Goal: Task Accomplishment & Management: Manage account settings

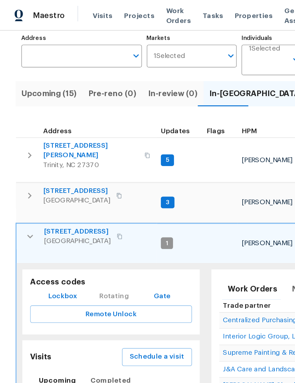
click at [24, 168] on icon "button" at bounding box center [22, 172] width 8 height 8
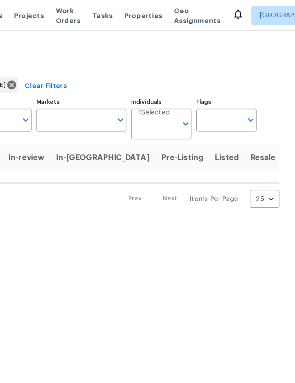
scroll to position [0, 80]
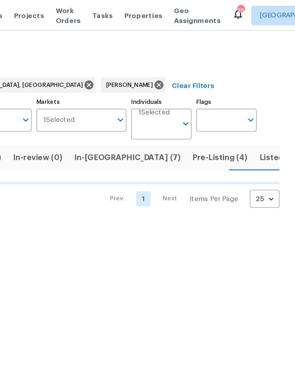
scroll to position [0, 19]
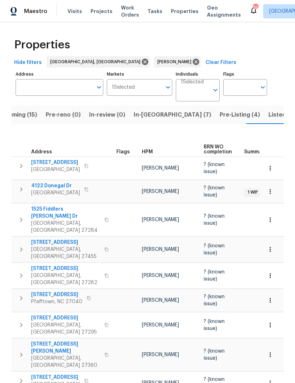
click at [140, 114] on span "In-reno (7)" at bounding box center [172, 115] width 77 height 10
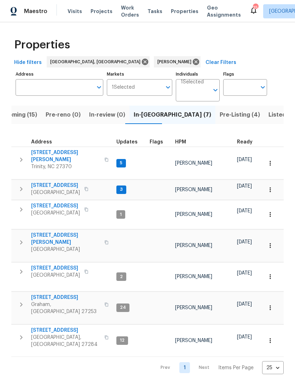
click at [29, 115] on span "Upcoming (15)" at bounding box center [17, 115] width 40 height 10
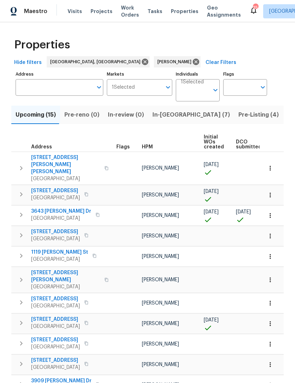
click at [166, 114] on span "In-reno (7)" at bounding box center [190, 115] width 77 height 10
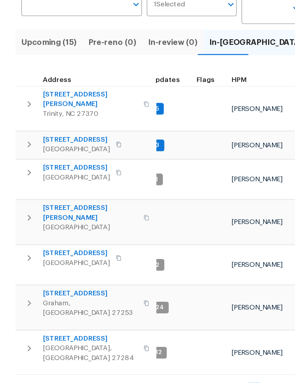
scroll to position [0, 7]
click at [55, 182] on span "[STREET_ADDRESS]" at bounding box center [55, 185] width 49 height 7
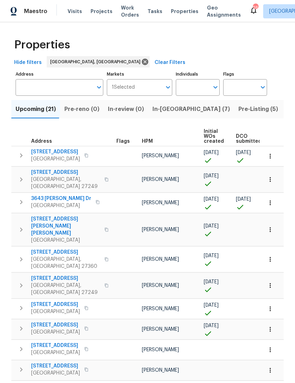
click at [198, 90] on input "Individuals" at bounding box center [192, 87] width 33 height 17
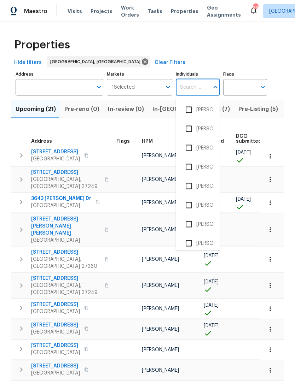
click at [201, 75] on label "Individuals" at bounding box center [198, 74] width 44 height 4
click at [201, 79] on input "Individuals" at bounding box center [192, 87] width 33 height 17
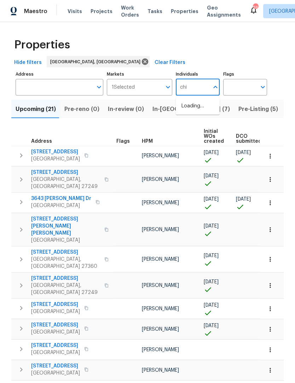
type input "chip"
click at [212, 110] on li "Chip Hunter" at bounding box center [197, 110] width 33 height 15
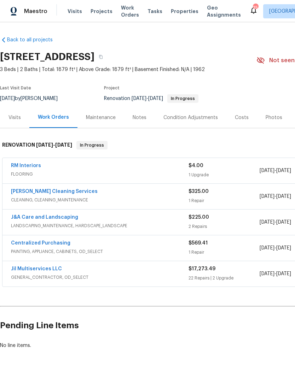
click at [16, 166] on link "RM Interiors" at bounding box center [26, 165] width 30 height 5
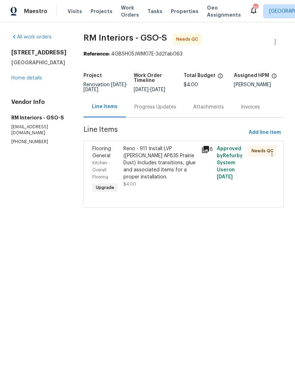
click at [150, 111] on div "Progress Updates" at bounding box center [155, 107] width 59 height 21
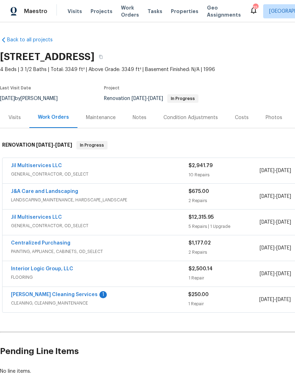
click at [55, 269] on link "Interior Logic Group, LLC" at bounding box center [42, 269] width 62 height 5
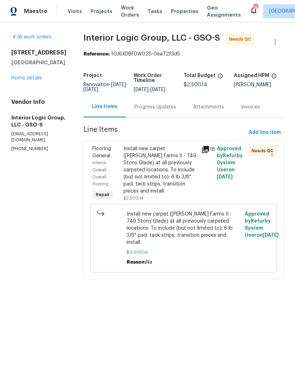
click at [172, 111] on div "Progress Updates" at bounding box center [155, 107] width 42 height 7
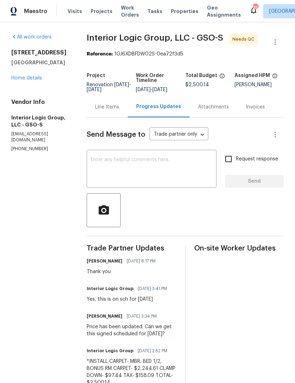
click at [117, 111] on div "Line Items" at bounding box center [107, 107] width 24 height 7
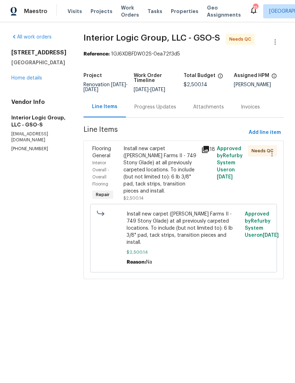
click at [182, 195] on div "Install new carpet ([PERSON_NAME] Farms II - 749 Stony Glade) at all previously…" at bounding box center [160, 170] width 74 height 50
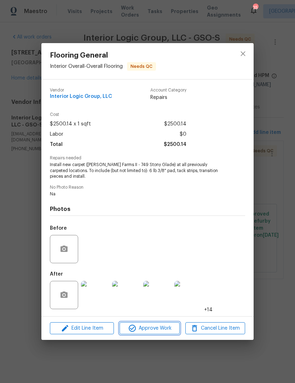
click at [163, 329] on span "Approve Work" at bounding box center [150, 328] width 56 height 9
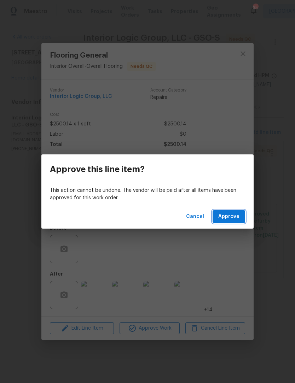
click at [229, 218] on span "Approve" at bounding box center [228, 217] width 21 height 9
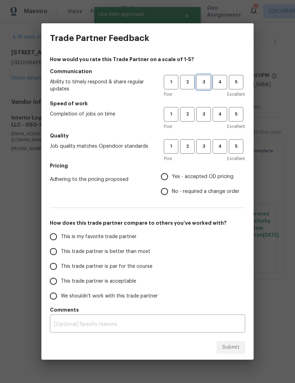
click at [208, 80] on span "3" at bounding box center [203, 82] width 13 height 8
click at [208, 113] on span "3" at bounding box center [203, 114] width 13 height 8
click at [210, 145] on button "3" at bounding box center [203, 146] width 15 height 15
click at [169, 178] on input "Yes - accepted OD pricing" at bounding box center [164, 176] width 15 height 15
radio input "true"
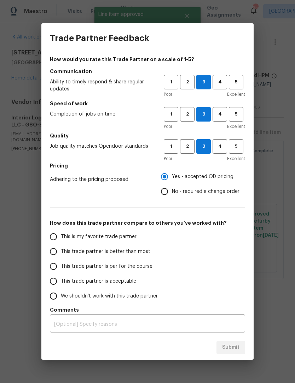
click at [59, 272] on input "This trade partner is par for the course" at bounding box center [53, 266] width 15 height 15
click at [235, 345] on span "Submit" at bounding box center [230, 348] width 17 height 9
radio input "true"
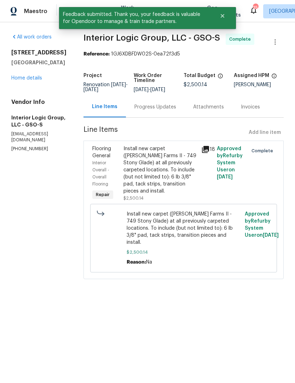
click at [35, 68] on div "6010 Morganshire Dr Summerfield, NC 27358 Home details" at bounding box center [38, 65] width 55 height 33
click at [20, 80] on link "Home details" at bounding box center [26, 78] width 31 height 5
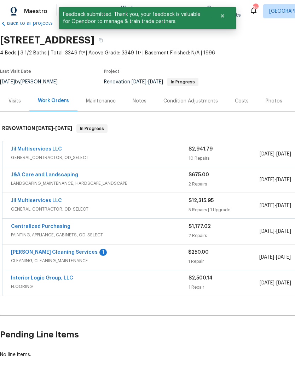
scroll to position [16, 0]
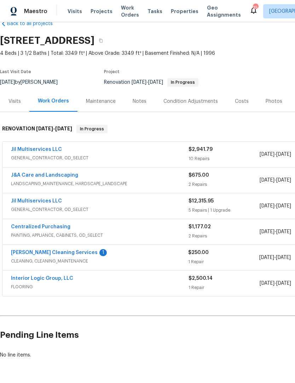
click at [34, 152] on link "Jil Multiservices LLC" at bounding box center [36, 149] width 51 height 5
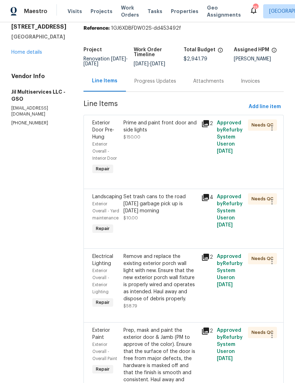
scroll to position [28, 0]
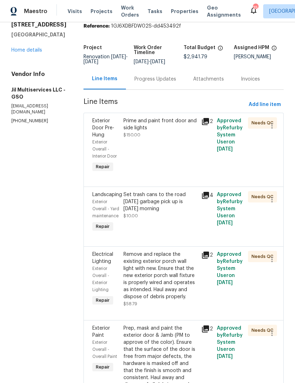
click at [165, 129] on div "Prime and paint front door and side lights" at bounding box center [160, 124] width 74 height 14
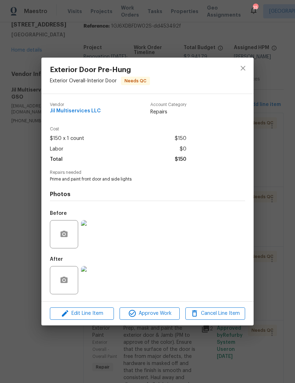
click at [96, 283] on img at bounding box center [95, 280] width 28 height 28
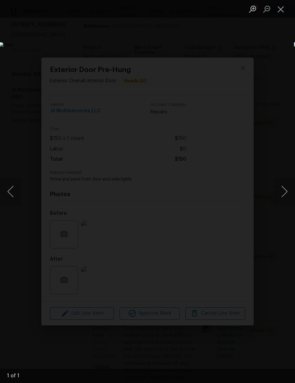
click at [284, 193] on button "Next image" at bounding box center [284, 192] width 21 height 28
click at [287, 190] on button "Next image" at bounding box center [284, 192] width 21 height 28
click at [13, 195] on button "Previous image" at bounding box center [10, 192] width 21 height 28
click at [277, 8] on button "Close lightbox" at bounding box center [281, 9] width 14 height 12
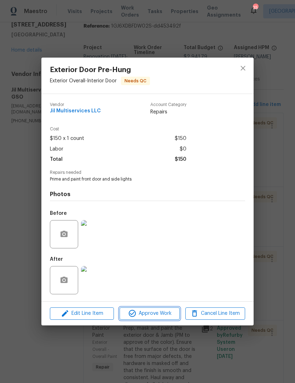
click at [160, 318] on span "Approve Work" at bounding box center [150, 314] width 56 height 9
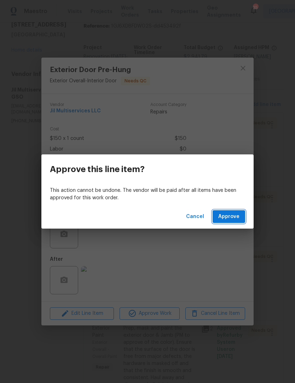
click at [237, 218] on span "Approve" at bounding box center [228, 217] width 21 height 9
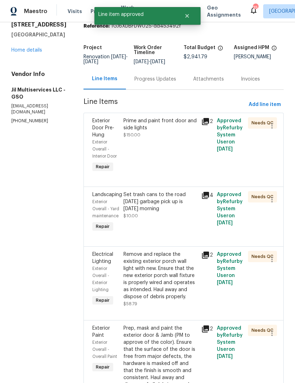
scroll to position [0, 0]
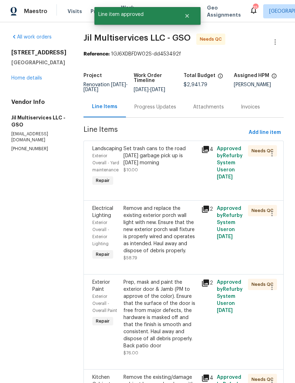
click at [173, 172] on div "Set trash cans to the road Tuesday garbage pick up is Wednesday morning $10.00" at bounding box center [160, 159] width 74 height 28
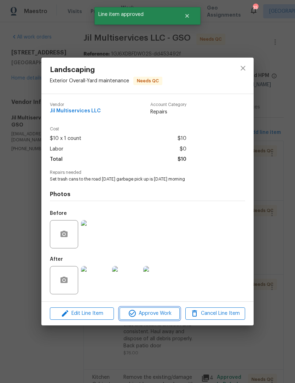
click at [155, 317] on span "Approve Work" at bounding box center [150, 314] width 56 height 9
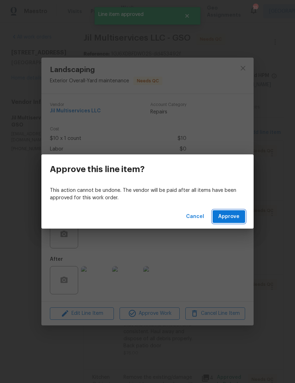
click at [231, 219] on span "Approve" at bounding box center [228, 217] width 21 height 9
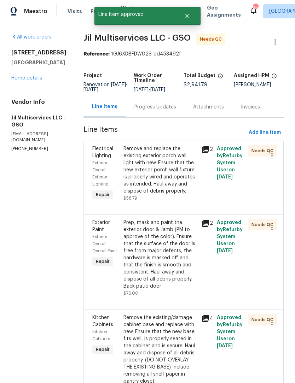
click at [170, 202] on div "Remove and replace the existing exterior porch wall light with new. Ensure that…" at bounding box center [160, 173] width 74 height 57
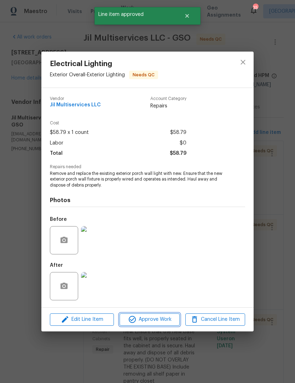
click at [156, 321] on span "Approve Work" at bounding box center [150, 320] width 56 height 9
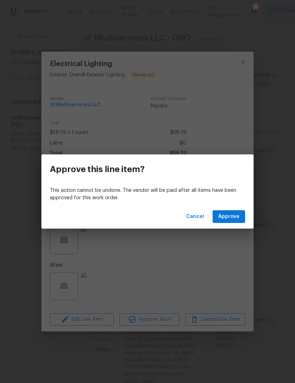
click at [233, 217] on span "Approve" at bounding box center [228, 217] width 21 height 9
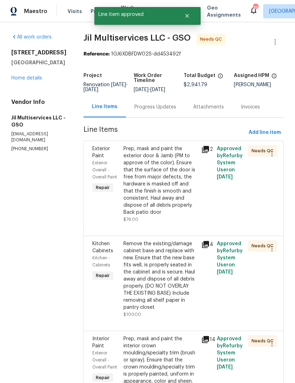
click at [183, 216] on div "Prep, mask and paint the exterior door & Jamb (PM to approve of the color). Ens…" at bounding box center [160, 180] width 74 height 71
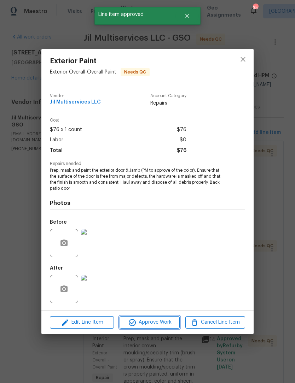
click at [159, 328] on button "Approve Work" at bounding box center [150, 323] width 60 height 12
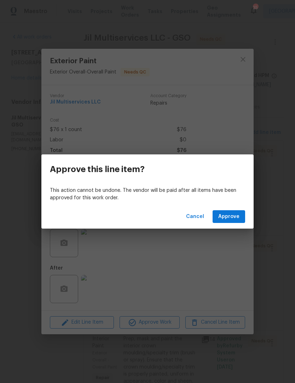
click at [236, 216] on span "Approve" at bounding box center [228, 217] width 21 height 9
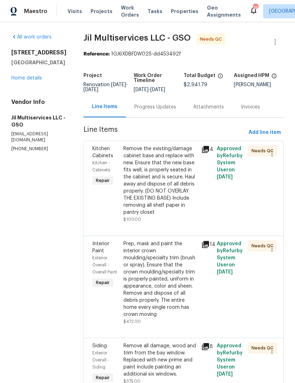
click at [178, 172] on div "Remove the existing/damage cabinet base and replace with new. Ensure that the n…" at bounding box center [160, 180] width 74 height 71
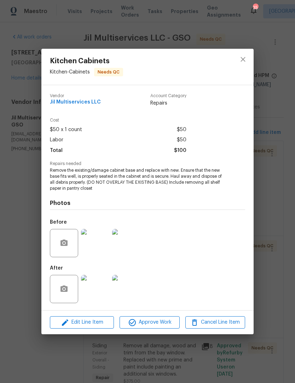
click at [102, 293] on img at bounding box center [95, 289] width 28 height 28
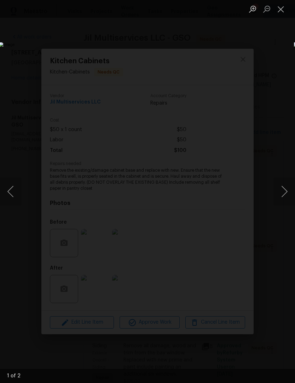
click at [286, 195] on button "Next image" at bounding box center [284, 192] width 21 height 28
click at [285, 5] on button "Close lightbox" at bounding box center [281, 9] width 14 height 12
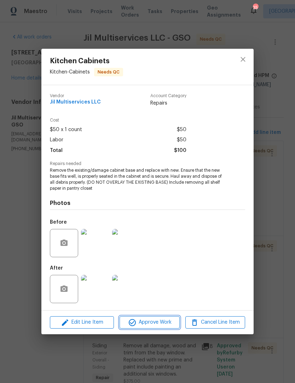
click at [158, 324] on span "Approve Work" at bounding box center [150, 322] width 56 height 9
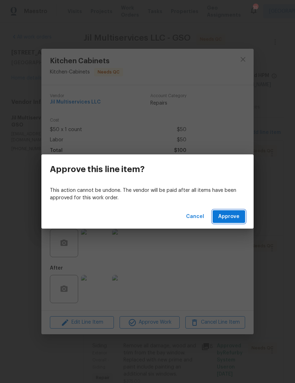
click at [231, 217] on span "Approve" at bounding box center [228, 217] width 21 height 9
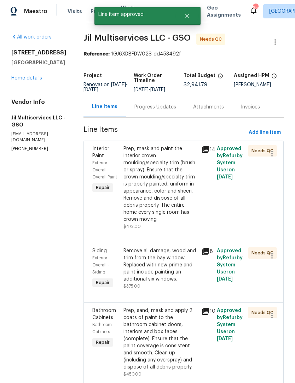
click at [168, 184] on div "Prep, mask and paint the interior crown moulding/specialty trim (brush or spray…" at bounding box center [160, 184] width 74 height 78
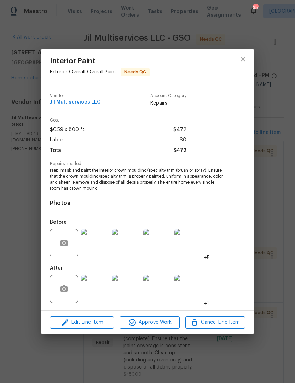
click at [105, 293] on img at bounding box center [95, 289] width 28 height 28
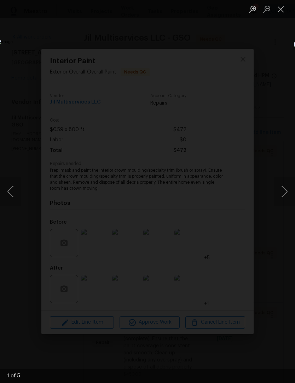
click at [283, 193] on button "Next image" at bounding box center [284, 192] width 21 height 28
click at [283, 189] on button "Next image" at bounding box center [284, 192] width 21 height 28
click at [283, 187] on button "Next image" at bounding box center [284, 192] width 21 height 28
click at [283, 9] on button "Close lightbox" at bounding box center [281, 9] width 14 height 12
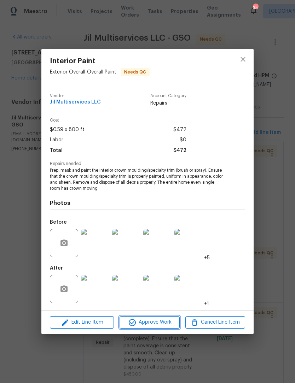
click at [160, 324] on span "Approve Work" at bounding box center [150, 322] width 56 height 9
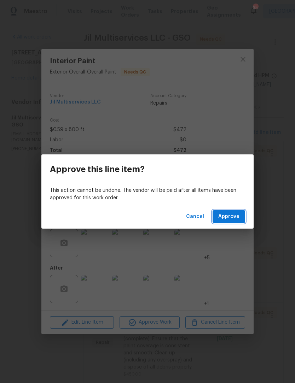
click at [232, 217] on span "Approve" at bounding box center [228, 217] width 21 height 9
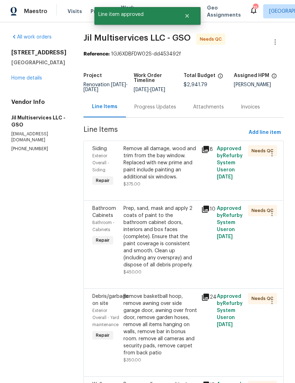
click at [178, 172] on div "Remove all damage, wood and trim from the bay window. Replaced with new prime a…" at bounding box center [160, 162] width 74 height 35
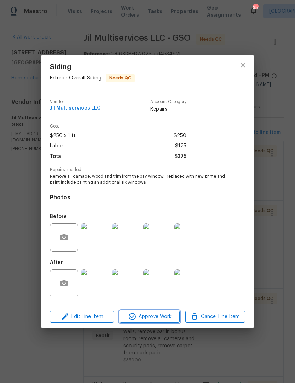
click at [163, 314] on span "Approve Work" at bounding box center [150, 317] width 56 height 9
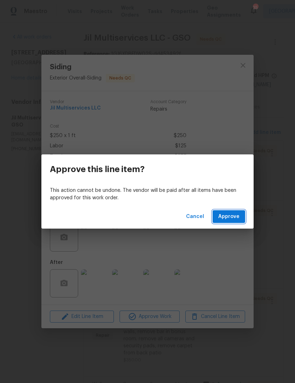
click at [236, 219] on span "Approve" at bounding box center [228, 217] width 21 height 9
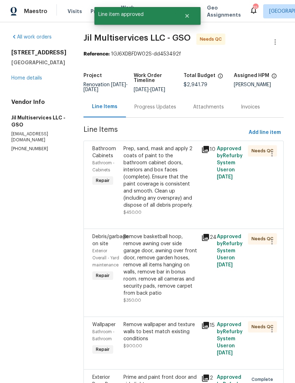
click at [166, 186] on div "Prep, sand, mask and apply 2 coats of paint to the bathroom cabinet doors, inte…" at bounding box center [160, 177] width 74 height 64
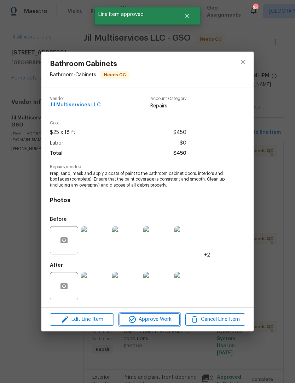
click at [161, 319] on span "Approve Work" at bounding box center [150, 320] width 56 height 9
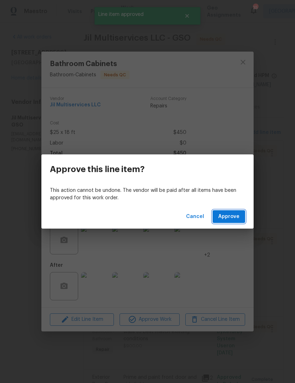
click at [229, 216] on span "Approve" at bounding box center [228, 217] width 21 height 9
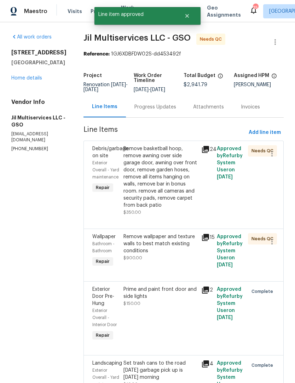
click at [177, 198] on div "Remove basketball hoop, remove awning over side garage door, awning over front …" at bounding box center [160, 177] width 74 height 64
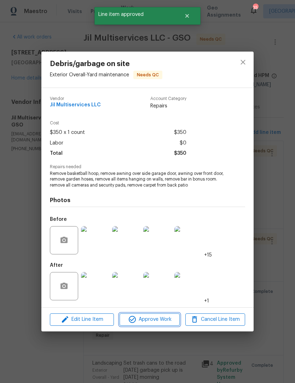
click at [154, 315] on button "Approve Work" at bounding box center [150, 320] width 60 height 12
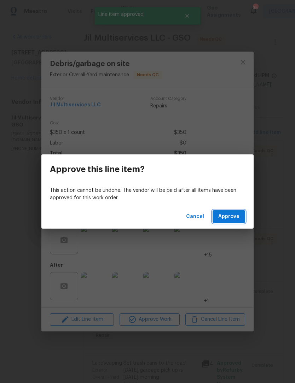
click at [233, 214] on span "Approve" at bounding box center [228, 217] width 21 height 9
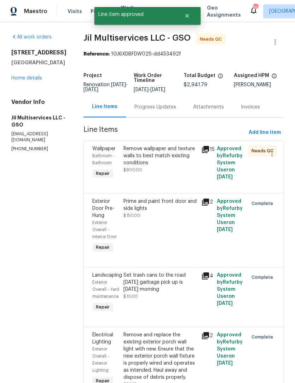
click at [168, 155] on div "Remove wallpaper and texture walls to best match existing conditions" at bounding box center [160, 155] width 74 height 21
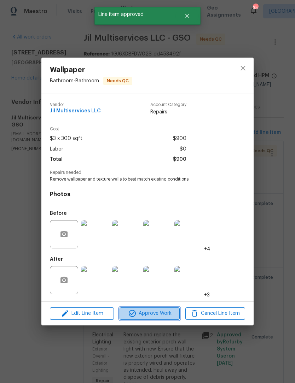
click at [159, 315] on span "Approve Work" at bounding box center [150, 314] width 56 height 9
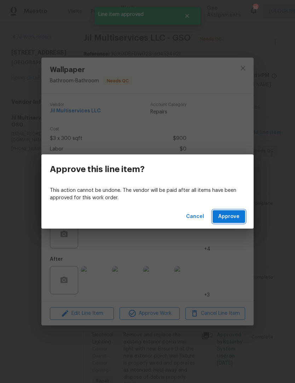
click at [232, 216] on span "Approve" at bounding box center [228, 217] width 21 height 9
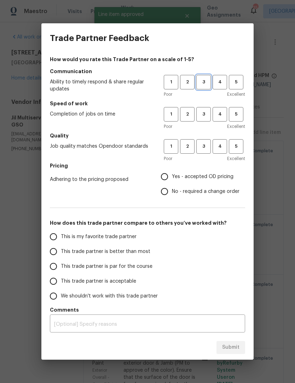
click at [206, 82] on span "3" at bounding box center [203, 82] width 13 height 8
click at [204, 112] on span "3" at bounding box center [203, 114] width 13 height 8
click at [204, 153] on button "3" at bounding box center [203, 146] width 15 height 15
click at [170, 186] on label "No - required a change order" at bounding box center [198, 191] width 82 height 15
click at [170, 186] on input "No - required a change order" at bounding box center [164, 191] width 15 height 15
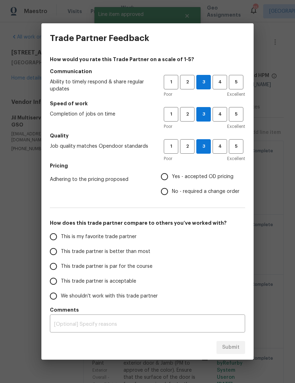
radio input "true"
click at [166, 177] on input "Yes - accepted OD pricing" at bounding box center [164, 176] width 15 height 15
radio input "true"
click at [56, 268] on input "This trade partner is par for the course" at bounding box center [53, 266] width 15 height 15
click at [235, 346] on span "Submit" at bounding box center [230, 348] width 17 height 9
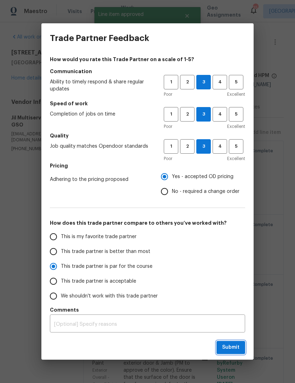
radio input "true"
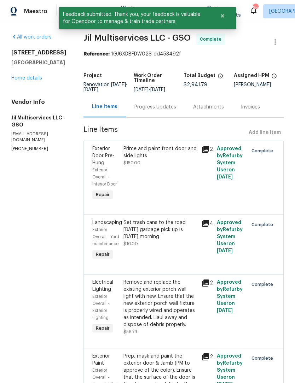
click at [17, 78] on link "Home details" at bounding box center [26, 78] width 31 height 5
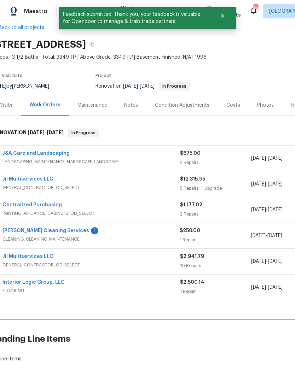
scroll to position [12, 5]
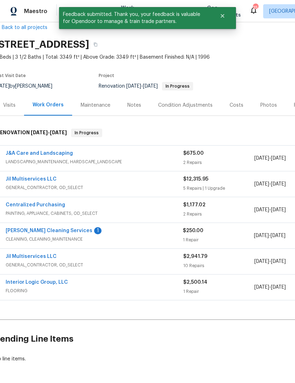
click at [30, 154] on link "J&A Care and Landscaping" at bounding box center [39, 153] width 67 height 5
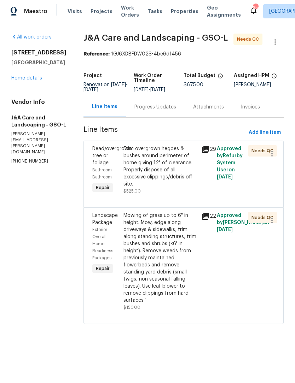
click at [168, 166] on div "Trim overgrown hegdes & bushes around perimeter of home giving 12" of clearance…" at bounding box center [160, 166] width 74 height 42
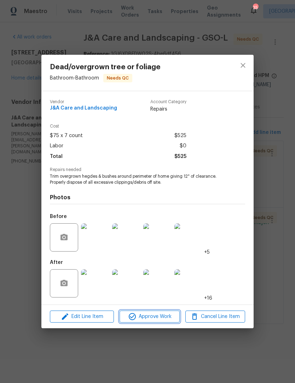
click at [160, 315] on span "Approve Work" at bounding box center [150, 317] width 56 height 9
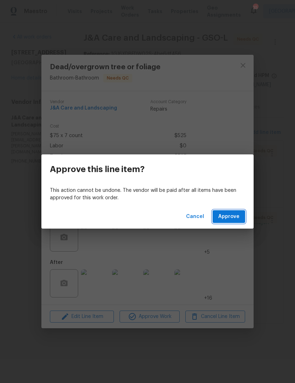
click at [233, 219] on span "Approve" at bounding box center [228, 217] width 21 height 9
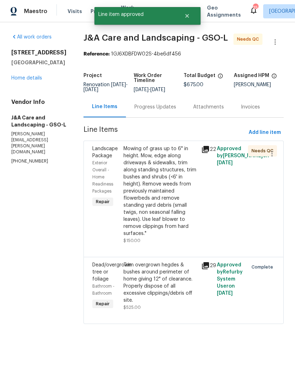
click at [170, 213] on div "Mowing of grass up to 6" in height. Mow, edge along driveways & sidewalks, trim…" at bounding box center [160, 191] width 74 height 92
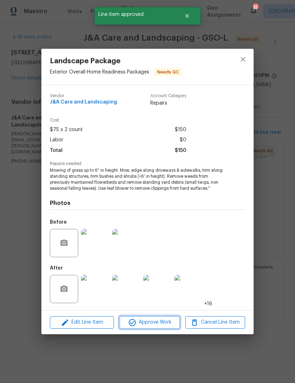
click at [157, 324] on span "Approve Work" at bounding box center [150, 322] width 56 height 9
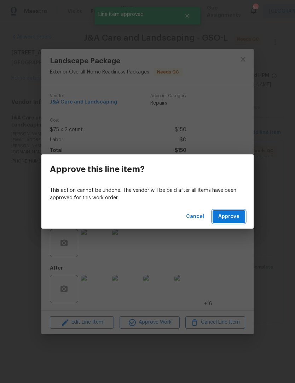
click at [237, 219] on span "Approve" at bounding box center [228, 217] width 21 height 9
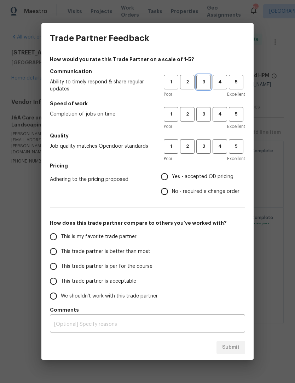
click at [204, 79] on span "3" at bounding box center [203, 82] width 13 height 8
click at [203, 107] on button "3" at bounding box center [203, 114] width 15 height 15
click at [203, 148] on span "3" at bounding box center [203, 147] width 13 height 8
click at [165, 179] on input "Yes - accepted OD pricing" at bounding box center [164, 176] width 15 height 15
radio input "true"
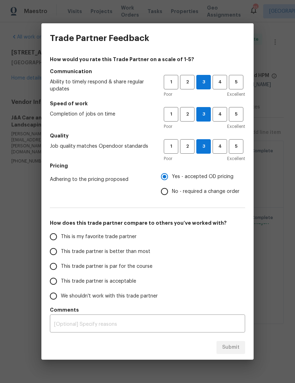
click at [60, 270] on input "This trade partner is par for the course" at bounding box center [53, 266] width 15 height 15
click at [234, 343] on button "Submit" at bounding box center [231, 347] width 29 height 13
radio input "true"
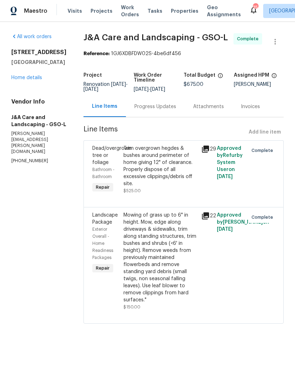
click at [20, 80] on link "Home details" at bounding box center [26, 78] width 31 height 5
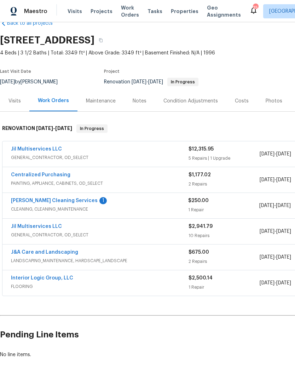
scroll to position [16, 0]
click at [56, 202] on link "[PERSON_NAME] Cleaning Services" at bounding box center [54, 201] width 87 height 5
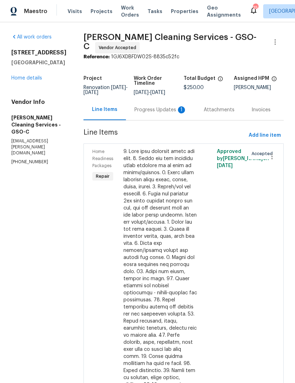
click at [144, 111] on div "Progress Updates 1" at bounding box center [160, 109] width 52 height 7
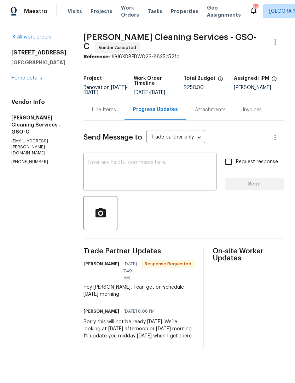
click at [123, 167] on textarea at bounding box center [150, 172] width 125 height 25
click at [114, 165] on textarea at bounding box center [150, 172] width 125 height 25
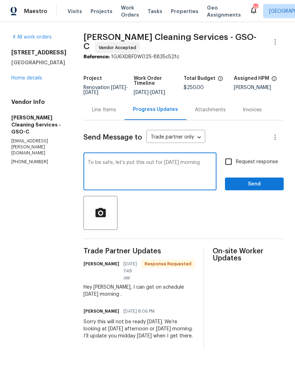
click at [174, 162] on textarea "To be safe, let’s put this out for Thursday morning" at bounding box center [150, 172] width 125 height 25
type textarea "To be safe, let’s put this out for Friday morning"
click at [232, 161] on input "Request response" at bounding box center [228, 162] width 15 height 15
checkbox input "true"
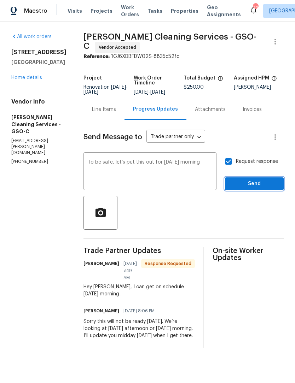
click at [254, 185] on span "Send" at bounding box center [254, 184] width 47 height 9
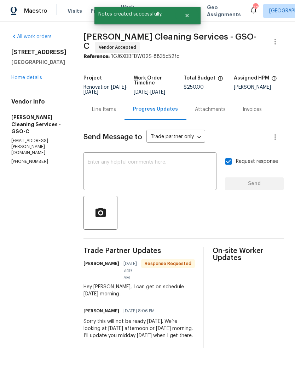
scroll to position [0, 0]
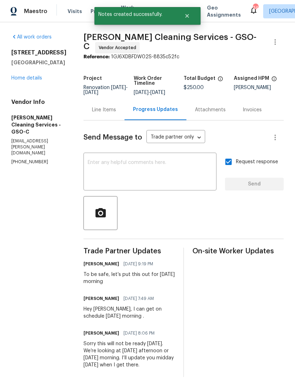
click at [23, 81] on link "Home details" at bounding box center [26, 78] width 31 height 5
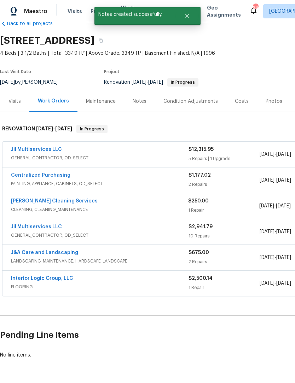
scroll to position [16, 0]
click at [29, 147] on link "Jil Multiservices LLC" at bounding box center [36, 149] width 51 height 5
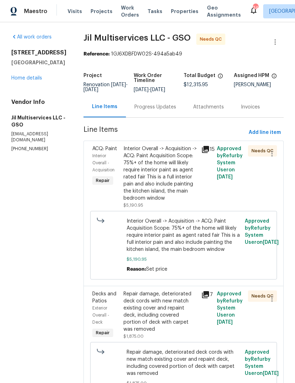
click at [24, 80] on link "Home details" at bounding box center [26, 78] width 31 height 5
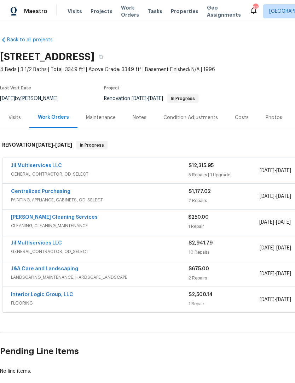
click at [42, 194] on link "Centralized Purchasing" at bounding box center [40, 191] width 59 height 5
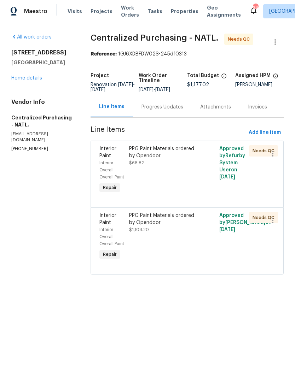
click at [174, 157] on div "PPG Paint Materials ordered by Opendoor" at bounding box center [164, 152] width 71 height 14
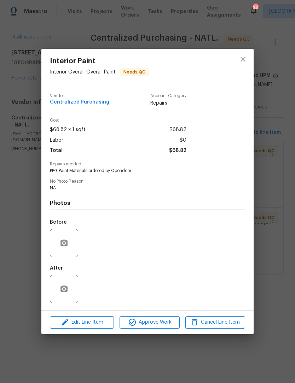
click at [157, 325] on span "Approve Work" at bounding box center [150, 322] width 56 height 9
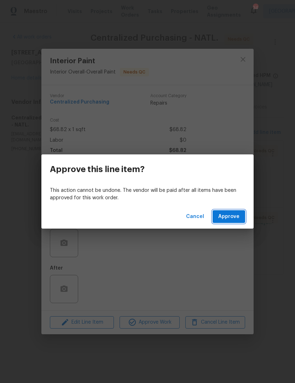
click at [235, 216] on span "Approve" at bounding box center [228, 217] width 21 height 9
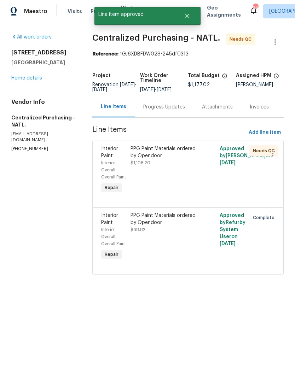
click at [175, 160] on div "PPG Paint Materials ordered by Opendoor" at bounding box center [166, 152] width 70 height 14
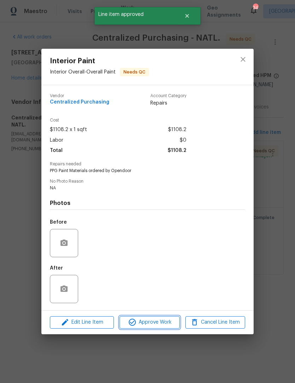
click at [158, 327] on span "Approve Work" at bounding box center [150, 322] width 56 height 9
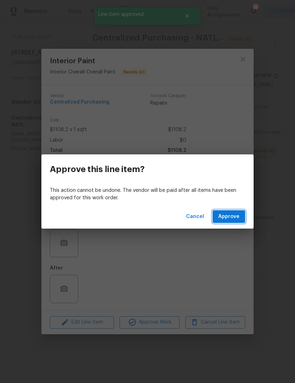
click at [233, 220] on span "Approve" at bounding box center [228, 217] width 21 height 9
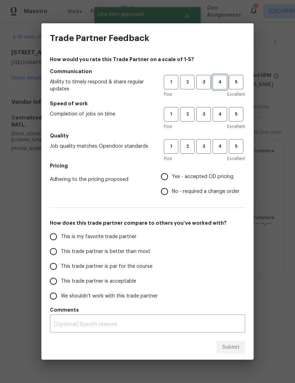
click at [221, 83] on span "4" at bounding box center [219, 82] width 13 height 8
click at [221, 117] on span "4" at bounding box center [219, 114] width 13 height 8
click at [218, 154] on button "4" at bounding box center [220, 146] width 15 height 15
click at [164, 179] on input "Yes - accepted OD pricing" at bounding box center [164, 176] width 15 height 15
radio input "true"
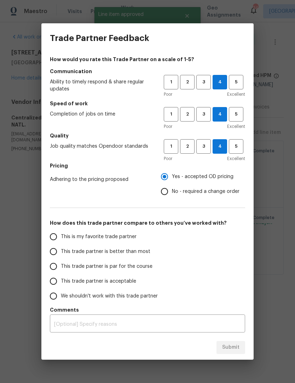
click at [58, 258] on input "This trade partner is better than most" at bounding box center [53, 251] width 15 height 15
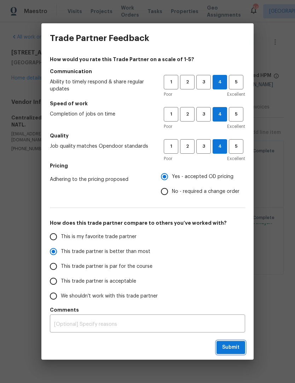
click at [240, 342] on button "Submit" at bounding box center [231, 347] width 29 height 13
radio input "true"
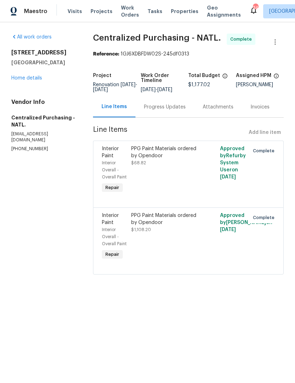
click at [22, 78] on link "Home details" at bounding box center [26, 78] width 31 height 5
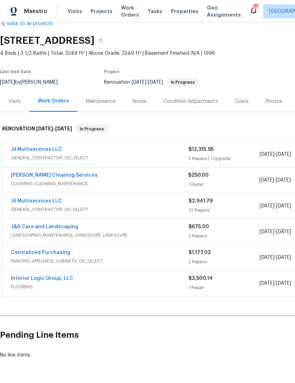
scroll to position [16, 0]
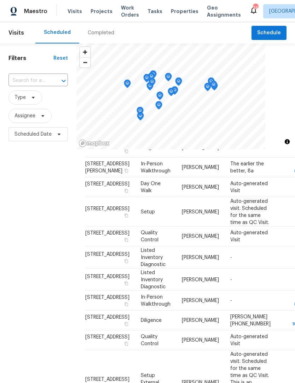
click at [0, 0] on span at bounding box center [0, 0] width 0 height 0
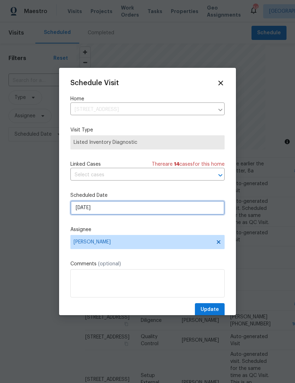
click at [121, 204] on input "9/25/2025" at bounding box center [147, 208] width 154 height 14
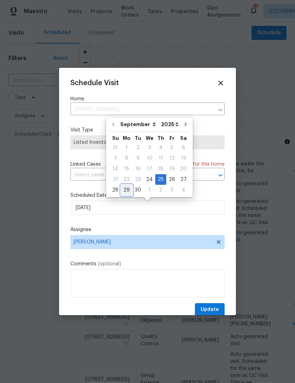
click at [125, 190] on div "29" at bounding box center [126, 190] width 11 height 10
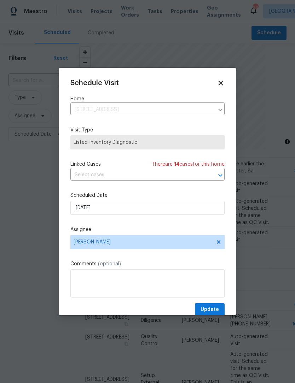
type input "9/29/2025"
click at [210, 311] on span "Update" at bounding box center [210, 310] width 18 height 9
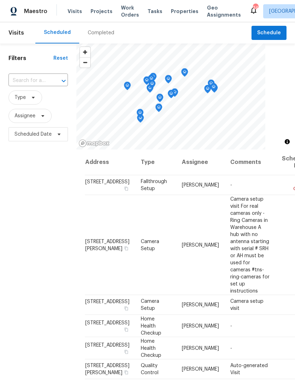
click at [102, 12] on span "Projects" at bounding box center [102, 11] width 22 height 7
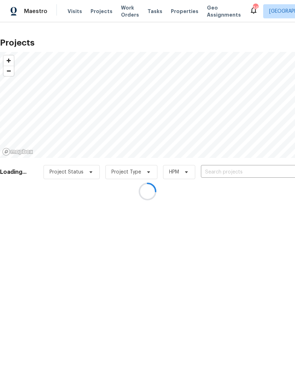
click at [126, 15] on div at bounding box center [147, 191] width 295 height 383
click at [123, 14] on div at bounding box center [147, 191] width 295 height 383
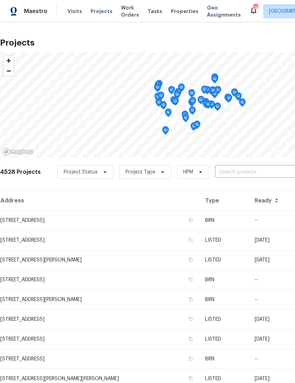
click at [126, 16] on span "Work Orders" at bounding box center [130, 11] width 18 height 14
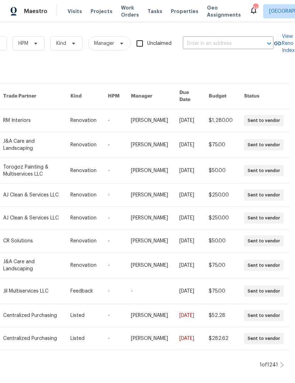
scroll to position [0, 116]
click at [281, 368] on icon at bounding box center [282, 366] width 4 height 6
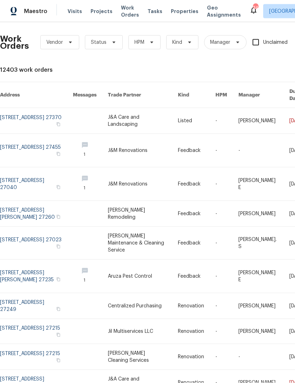
scroll to position [1, 0]
click at [43, 227] on link at bounding box center [36, 243] width 73 height 33
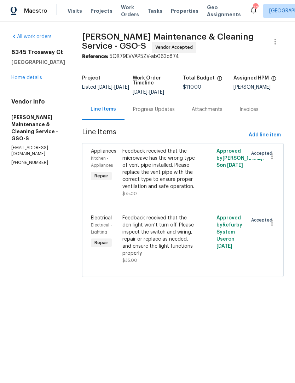
click at [37, 79] on link "Home details" at bounding box center [26, 78] width 31 height 5
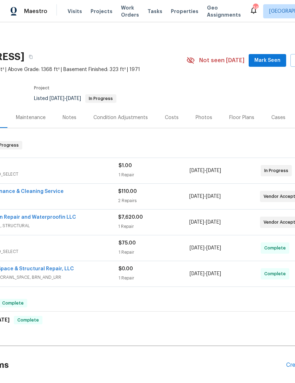
scroll to position [0, 71]
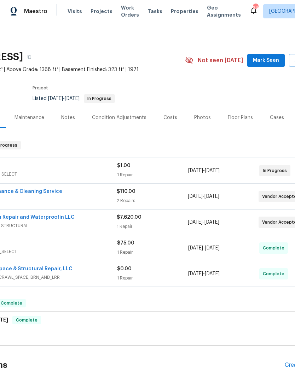
click at [267, 62] on span "Mark Seen" at bounding box center [266, 60] width 26 height 9
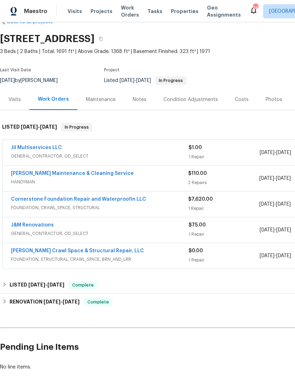
scroll to position [18, 0]
click at [30, 145] on link "Jil Multiservices LLC" at bounding box center [36, 147] width 51 height 5
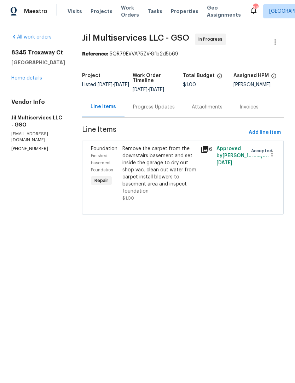
click at [173, 162] on div "Remove the carpet from the downstairs basement and set inside the garage to dry…" at bounding box center [159, 170] width 74 height 50
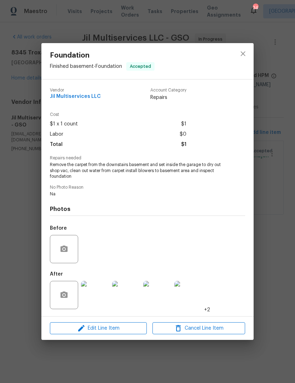
click at [100, 292] on img at bounding box center [95, 295] width 28 height 28
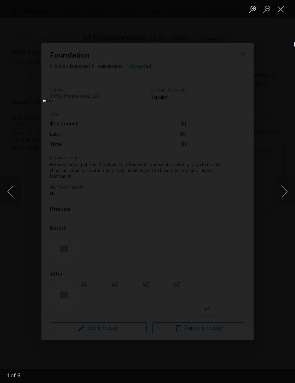
click at [279, 192] on button "Next image" at bounding box center [284, 192] width 21 height 28
click at [283, 188] on button "Next image" at bounding box center [284, 192] width 21 height 28
click at [283, 187] on button "Next image" at bounding box center [284, 192] width 21 height 28
click at [282, 190] on button "Next image" at bounding box center [284, 192] width 21 height 28
click at [282, 188] on button "Next image" at bounding box center [284, 192] width 21 height 28
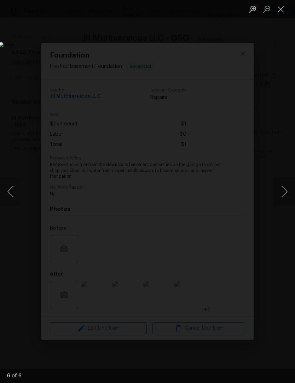
click at [283, 190] on button "Next image" at bounding box center [284, 192] width 21 height 28
click at [281, 8] on button "Close lightbox" at bounding box center [281, 9] width 14 height 12
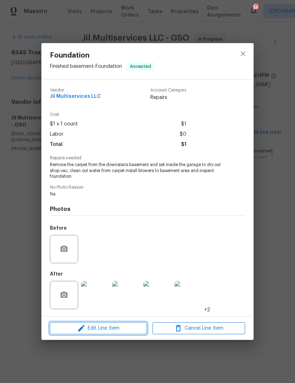
click at [116, 335] on button "Edit Line Item" at bounding box center [98, 329] width 97 height 12
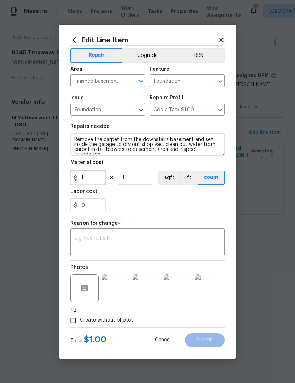
click at [102, 178] on input "1" at bounding box center [87, 178] width 35 height 14
type input "450"
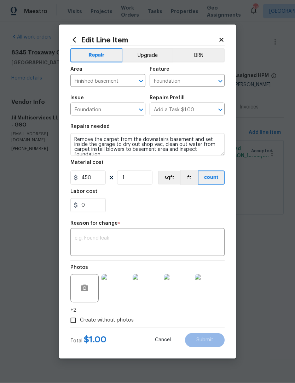
click at [101, 242] on textarea at bounding box center [148, 243] width 146 height 15
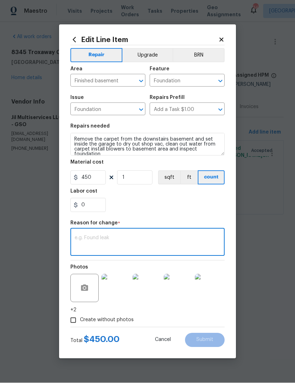
click at [77, 322] on input "Create without photos" at bounding box center [73, 320] width 13 height 13
checkbox input "false"
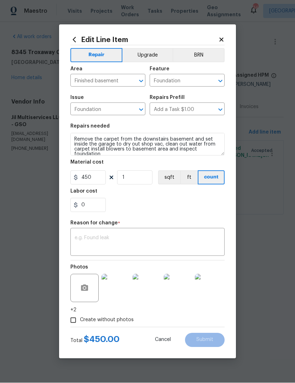
click at [97, 241] on textarea at bounding box center [148, 243] width 146 height 15
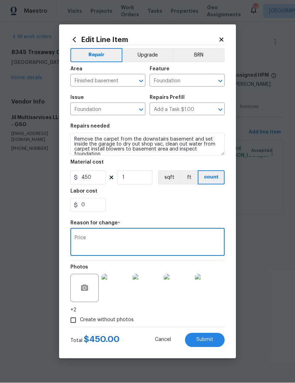
type textarea "Price"
click at [210, 340] on span "Submit" at bounding box center [204, 340] width 17 height 5
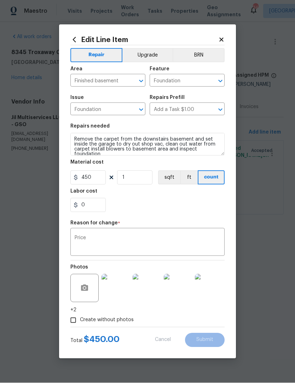
type input "1"
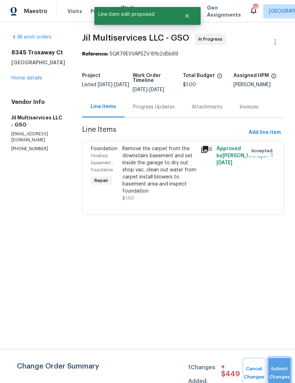
click at [282, 368] on button "Submit Changes" at bounding box center [279, 373] width 23 height 30
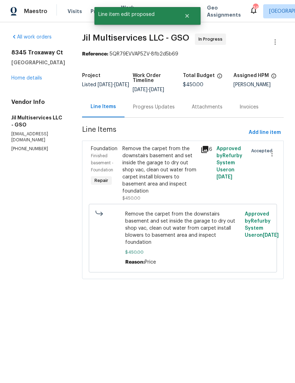
click at [167, 171] on div "Remove the carpet from the downstairs basement and set inside the garage to dry…" at bounding box center [159, 170] width 74 height 50
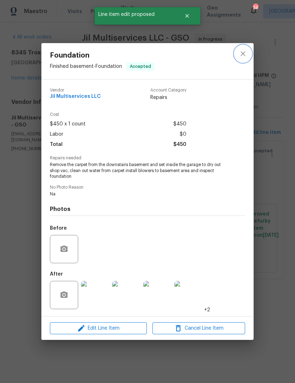
click at [243, 52] on icon "close" at bounding box center [243, 54] width 8 height 8
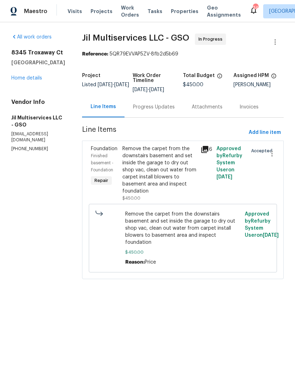
click at [166, 108] on div "Progress Updates" at bounding box center [154, 107] width 42 height 7
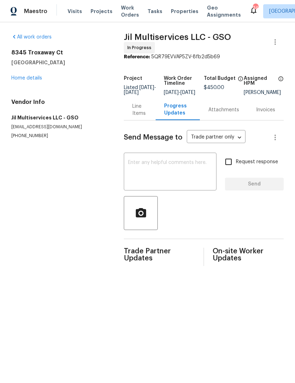
click at [137, 112] on div "Line Items" at bounding box center [139, 110] width 15 height 14
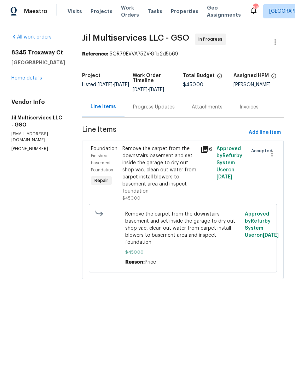
click at [33, 80] on link "Home details" at bounding box center [26, 78] width 31 height 5
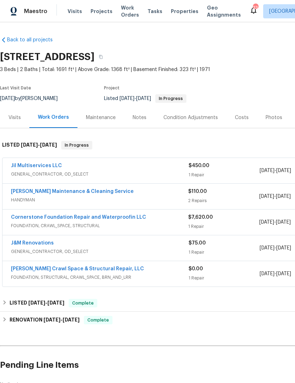
click at [127, 17] on span "Work Orders" at bounding box center [130, 11] width 18 height 14
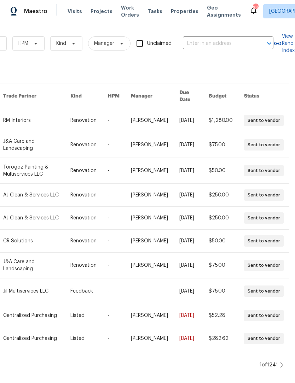
scroll to position [0, 116]
click at [201, 41] on input "text" at bounding box center [218, 43] width 71 height 11
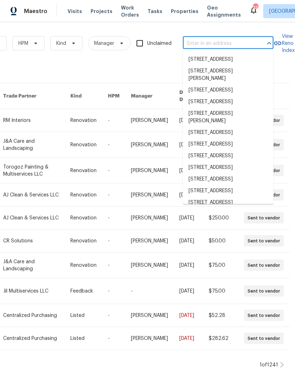
click at [125, 14] on span "Work Orders" at bounding box center [130, 11] width 18 height 14
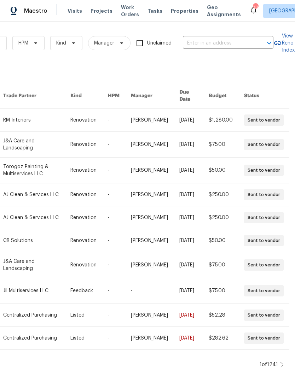
scroll to position [0, 0]
click at [202, 44] on input "text" at bounding box center [218, 43] width 71 height 11
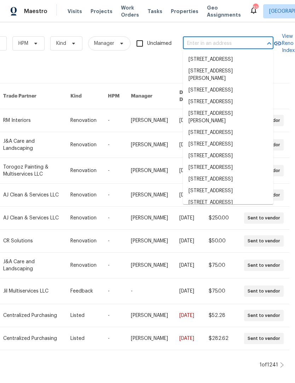
scroll to position [0, 0]
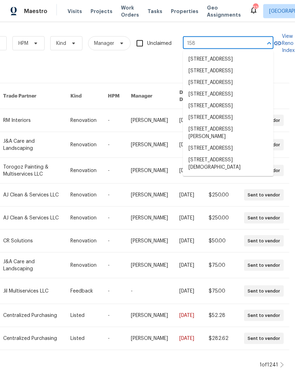
type input "1584"
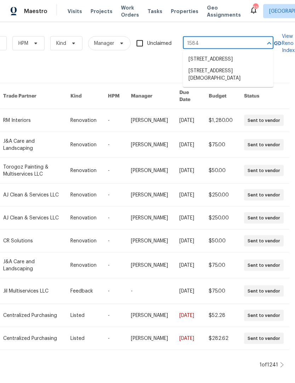
click at [221, 80] on li "1584 Shady Grove Church Rd, Winston Salem, NC 27107" at bounding box center [228, 74] width 91 height 19
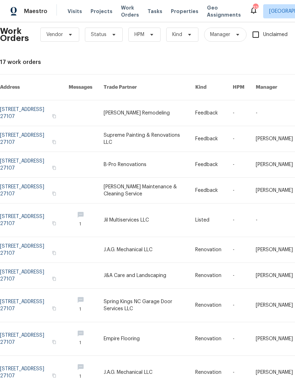
scroll to position [9, 0]
click at [40, 107] on link at bounding box center [34, 112] width 69 height 25
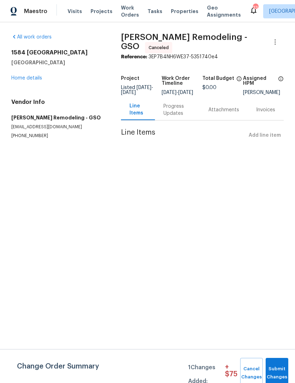
click at [30, 80] on link "Home details" at bounding box center [26, 78] width 31 height 5
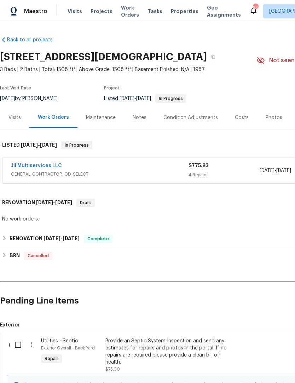
click at [22, 168] on link "Jil Multiservices LLC" at bounding box center [36, 165] width 51 height 5
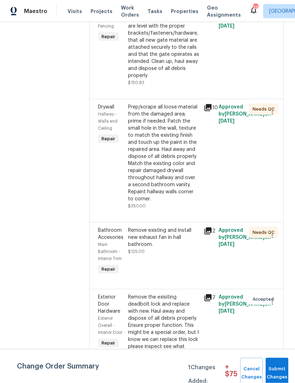
scroll to position [23, 0]
click at [171, 301] on div "Remove the exisiting deadbolt lock and replace with new. Haul away and dispose …" at bounding box center [163, 333] width 71 height 78
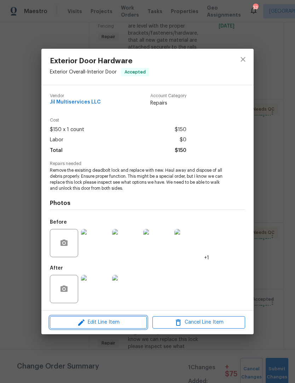
click at [125, 325] on span "Edit Line Item" at bounding box center [98, 322] width 93 height 9
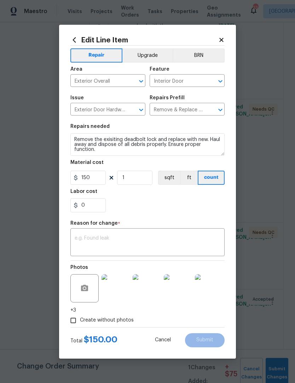
click at [92, 239] on textarea at bounding box center [148, 243] width 146 height 15
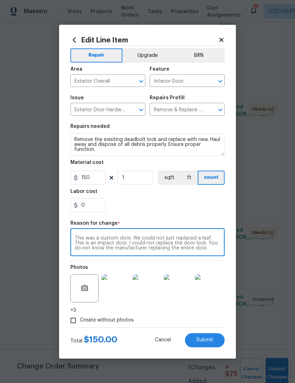
type textarea "This was a custom door. We could not just replaced a leaf. This is an impact do…"
click at [100, 179] on input "150" at bounding box center [87, 178] width 35 height 14
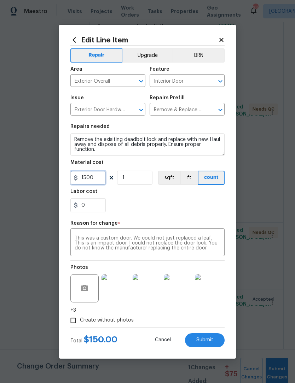
type input "1500"
click at [77, 327] on input "Create without photos" at bounding box center [73, 320] width 13 height 13
checkbox input "false"
click at [208, 339] on span "Submit" at bounding box center [204, 340] width 17 height 5
type input "150"
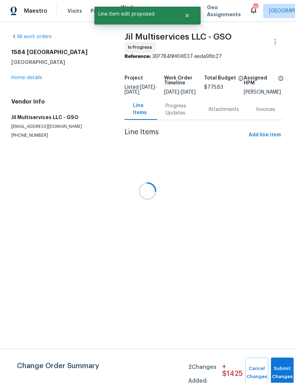
scroll to position [0, 0]
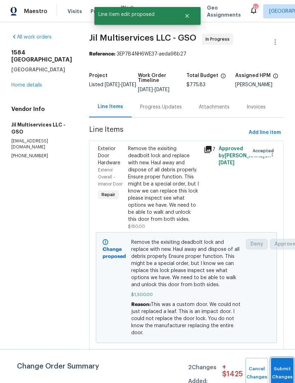
click at [281, 369] on button "Submit Changes" at bounding box center [282, 373] width 23 height 30
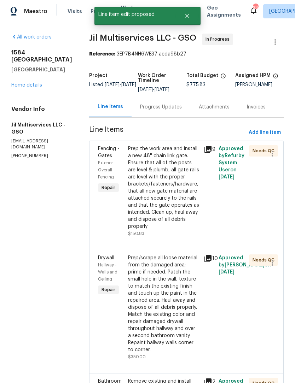
click at [166, 187] on div "Prep the work area and install a new 48'' chain link gate. Ensure that all of t…" at bounding box center [163, 187] width 71 height 85
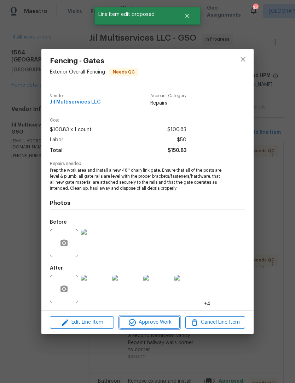
click at [161, 324] on span "Approve Work" at bounding box center [150, 322] width 56 height 9
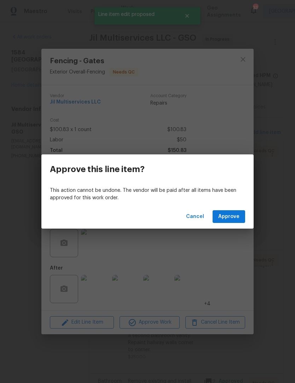
click at [229, 207] on div "Cancel Approve" at bounding box center [147, 217] width 212 height 24
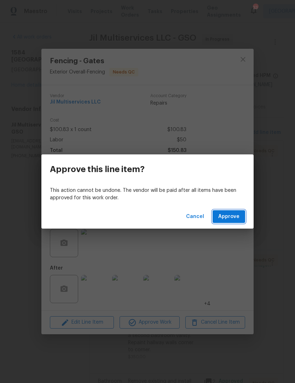
click at [231, 218] on span "Approve" at bounding box center [228, 217] width 21 height 9
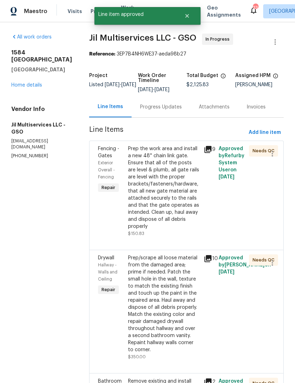
scroll to position [0, 0]
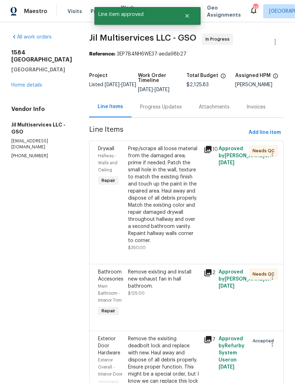
click at [163, 222] on div "Prep/scrape all loose material from the damaged area; prime if needed. Patch th…" at bounding box center [163, 194] width 71 height 99
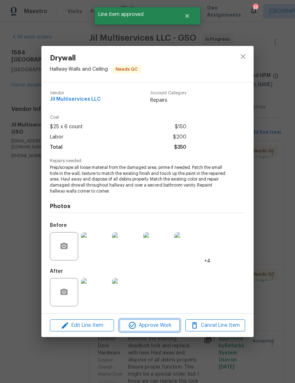
click at [158, 328] on span "Approve Work" at bounding box center [150, 326] width 56 height 9
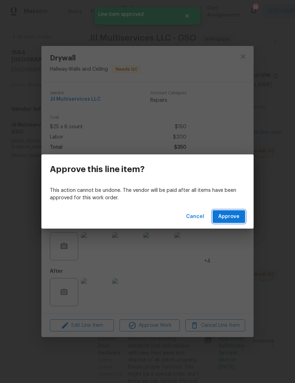
click at [231, 216] on span "Approve" at bounding box center [228, 217] width 21 height 9
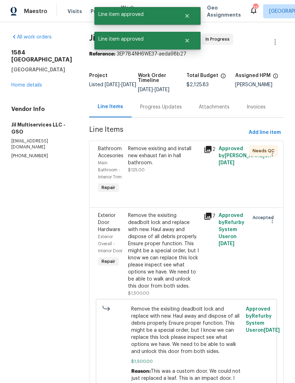
click at [167, 173] on div "Remove existing and install new exhaust fan in hall bathroom. $125.00" at bounding box center [163, 159] width 71 height 28
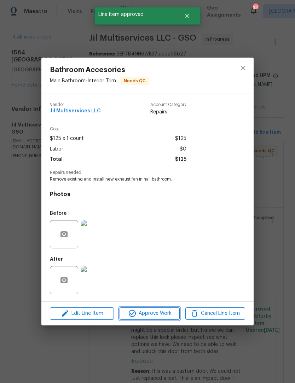
click at [158, 317] on span "Approve Work" at bounding box center [150, 314] width 56 height 9
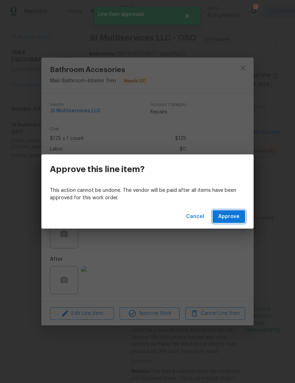
click at [229, 215] on span "Approve" at bounding box center [228, 217] width 21 height 9
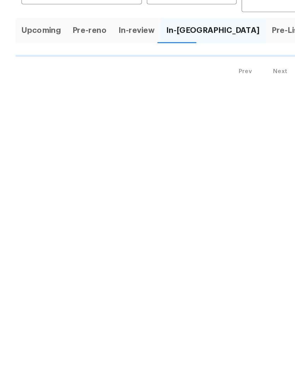
scroll to position [93, 0]
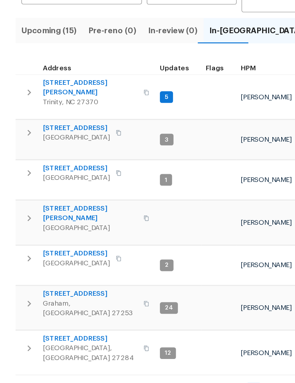
click at [39, 336] on span "150 Roswell Dr" at bounding box center [65, 339] width 69 height 7
click at [62, 303] on span "516 Wentworth Dr" at bounding box center [65, 306] width 69 height 7
click at [48, 274] on span "2297 Lakeview Ter" at bounding box center [55, 277] width 49 height 7
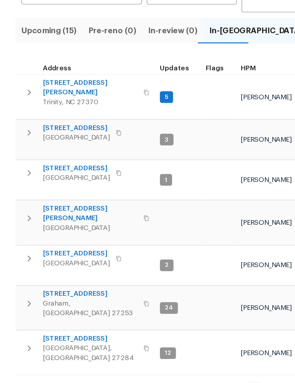
click at [60, 241] on span "7395 Cortney Glen Ln" at bounding box center [65, 248] width 69 height 14
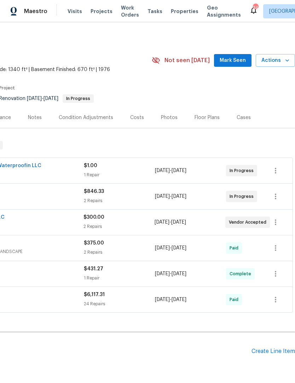
scroll to position [0, 105]
click at [236, 60] on span "Mark Seen" at bounding box center [233, 60] width 26 height 9
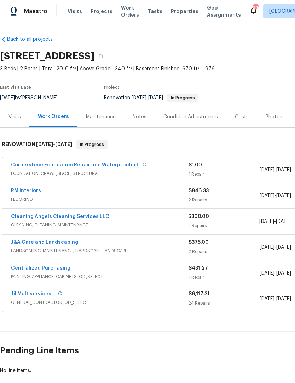
scroll to position [1, 0]
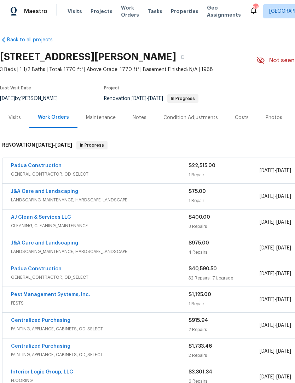
click at [27, 168] on link "Padua Construction" at bounding box center [36, 165] width 51 height 5
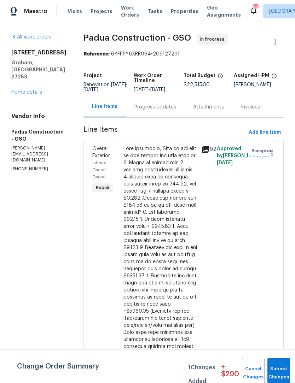
click at [140, 108] on div "Progress Updates" at bounding box center [155, 107] width 42 height 7
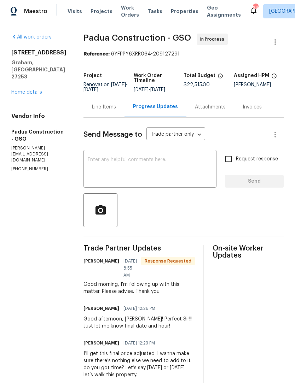
click at [123, 164] on textarea at bounding box center [150, 169] width 125 height 25
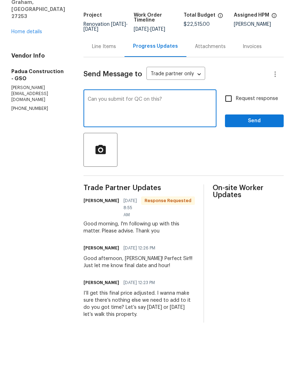
type textarea "Can you submit for QC on this?"
click at [224, 152] on input "Request response" at bounding box center [228, 159] width 15 height 15
checkbox input "true"
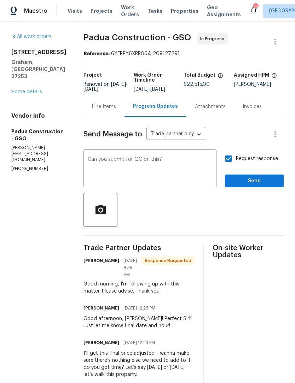
click at [258, 177] on span "Send" at bounding box center [254, 181] width 47 height 9
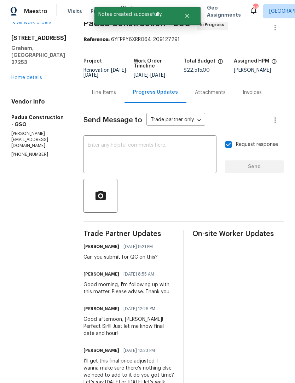
scroll to position [14, 0]
click at [21, 76] on link "Home details" at bounding box center [26, 78] width 31 height 5
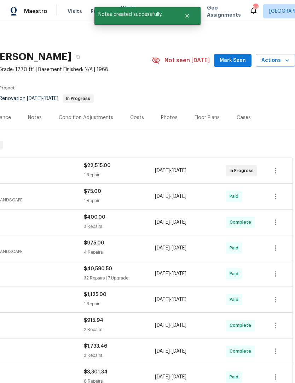
scroll to position [0, 105]
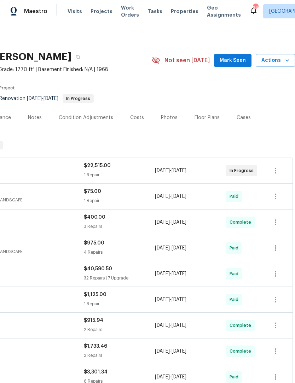
click at [275, 65] on button "Actions" at bounding box center [275, 60] width 39 height 13
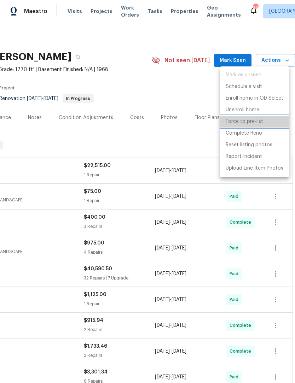
click at [246, 122] on p "Force to pre-list" at bounding box center [244, 121] width 37 height 7
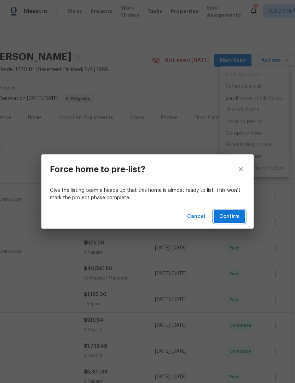
click at [238, 216] on span "Confirm" at bounding box center [229, 217] width 20 height 9
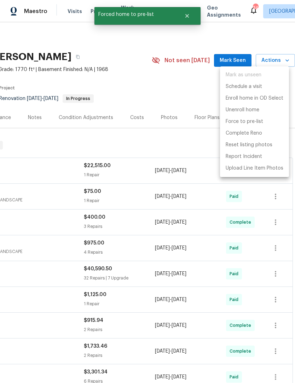
click at [263, 35] on div at bounding box center [147, 191] width 295 height 383
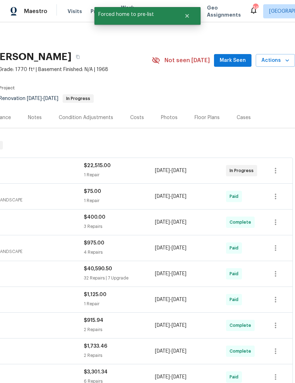
click at [238, 63] on span "Mark Seen" at bounding box center [233, 60] width 26 height 9
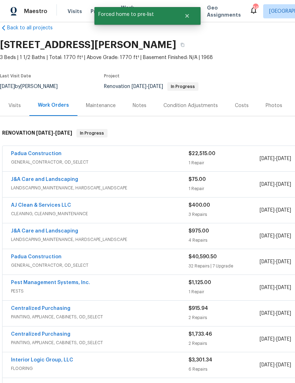
scroll to position [13, 0]
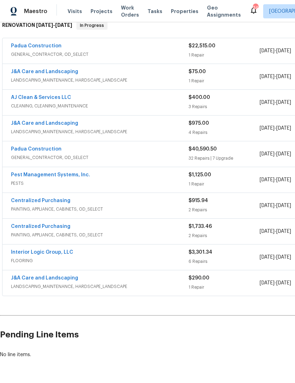
scroll to position [120, 0]
click at [68, 279] on link "J&A Care and Landscaping" at bounding box center [44, 278] width 67 height 5
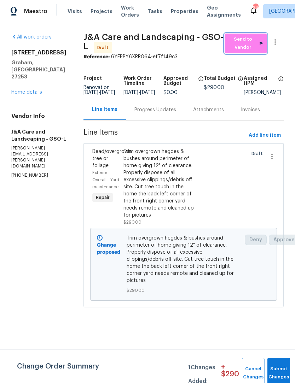
click at [253, 41] on span "Send to Vendor" at bounding box center [245, 43] width 35 height 16
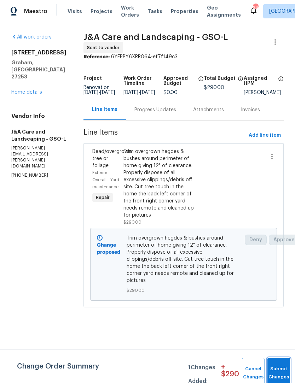
click at [282, 374] on span "Submit Changes" at bounding box center [279, 373] width 16 height 16
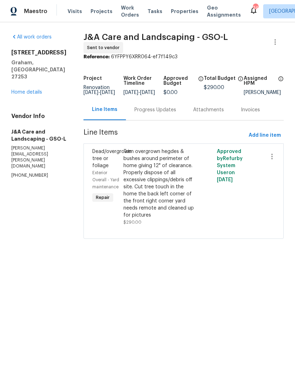
click at [32, 90] on link "Home details" at bounding box center [26, 92] width 31 height 5
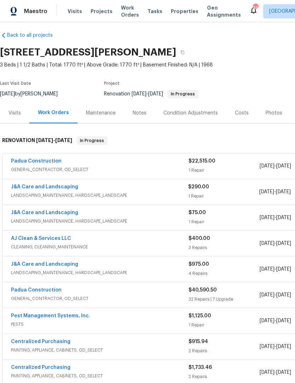
scroll to position [5, 0]
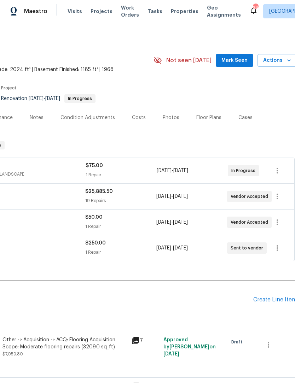
scroll to position [0, 103]
click at [234, 58] on span "Mark Seen" at bounding box center [234, 60] width 26 height 9
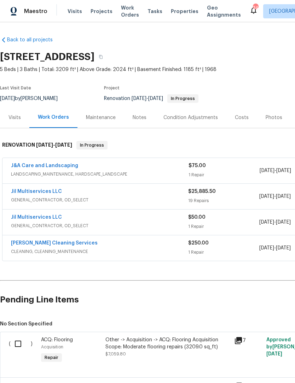
scroll to position [0, 0]
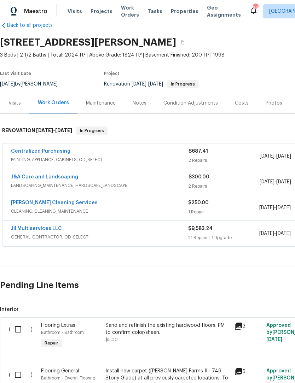
scroll to position [15, 0]
click at [29, 179] on link "J&A Care and Landscaping" at bounding box center [44, 177] width 67 height 5
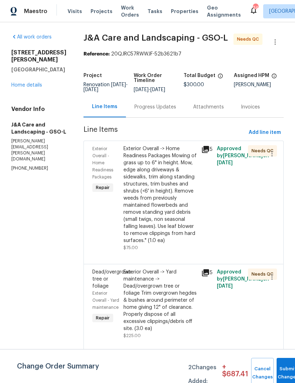
click at [209, 153] on icon at bounding box center [205, 149] width 7 height 7
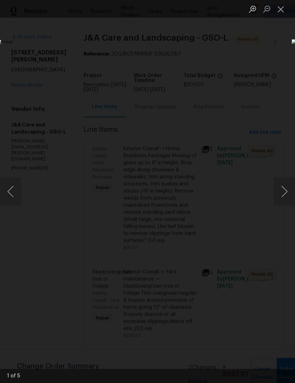
click at [287, 194] on button "Next image" at bounding box center [284, 192] width 21 height 28
click at [284, 194] on button "Next image" at bounding box center [284, 192] width 21 height 28
click at [285, 192] on button "Next image" at bounding box center [284, 192] width 21 height 28
click at [285, 190] on button "Next image" at bounding box center [284, 192] width 21 height 28
click at [279, 6] on button "Close lightbox" at bounding box center [281, 9] width 14 height 12
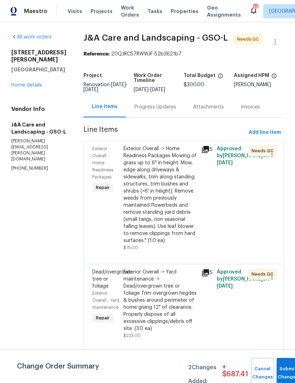
click at [174, 211] on div "Exterior Overall -> Home Readiness Packages Mowing of grass up to 6" in height.…" at bounding box center [160, 194] width 74 height 99
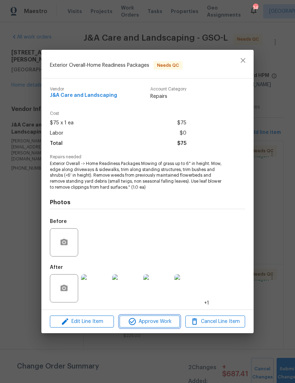
click at [161, 324] on span "Approve Work" at bounding box center [150, 322] width 56 height 9
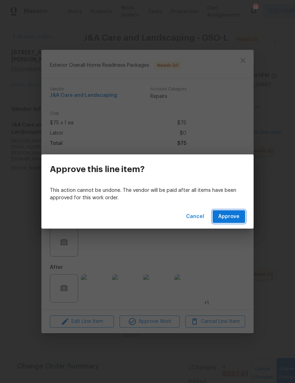
click at [227, 213] on span "Approve" at bounding box center [228, 217] width 21 height 9
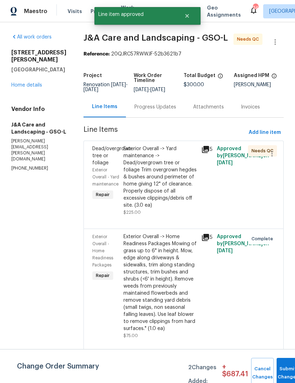
click at [209, 153] on icon at bounding box center [205, 149] width 7 height 7
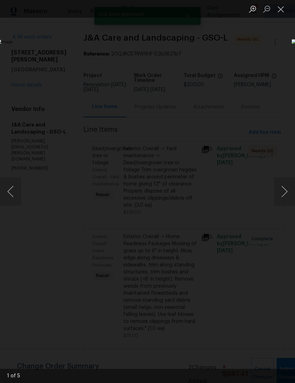
click at [284, 15] on button "Close lightbox" at bounding box center [281, 9] width 14 height 12
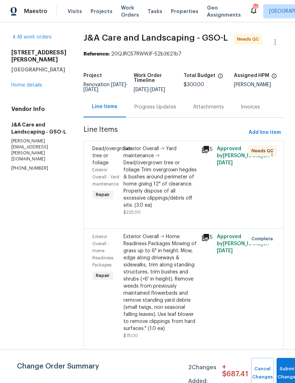
click at [167, 216] on div "Exterior Overall -> Yard maintenance -> Dead/overgrown tree or foliage Trim ove…" at bounding box center [160, 180] width 74 height 71
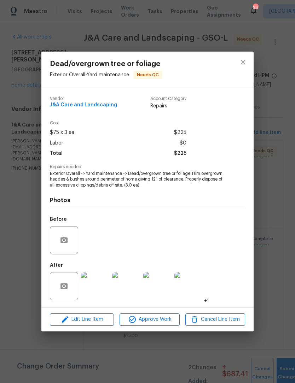
click at [94, 293] on img at bounding box center [95, 286] width 28 height 28
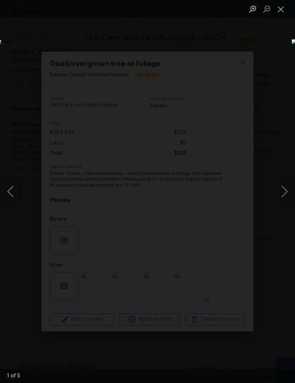
click at [279, 189] on button "Next image" at bounding box center [284, 192] width 21 height 28
click at [281, 187] on button "Next image" at bounding box center [284, 192] width 21 height 28
click at [282, 189] on button "Next image" at bounding box center [284, 192] width 21 height 28
click at [283, 189] on button "Next image" at bounding box center [284, 192] width 21 height 28
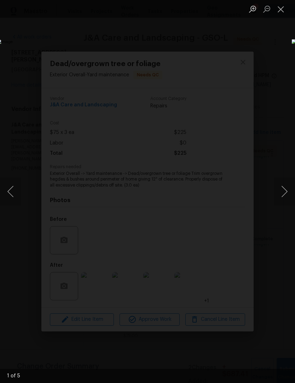
click at [287, 188] on button "Next image" at bounding box center [284, 192] width 21 height 28
click at [287, 190] on button "Next image" at bounding box center [284, 192] width 21 height 28
click at [285, 192] on button "Next image" at bounding box center [284, 192] width 21 height 28
click at [285, 193] on button "Next image" at bounding box center [284, 192] width 21 height 28
click at [279, 10] on button "Close lightbox" at bounding box center [281, 9] width 14 height 12
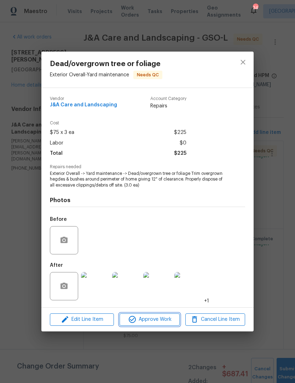
click at [165, 324] on span "Approve Work" at bounding box center [150, 320] width 56 height 9
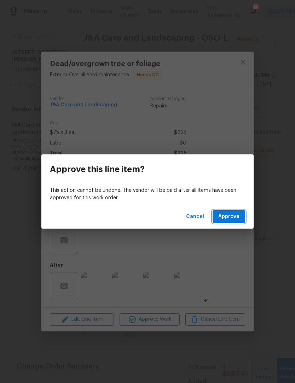
click at [235, 219] on span "Approve" at bounding box center [228, 217] width 21 height 9
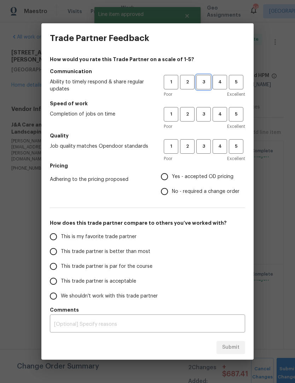
click at [208, 81] on span "3" at bounding box center [203, 82] width 13 height 8
click at [204, 114] on span "3" at bounding box center [203, 114] width 13 height 8
click at [202, 149] on span "3" at bounding box center [203, 147] width 13 height 8
click at [166, 172] on input "Yes - accepted OD pricing" at bounding box center [164, 176] width 15 height 15
radio input "true"
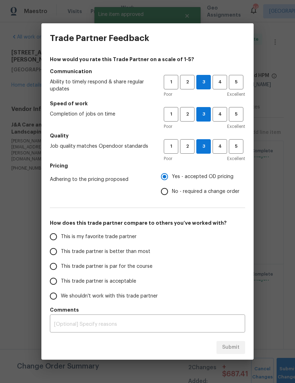
click at [54, 256] on input "This trade partner is better than most" at bounding box center [53, 251] width 15 height 15
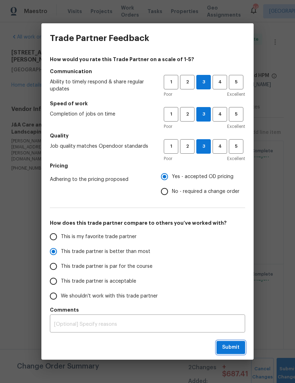
click at [228, 348] on span "Submit" at bounding box center [230, 348] width 17 height 9
radio input "true"
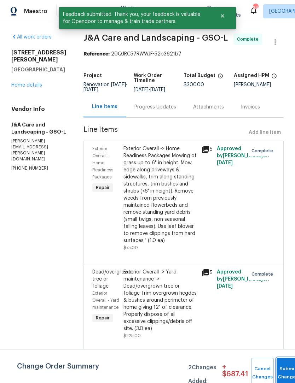
click at [283, 367] on button "Submit Changes" at bounding box center [288, 373] width 23 height 30
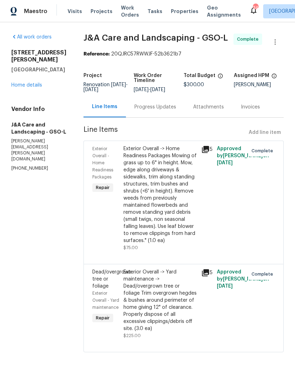
click at [25, 83] on link "Home details" at bounding box center [26, 85] width 31 height 5
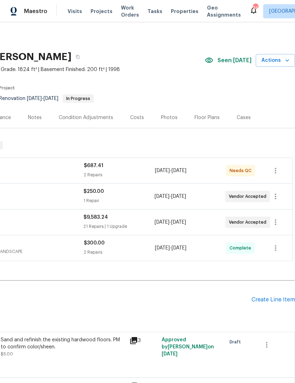
scroll to position [0, 105]
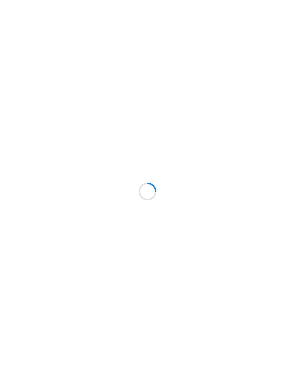
scroll to position [93, 0]
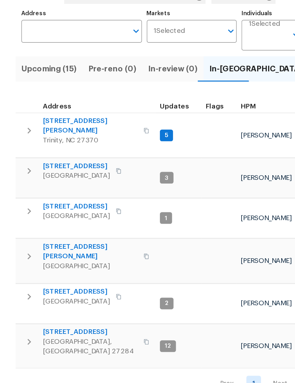
click at [40, 212] on span "[STREET_ADDRESS]" at bounding box center [55, 215] width 49 height 7
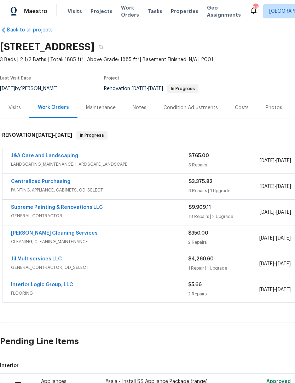
scroll to position [10, 0]
click at [26, 158] on link "J&A Care and Landscaping" at bounding box center [44, 156] width 67 height 5
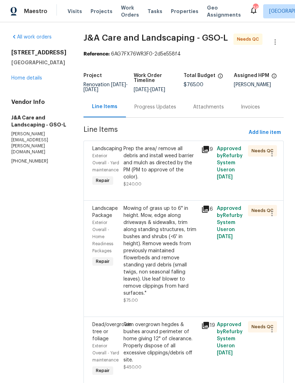
click at [183, 172] on div "Prep the area/ remove all debris and install weed barrier and mulch as directed…" at bounding box center [160, 162] width 74 height 35
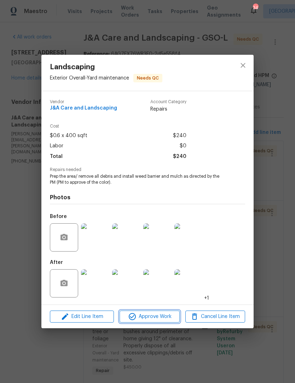
click at [160, 318] on span "Approve Work" at bounding box center [150, 317] width 56 height 9
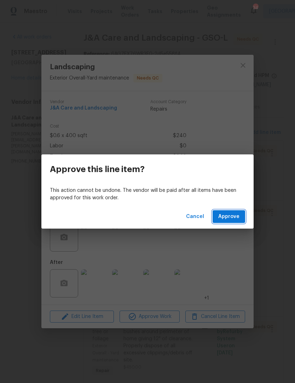
click at [240, 216] on button "Approve" at bounding box center [229, 216] width 33 height 13
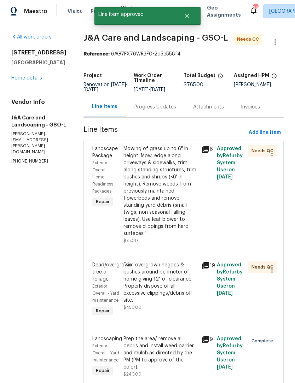
click at [169, 204] on div "Mowing of grass up to 6" in height. Mow, edge along driveways & sidewalks, trim…" at bounding box center [160, 191] width 74 height 92
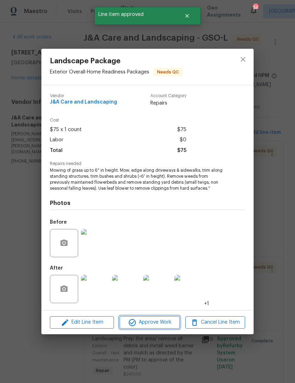
click at [158, 325] on span "Approve Work" at bounding box center [150, 322] width 56 height 9
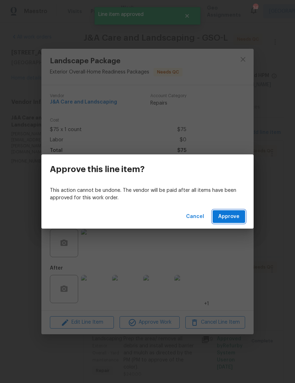
click at [233, 223] on button "Approve" at bounding box center [229, 216] width 33 height 13
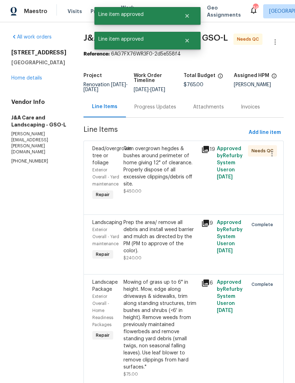
click at [182, 180] on div "Trim overgrown hegdes & bushes around perimeter of home giving 12" of clearance…" at bounding box center [160, 166] width 74 height 42
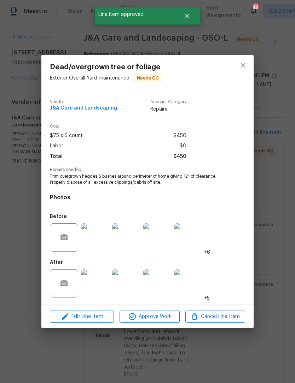
click at [98, 284] on img at bounding box center [95, 284] width 28 height 28
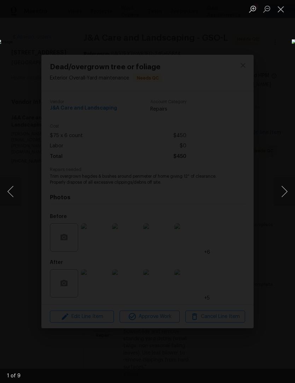
click at [285, 189] on button "Next image" at bounding box center [284, 192] width 21 height 28
click at [284, 188] on button "Next image" at bounding box center [284, 192] width 21 height 28
click at [285, 188] on button "Next image" at bounding box center [284, 192] width 21 height 28
click at [282, 189] on button "Next image" at bounding box center [284, 192] width 21 height 28
click at [286, 185] on button "Next image" at bounding box center [284, 192] width 21 height 28
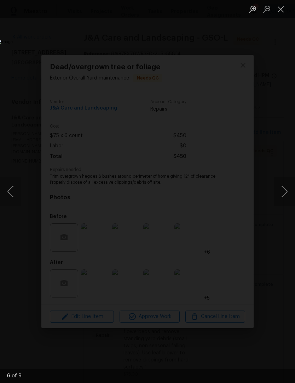
click at [287, 190] on button "Next image" at bounding box center [284, 192] width 21 height 28
click at [280, 8] on button "Close lightbox" at bounding box center [281, 9] width 14 height 12
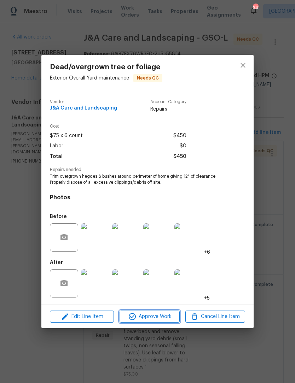
click at [167, 321] on span "Approve Work" at bounding box center [150, 317] width 56 height 9
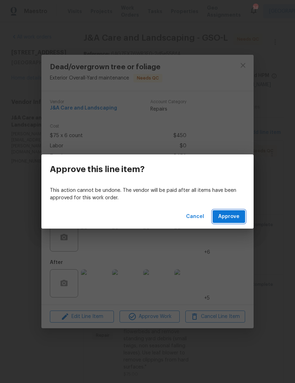
click at [231, 217] on span "Approve" at bounding box center [228, 217] width 21 height 9
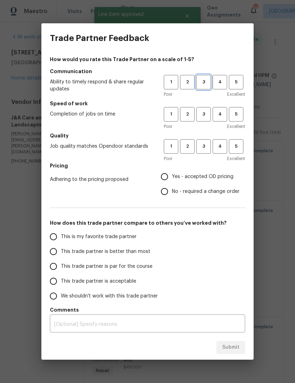
click at [203, 78] on button "3" at bounding box center [203, 82] width 15 height 15
click at [200, 121] on button "3" at bounding box center [203, 114] width 15 height 15
click at [202, 151] on button "3" at bounding box center [203, 146] width 15 height 15
click at [166, 174] on input "Yes - accepted OD pricing" at bounding box center [164, 176] width 15 height 15
radio input "true"
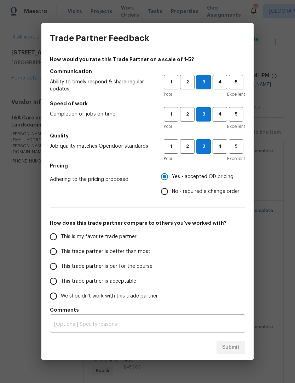
click at [60, 266] on input "This trade partner is par for the course" at bounding box center [53, 266] width 15 height 15
click at [55, 268] on input "This trade partner is par for the course" at bounding box center [53, 266] width 15 height 15
radio input "true"
click at [237, 348] on span "Submit" at bounding box center [230, 348] width 17 height 9
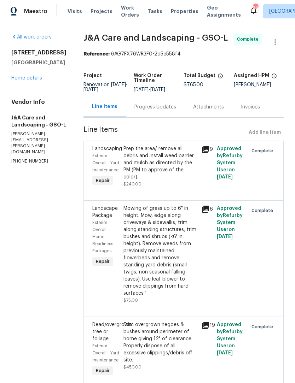
radio input "false"
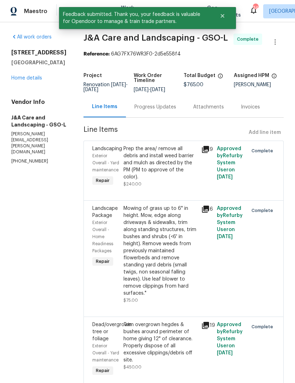
click at [27, 80] on link "Home details" at bounding box center [26, 78] width 31 height 5
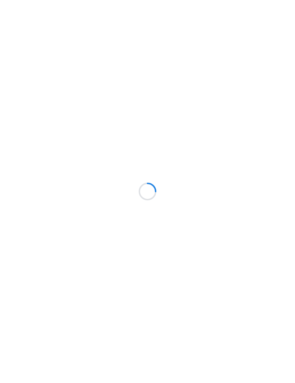
scroll to position [65, 0]
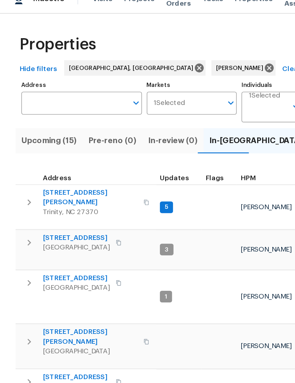
click at [36, 182] on span "[STREET_ADDRESS]" at bounding box center [55, 185] width 49 height 7
click at [46, 149] on span "[STREET_ADDRESS][PERSON_NAME]" at bounding box center [65, 156] width 69 height 14
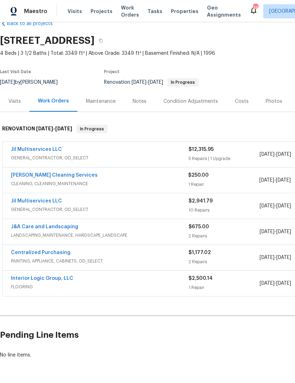
scroll to position [16, 0]
click at [22, 151] on link "Jil Multiservices LLC" at bounding box center [36, 149] width 51 height 5
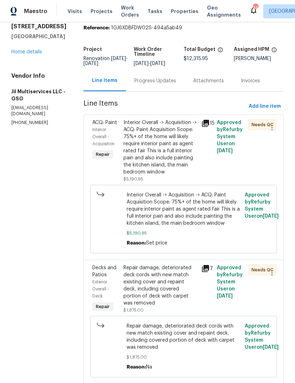
scroll to position [26, 0]
click at [169, 163] on div "Interior Overall -> Acquisition -> ACQ: Paint Acquisition Scope: 75%+ of the ho…" at bounding box center [160, 148] width 74 height 57
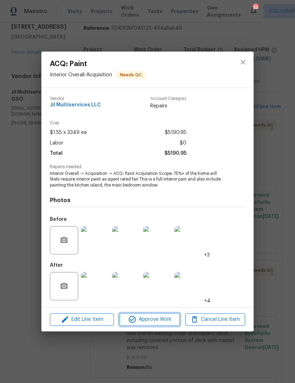
click at [149, 324] on span "Approve Work" at bounding box center [150, 320] width 56 height 9
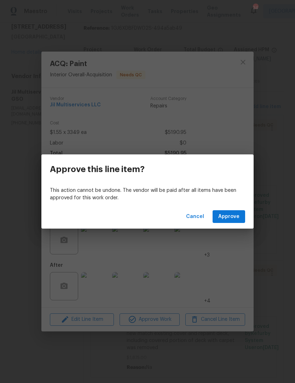
click at [234, 215] on span "Approve" at bounding box center [228, 217] width 21 height 9
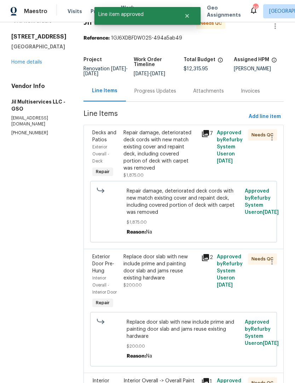
scroll to position [22, 0]
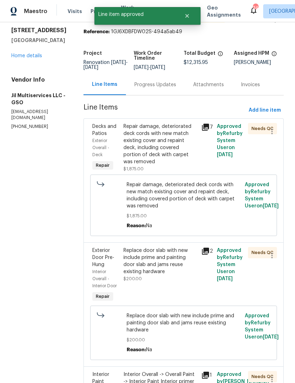
click at [166, 156] on div "Repair damage, deteriorated deck cords with new match existing cover and repain…" at bounding box center [160, 144] width 74 height 42
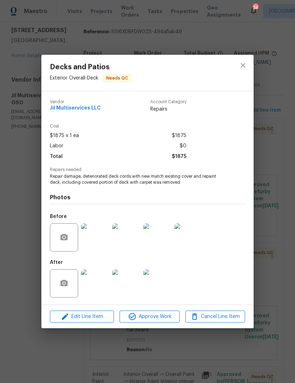
click at [99, 287] on img at bounding box center [95, 284] width 28 height 28
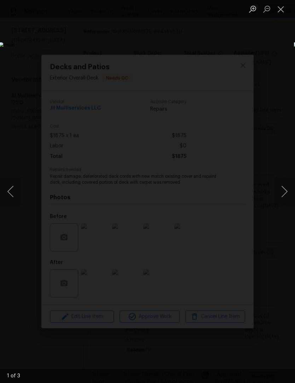
click at [284, 195] on button "Next image" at bounding box center [284, 192] width 21 height 28
click at [285, 190] on button "Next image" at bounding box center [284, 192] width 21 height 28
click at [4, 202] on button "Previous image" at bounding box center [10, 192] width 21 height 28
click at [278, 13] on button "Close lightbox" at bounding box center [281, 9] width 14 height 12
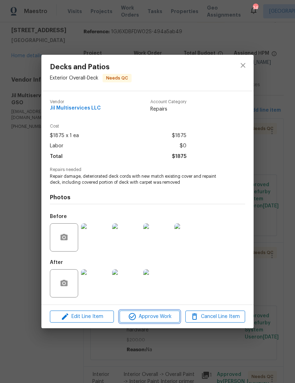
click at [165, 323] on button "Approve Work" at bounding box center [150, 317] width 60 height 12
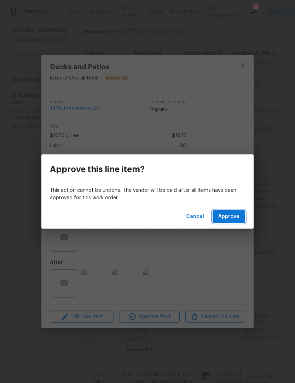
click at [233, 216] on span "Approve" at bounding box center [228, 217] width 21 height 9
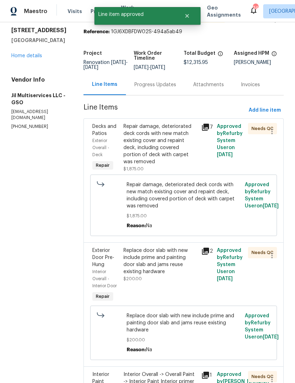
scroll to position [0, 0]
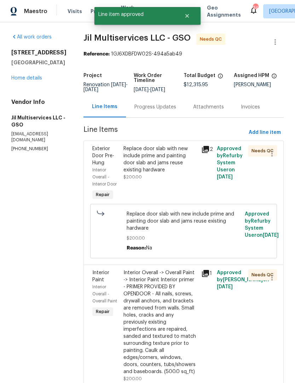
click at [168, 172] on div "Replace door slab with new include prime and painting door slab and jams reuse …" at bounding box center [160, 159] width 74 height 28
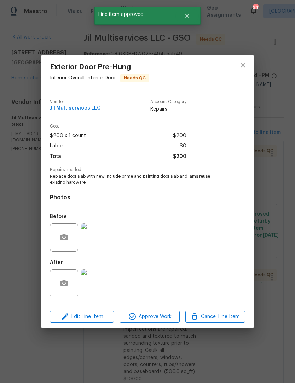
click at [100, 292] on img at bounding box center [95, 284] width 28 height 28
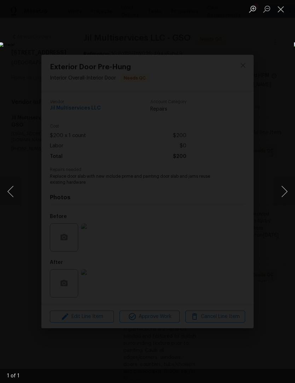
click at [284, 191] on button "Next image" at bounding box center [284, 192] width 21 height 28
click at [281, 12] on button "Close lightbox" at bounding box center [281, 9] width 14 height 12
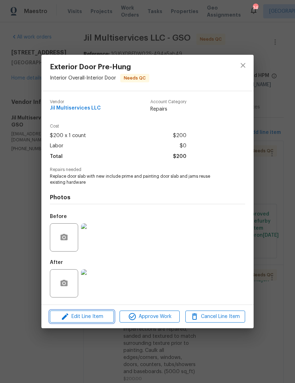
click at [92, 318] on span "Edit Line Item" at bounding box center [82, 317] width 60 height 9
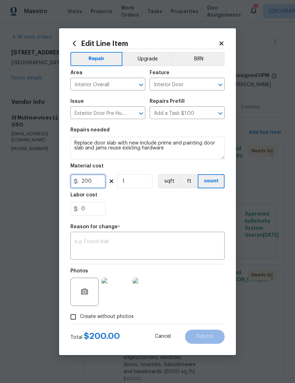
click at [101, 184] on input "200" at bounding box center [87, 181] width 35 height 14
type input "75"
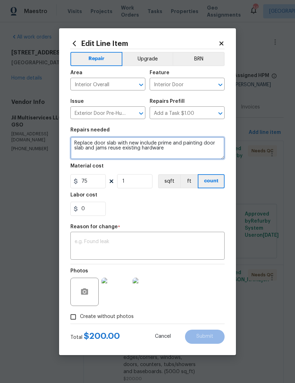
click at [172, 148] on textarea "Replace door slab with new include prime and painting door slab and jams reuse …" at bounding box center [147, 148] width 154 height 23
type textarea "Replace"
type textarea "Paint exterior door"
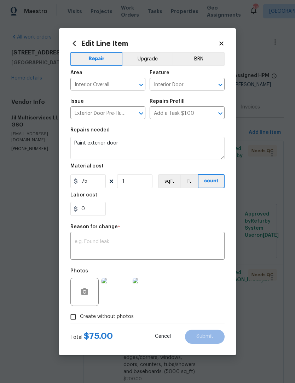
click at [97, 251] on textarea at bounding box center [148, 246] width 146 height 15
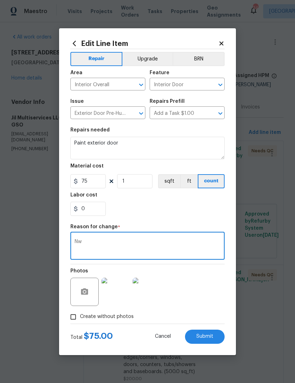
type textarea "Nw"
click at [201, 324] on div "Create without photos" at bounding box center [147, 317] width 154 height 13
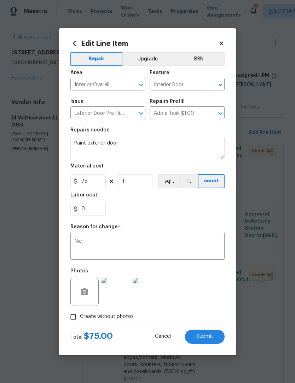
click at [210, 334] on button "Submit" at bounding box center [205, 337] width 40 height 14
type textarea "Replace door slab with new include prime and painting door slab and jams reuse …"
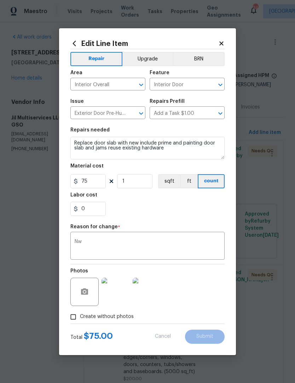
type input "200"
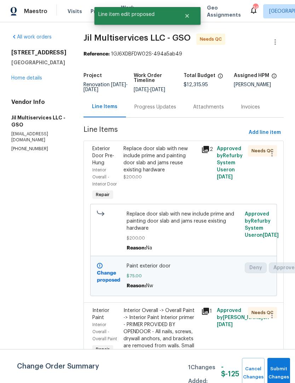
click at [165, 165] on div "Replace door slab with new include prime and painting door slab and jams reuse …" at bounding box center [160, 159] width 74 height 28
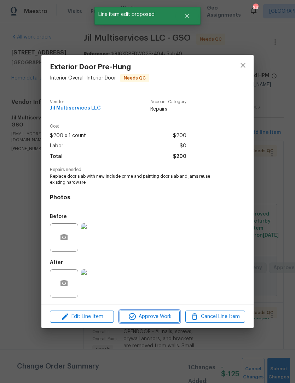
click at [160, 323] on button "Approve Work" at bounding box center [150, 317] width 60 height 12
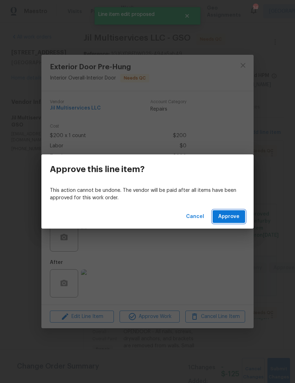
click at [239, 219] on span "Approve" at bounding box center [228, 217] width 21 height 9
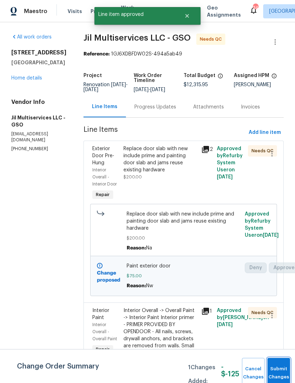
click at [283, 374] on span "Submit Changes" at bounding box center [279, 373] width 16 height 16
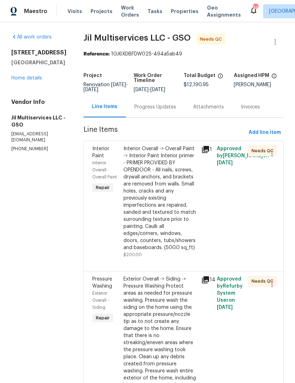
click at [180, 203] on div "Interior Overall -> Overall Paint -> Interior Paint Interior primer - PRIMER PR…" at bounding box center [160, 198] width 74 height 106
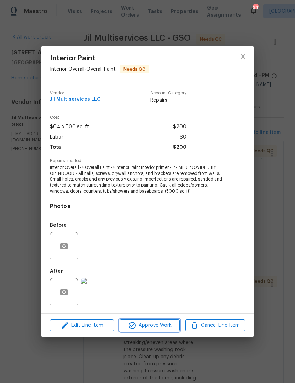
click at [165, 327] on span "Approve Work" at bounding box center [150, 326] width 56 height 9
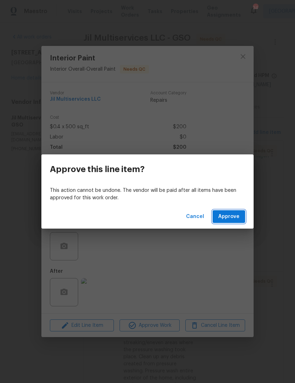
click at [234, 220] on span "Approve" at bounding box center [228, 217] width 21 height 9
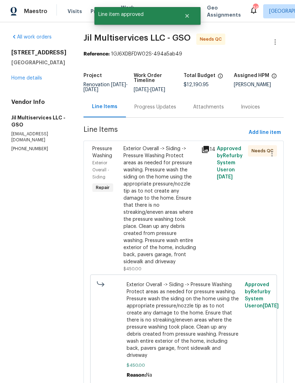
click at [184, 223] on div "Exterior Overall -> Siding -> Pressure Washing Protect areas as needed for pres…" at bounding box center [160, 205] width 74 height 120
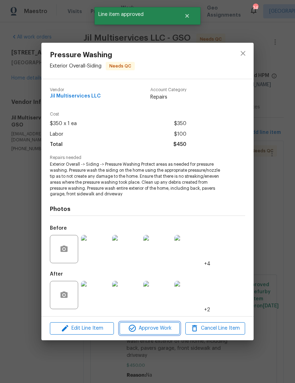
click at [163, 329] on span "Approve Work" at bounding box center [150, 328] width 56 height 9
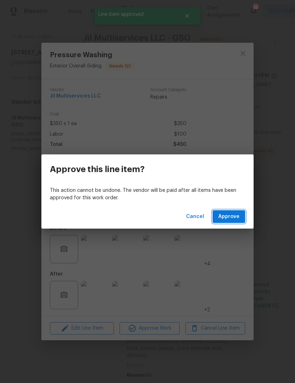
click at [229, 219] on span "Approve" at bounding box center [228, 217] width 21 height 9
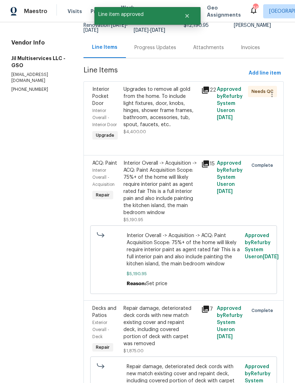
scroll to position [46, 0]
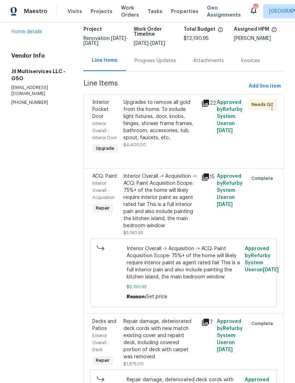
click at [206, 108] on icon at bounding box center [205, 103] width 8 height 8
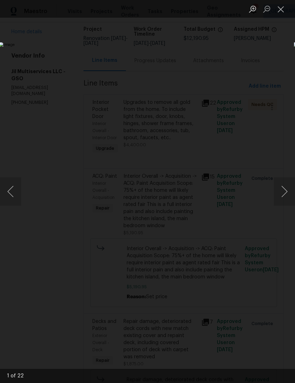
click at [283, 193] on button "Next image" at bounding box center [284, 192] width 21 height 28
click at [284, 190] on button "Next image" at bounding box center [284, 192] width 21 height 28
click at [285, 193] on button "Next image" at bounding box center [284, 192] width 21 height 28
click at [289, 194] on button "Next image" at bounding box center [284, 192] width 21 height 28
click at [285, 192] on button "Next image" at bounding box center [284, 192] width 21 height 28
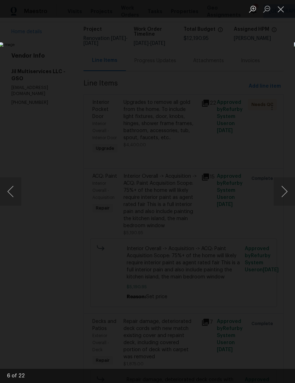
click at [285, 192] on button "Next image" at bounding box center [284, 192] width 21 height 28
click at [287, 196] on button "Next image" at bounding box center [284, 192] width 21 height 28
click at [286, 197] on button "Next image" at bounding box center [284, 192] width 21 height 28
click at [286, 199] on button "Next image" at bounding box center [284, 192] width 21 height 28
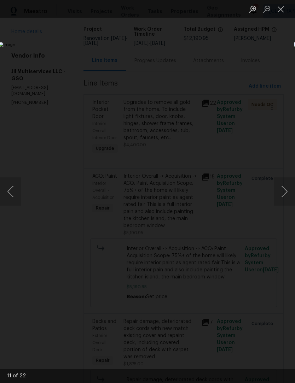
click at [286, 199] on button "Next image" at bounding box center [284, 192] width 21 height 28
click at [287, 201] on button "Next image" at bounding box center [284, 192] width 21 height 28
click at [287, 198] on button "Next image" at bounding box center [284, 192] width 21 height 28
click at [287, 200] on button "Next image" at bounding box center [284, 192] width 21 height 28
click at [282, 8] on button "Close lightbox" at bounding box center [281, 9] width 14 height 12
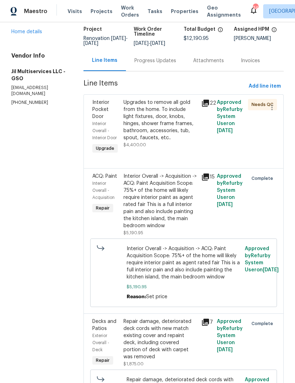
click at [163, 133] on div "Upgrades to remove all gold from the home. To include light fixtures, door, kno…" at bounding box center [160, 120] width 74 height 42
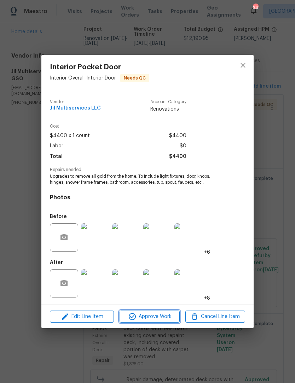
click at [153, 322] on span "Approve Work" at bounding box center [150, 317] width 56 height 9
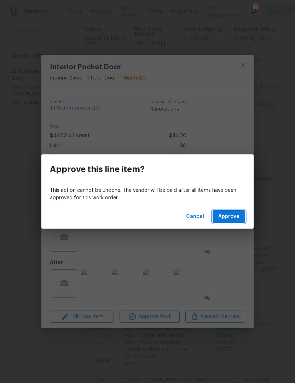
click at [234, 213] on span "Approve" at bounding box center [228, 217] width 21 height 9
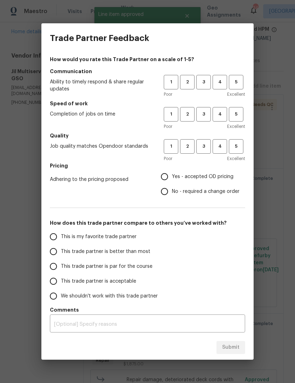
scroll to position [0, 0]
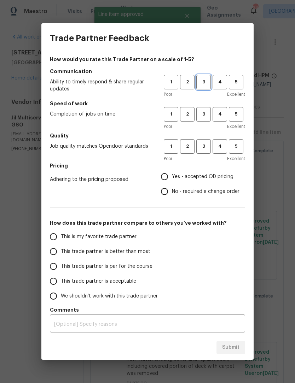
click at [207, 86] on span "3" at bounding box center [203, 82] width 13 height 8
click at [202, 119] on button "3" at bounding box center [203, 114] width 15 height 15
click at [200, 154] on button "3" at bounding box center [203, 146] width 15 height 15
click at [164, 183] on input "Yes - accepted OD pricing" at bounding box center [164, 176] width 15 height 15
radio input "true"
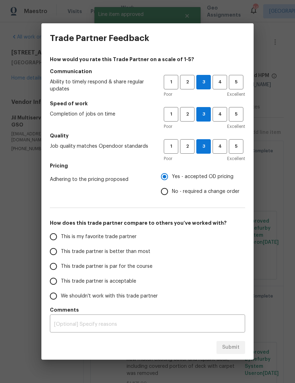
click at [56, 270] on input "This trade partner is par for the course" at bounding box center [53, 266] width 15 height 15
click at [232, 346] on span "Submit" at bounding box center [230, 348] width 17 height 9
radio input "true"
radio input "false"
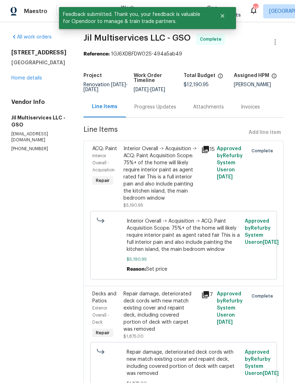
click at [26, 73] on div "6010 Morganshire Dr Summerfield, NC 27358 Home details" at bounding box center [38, 65] width 55 height 33
click at [24, 78] on link "Home details" at bounding box center [26, 78] width 31 height 5
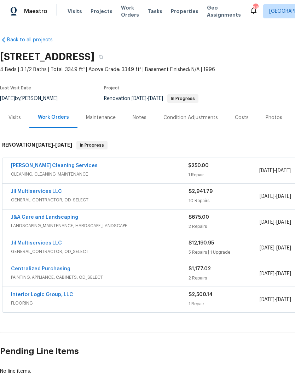
click at [126, 17] on span "Work Orders" at bounding box center [130, 11] width 18 height 14
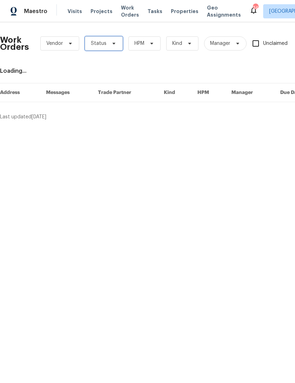
click at [112, 46] on icon at bounding box center [114, 44] width 6 height 6
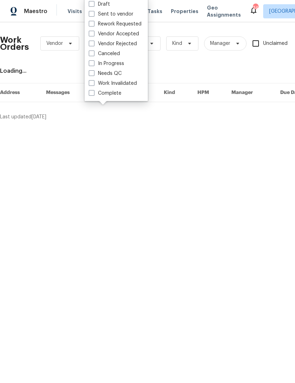
click at [112, 74] on label "Needs QC" at bounding box center [105, 73] width 33 height 7
click at [93, 74] on input "Needs QC" at bounding box center [91, 72] width 5 height 5
checkbox input "true"
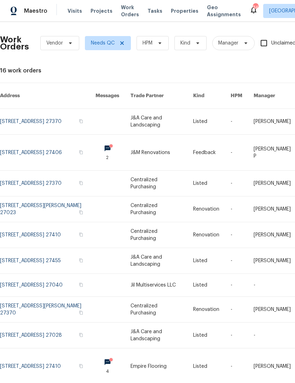
click at [51, 275] on link at bounding box center [48, 286] width 96 height 23
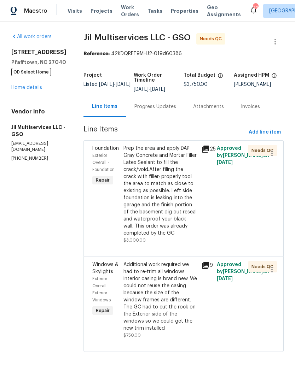
click at [161, 212] on div "Prep the area and apply DAP Gray Concrete and Mortar Filler Latex Sealant to fi…" at bounding box center [160, 191] width 74 height 92
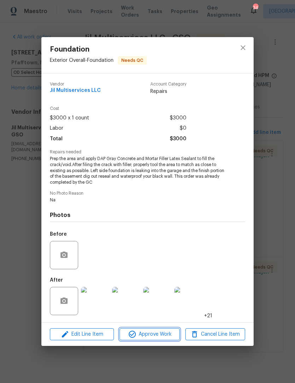
click at [161, 335] on span "Approve Work" at bounding box center [150, 334] width 56 height 9
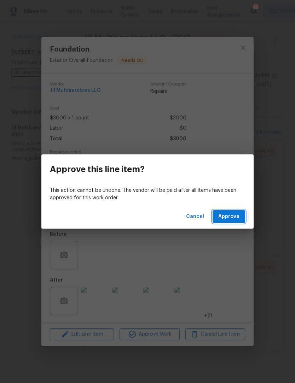
click at [230, 222] on button "Approve" at bounding box center [229, 216] width 33 height 13
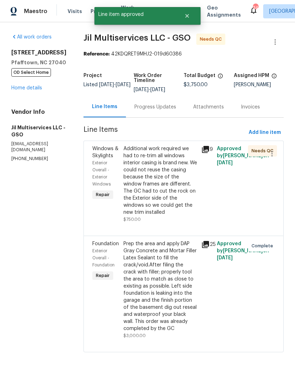
click at [160, 191] on div "Additional work required we had to re-trim all windows interior casing is brand…" at bounding box center [160, 180] width 74 height 71
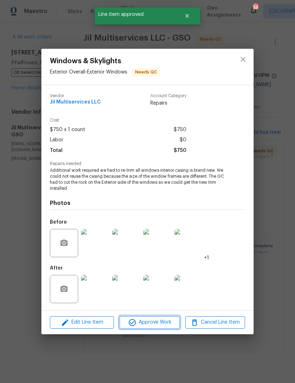
click at [158, 327] on span "Approve Work" at bounding box center [150, 322] width 56 height 9
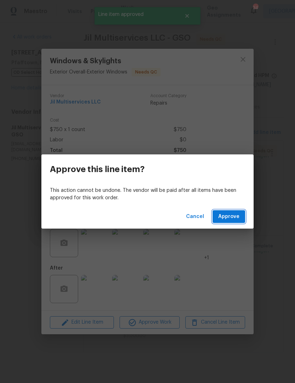
click at [236, 215] on span "Approve" at bounding box center [228, 217] width 21 height 9
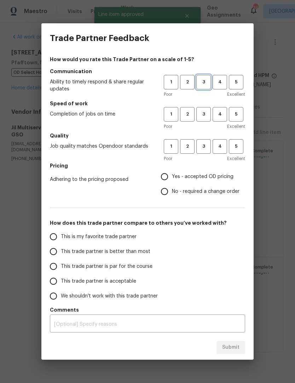
click at [203, 79] on span "3" at bounding box center [203, 82] width 13 height 8
click at [202, 120] on button "3" at bounding box center [203, 114] width 15 height 15
click at [207, 154] on button "3" at bounding box center [203, 146] width 15 height 15
click at [168, 178] on input "Yes - accepted OD pricing" at bounding box center [164, 176] width 15 height 15
radio input "true"
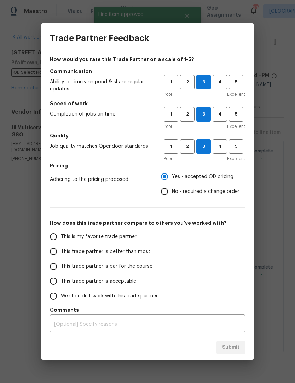
click at [50, 257] on input "This trade partner is better than most" at bounding box center [53, 251] width 15 height 15
click at [237, 341] on button "Submit" at bounding box center [231, 347] width 29 height 13
radio input "true"
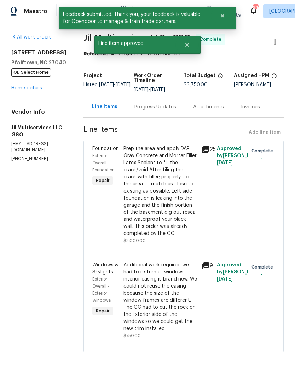
click at [14, 90] on link "Home details" at bounding box center [26, 88] width 31 height 5
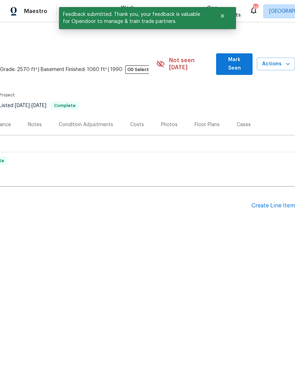
scroll to position [0, 105]
click at [230, 61] on span "Mark Seen" at bounding box center [234, 64] width 25 height 17
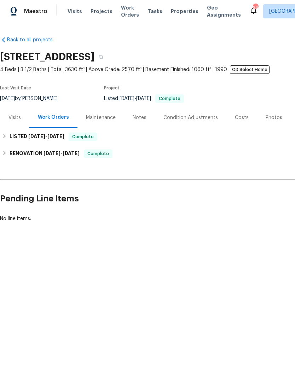
scroll to position [0, 0]
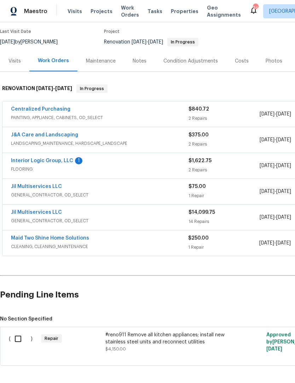
scroll to position [57, 0]
click at [33, 162] on link "Interior Logic Group, LLC" at bounding box center [42, 160] width 62 height 5
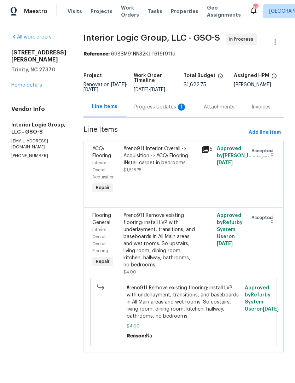
click at [156, 111] on div "Progress Updates 1" at bounding box center [160, 107] width 52 height 7
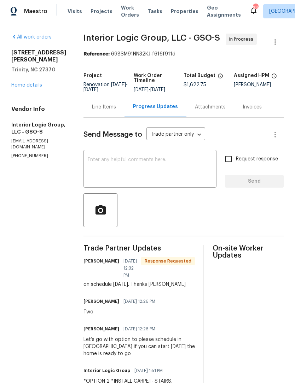
click at [116, 111] on div "Line Items" at bounding box center [104, 107] width 24 height 7
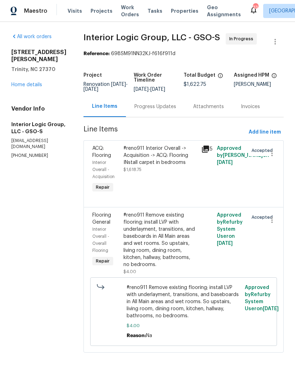
click at [168, 250] on div "#reno911 Remove existing flooring; install LVP with underlayment, transitions, …" at bounding box center [160, 240] width 74 height 57
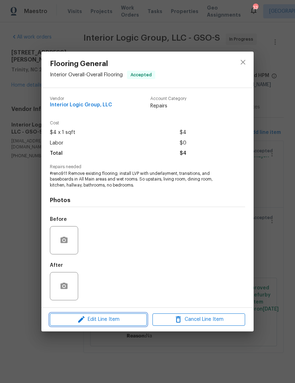
click at [125, 318] on span "Edit Line Item" at bounding box center [98, 320] width 93 height 9
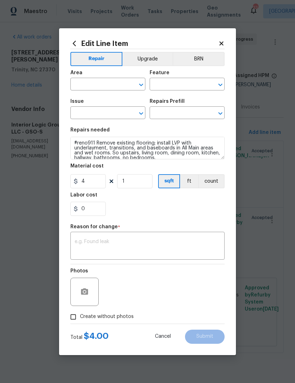
type input "Interior Overall"
type input "Overall Flooring"
type input "Flooring General"
type input "Vinyl Plank LVL 1 - Knighton (Beige) $2.31"
click at [95, 184] on input "4" at bounding box center [87, 181] width 35 height 14
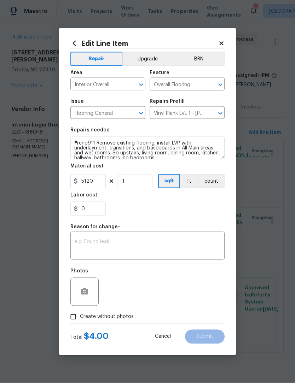
click at [98, 243] on textarea at bounding box center [148, 246] width 146 height 15
type input "5120"
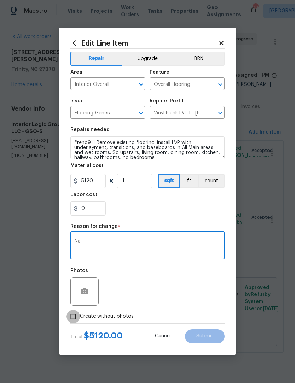
type textarea "Na"
click at [77, 320] on input "Create without photos" at bounding box center [73, 317] width 13 height 13
checkbox input "true"
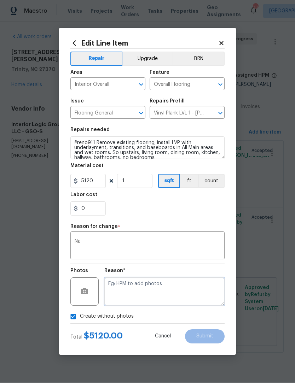
click at [136, 291] on textarea at bounding box center [164, 292] width 120 height 28
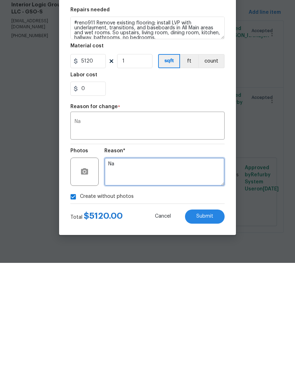
type textarea "Na"
click at [217, 330] on button "Submit" at bounding box center [205, 337] width 40 height 14
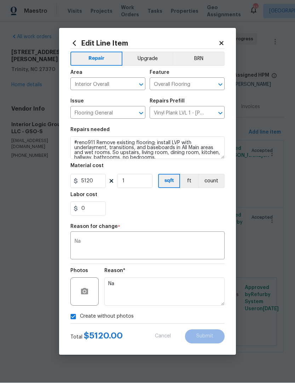
type input "4"
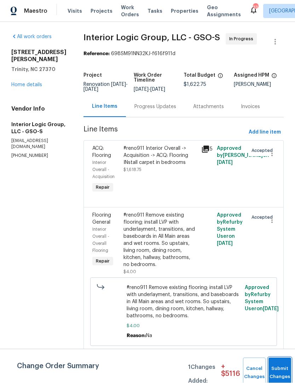
click at [280, 367] on button "Submit Changes" at bounding box center [280, 373] width 23 height 30
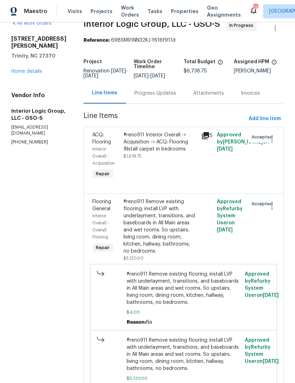
scroll to position [13, 0]
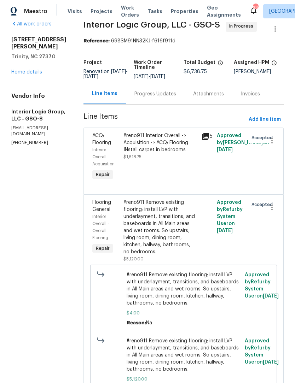
click at [179, 151] on div "#reno911 Interior Overall -> Acquisition -> ACQ: Flooring INstall carpet in bed…" at bounding box center [160, 142] width 74 height 21
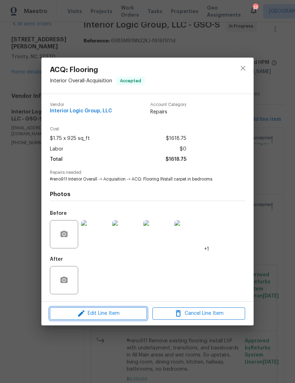
click at [123, 317] on span "Edit Line Item" at bounding box center [98, 314] width 93 height 9
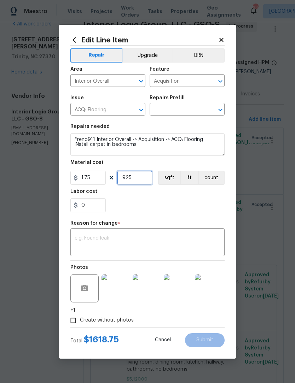
click at [144, 178] on input "925" at bounding box center [134, 178] width 35 height 14
type input "1"
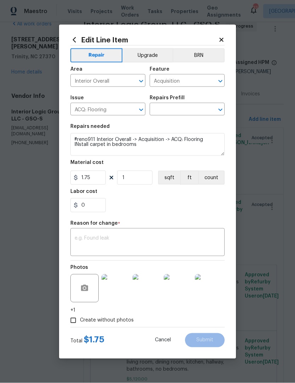
scroll to position [0, 0]
click at [95, 240] on textarea at bounding box center [148, 243] width 146 height 15
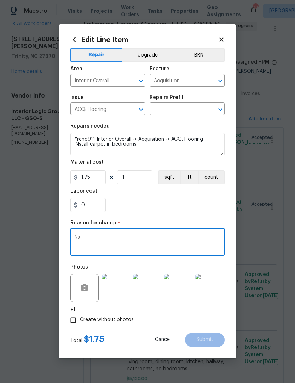
type textarea "Na"
click at [172, 108] on input "text" at bounding box center [177, 110] width 55 height 11
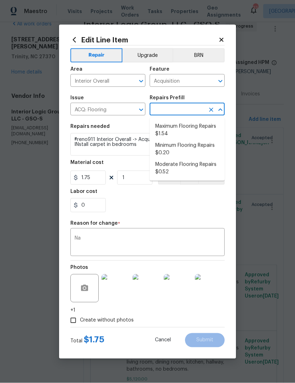
click at [200, 130] on li "Maximum Flooring Repairs $1.54" at bounding box center [187, 130] width 75 height 19
type input "Maximum Flooring Repairs $1.54"
type textarea "Acquisition Scope: Maximum flooring repairs"
type input "Maximum Flooring Repairs $1.54"
type input "1.54"
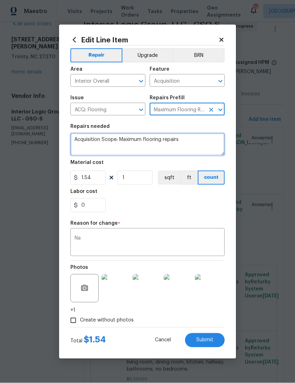
click at [79, 140] on textarea "Acquisition Scope: Maximum flooring repairs" at bounding box center [147, 144] width 154 height 23
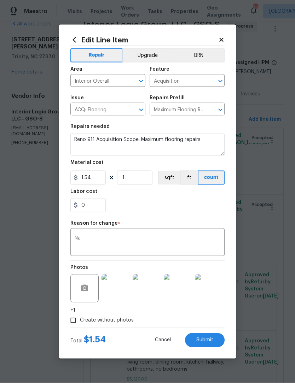
scroll to position [0, 0]
click at [211, 337] on button "Submit" at bounding box center [205, 341] width 40 height 14
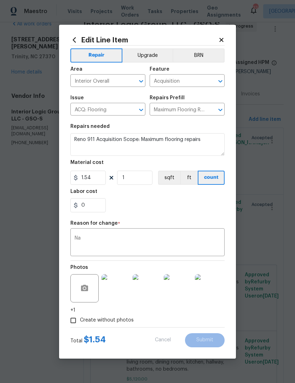
type textarea "#reno911 Interior Overall -> Acquisition -> ACQ: Flooring INstall carpet in bed…"
type input "925"
type input "1.75"
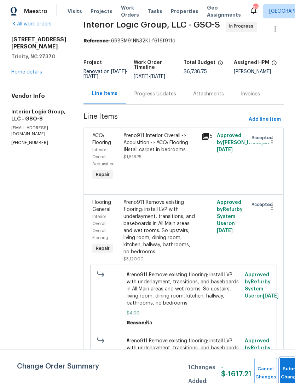
click at [286, 369] on button "Submit Changes" at bounding box center [291, 373] width 23 height 30
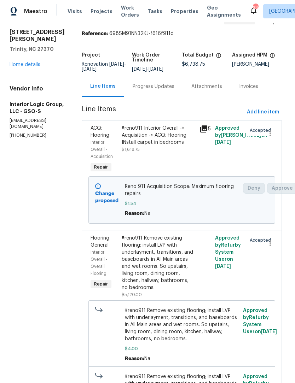
scroll to position [18, 2]
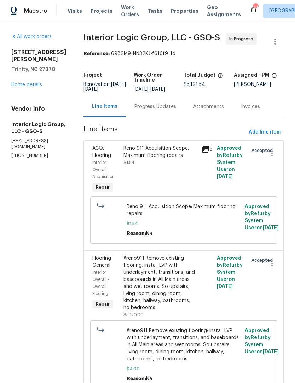
scroll to position [0, 0]
click at [173, 111] on div "Progress Updates" at bounding box center [155, 107] width 42 height 7
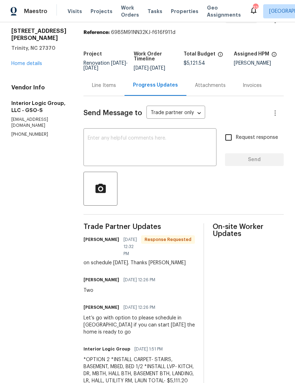
scroll to position [20, 0]
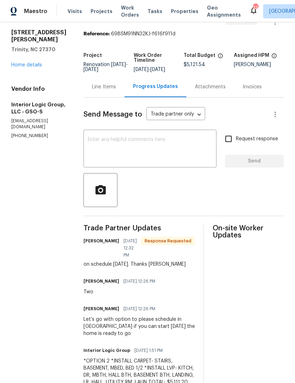
click at [37, 63] on link "Home details" at bounding box center [26, 65] width 31 height 5
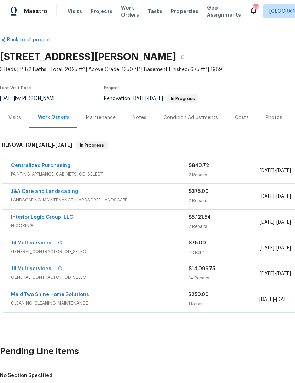
click at [43, 166] on link "Centralized Purchasing" at bounding box center [40, 165] width 59 height 5
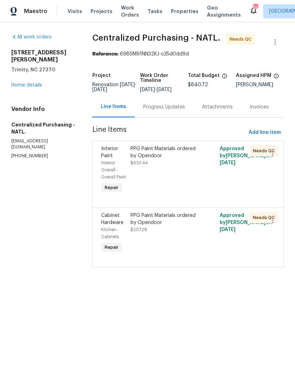
click at [29, 83] on link "Home details" at bounding box center [26, 85] width 31 height 5
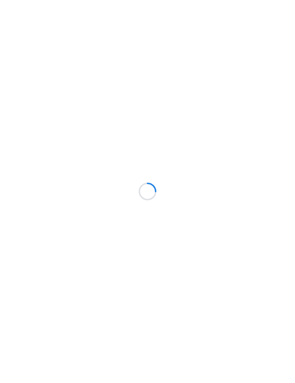
scroll to position [12, 0]
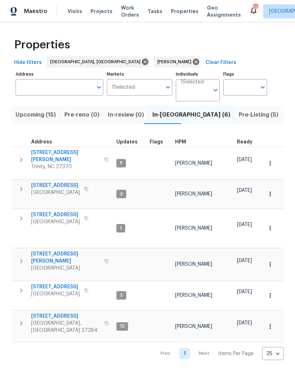
click at [239, 117] on span "Pre-Listing (5)" at bounding box center [259, 115] width 40 height 10
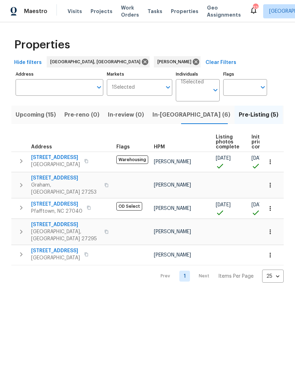
click at [23, 250] on icon "button" at bounding box center [21, 254] width 8 height 8
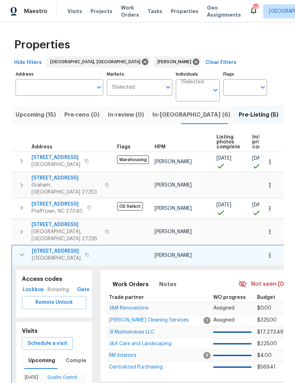
click at [58, 340] on span "Schedule a visit" at bounding box center [48, 344] width 40 height 9
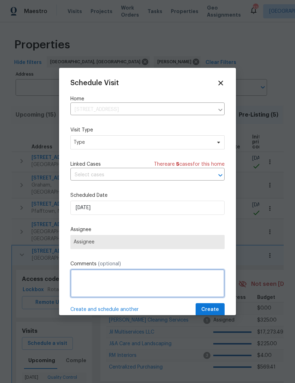
click at [92, 286] on textarea at bounding box center [147, 284] width 154 height 28
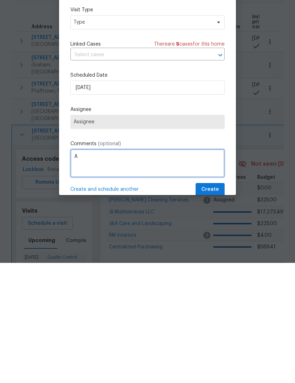
scroll to position [23, 0]
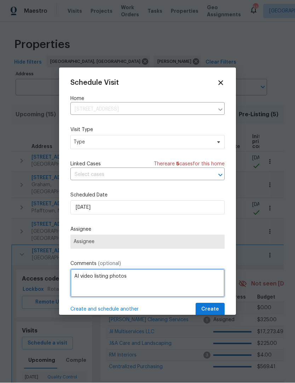
type textarea "AI video listing photos"
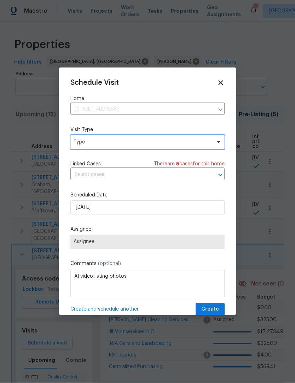
click at [105, 144] on span "Type" at bounding box center [143, 142] width 138 height 7
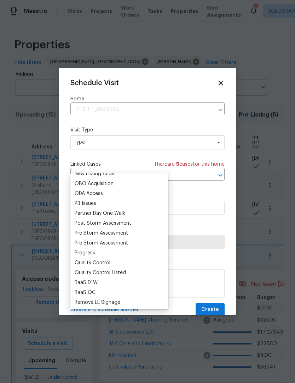
scroll to position [409, 0]
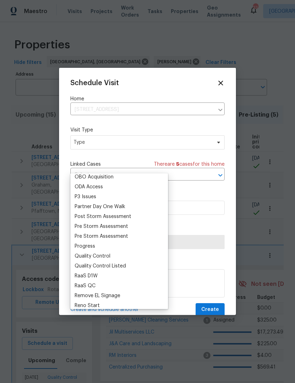
click at [94, 243] on div "Progress" at bounding box center [85, 246] width 21 height 7
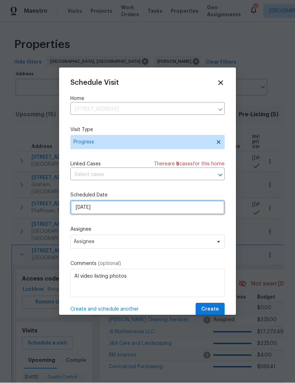
click at [151, 208] on input "[DATE]" at bounding box center [147, 208] width 154 height 14
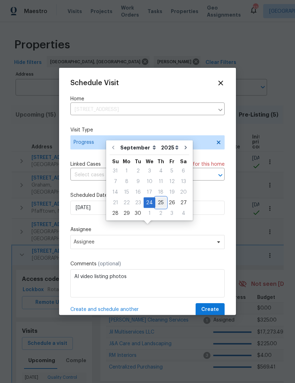
click at [160, 198] on div "25" at bounding box center [160, 203] width 11 height 10
type input "9/25/2025"
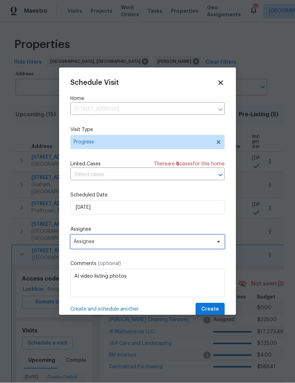
click at [156, 243] on span "Assignee" at bounding box center [143, 242] width 139 height 6
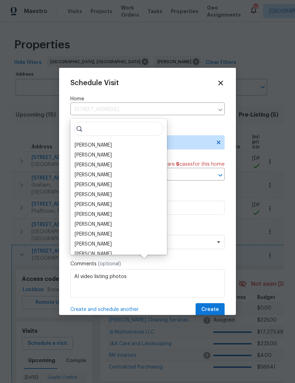
click at [99, 142] on div "[PERSON_NAME]" at bounding box center [93, 145] width 37 height 7
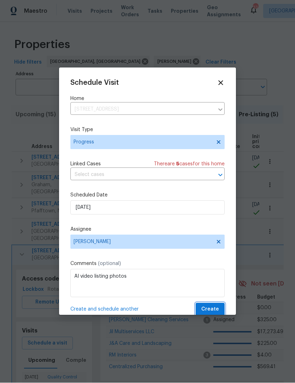
click at [215, 310] on span "Create" at bounding box center [210, 310] width 18 height 9
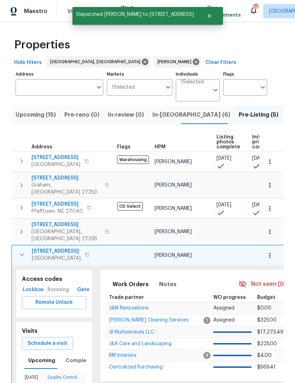
click at [19, 251] on icon "button" at bounding box center [22, 255] width 8 height 8
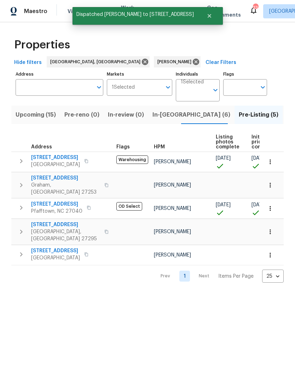
scroll to position [0, 0]
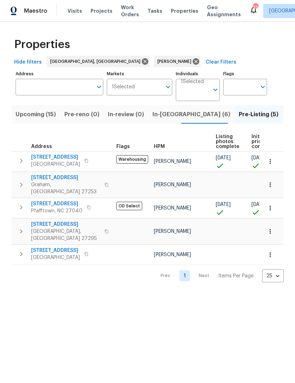
click at [171, 115] on span "In-reno (6)" at bounding box center [191, 115] width 78 height 10
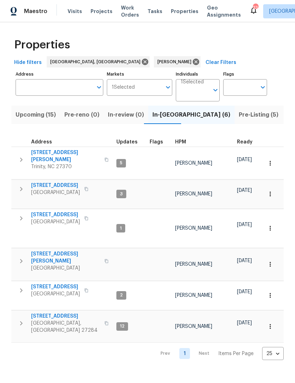
click at [38, 115] on span "Upcoming (15)" at bounding box center [36, 115] width 40 height 10
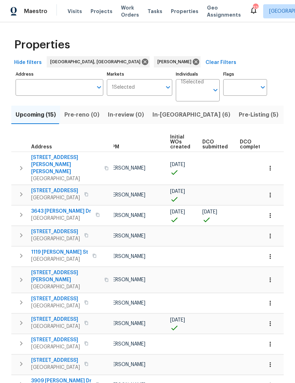
click at [270, 214] on icon "button" at bounding box center [270, 216] width 1 height 5
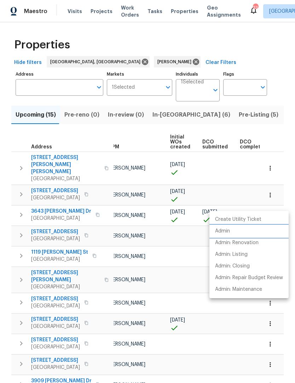
click at [228, 234] on p "Admin" at bounding box center [222, 231] width 15 height 7
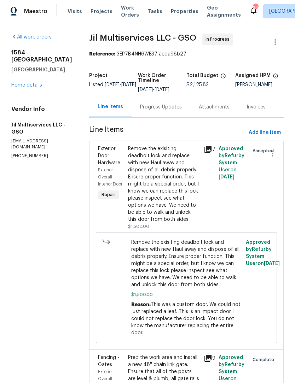
click at [26, 88] on link "Home details" at bounding box center [26, 85] width 31 height 5
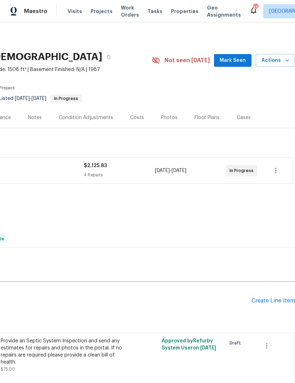
scroll to position [0, 105]
click at [238, 62] on span "Mark Seen" at bounding box center [233, 60] width 26 height 9
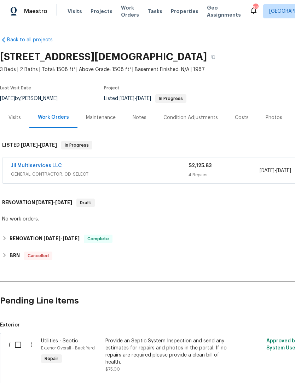
scroll to position [0, 0]
click at [39, 15] on div "Maestro" at bounding box center [23, 11] width 47 height 14
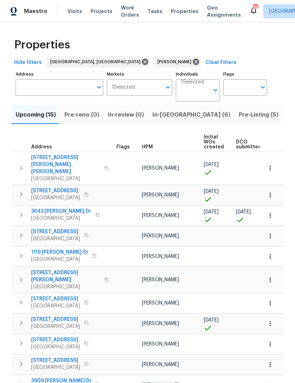
click at [272, 212] on icon "button" at bounding box center [270, 215] width 7 height 7
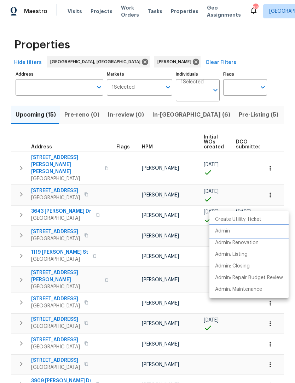
click at [228, 231] on p "Admin" at bounding box center [222, 231] width 15 height 7
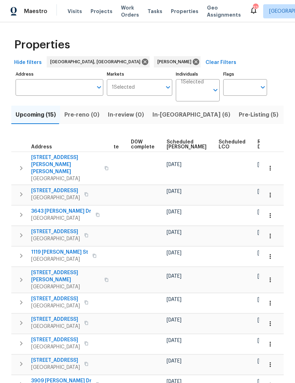
scroll to position [0, 178]
click at [258, 144] on span "Ready Date" at bounding box center [266, 145] width 16 height 10
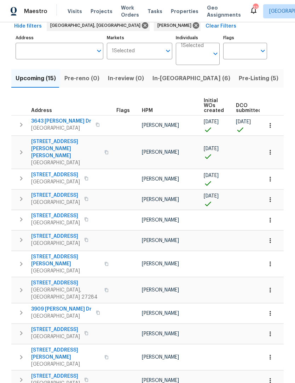
scroll to position [37, 0]
click at [239, 77] on span "Pre-Listing (5)" at bounding box center [259, 78] width 40 height 10
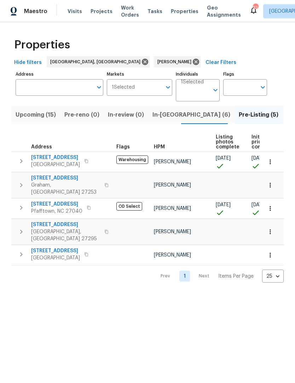
click at [62, 248] on span "4601 Oak Ridge Dr" at bounding box center [55, 251] width 49 height 7
click at [273, 252] on icon "button" at bounding box center [270, 255] width 7 height 7
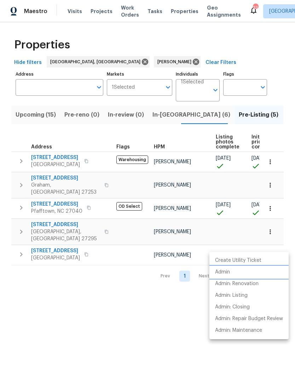
click at [229, 271] on p "Admin" at bounding box center [222, 272] width 15 height 7
click at [187, 323] on div at bounding box center [147, 191] width 295 height 383
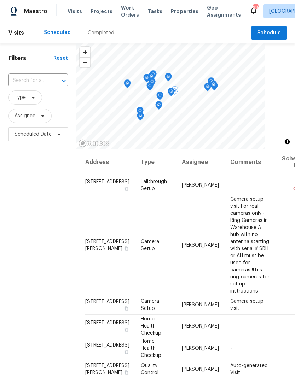
click at [0, 0] on icon at bounding box center [0, 0] width 0 height 0
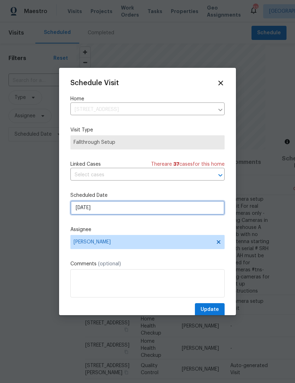
click at [109, 211] on input "[DATE]" at bounding box center [147, 208] width 154 height 14
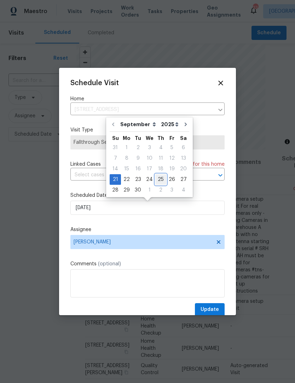
click at [157, 180] on div "25" at bounding box center [160, 180] width 11 height 10
type input "[DATE]"
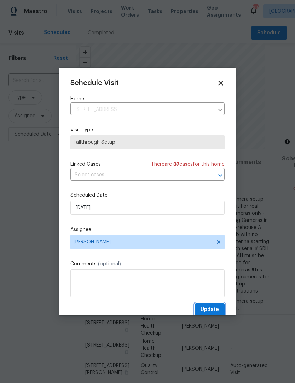
click at [214, 310] on span "Update" at bounding box center [210, 310] width 18 height 9
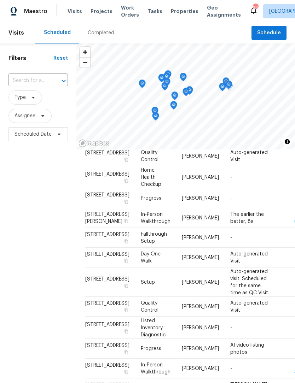
scroll to position [213, 0]
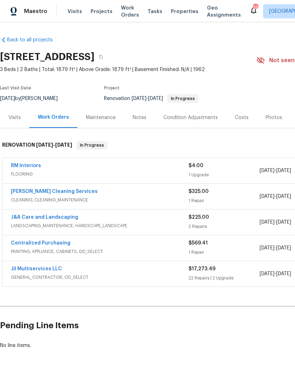
click at [13, 163] on link "RM Interiors" at bounding box center [26, 165] width 30 height 5
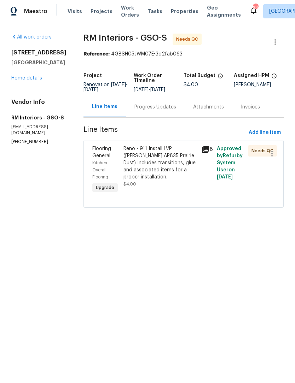
click at [34, 81] on link "Home details" at bounding box center [26, 78] width 31 height 5
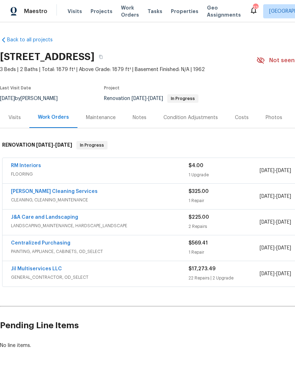
click at [32, 165] on link "RM Interiors" at bounding box center [26, 165] width 30 height 5
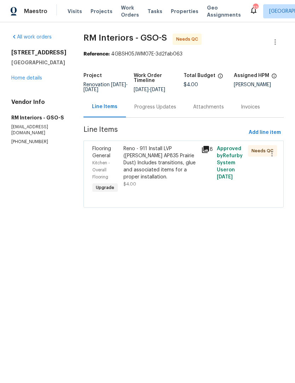
click at [135, 159] on div "Reno - 911 Install LVP (Knighton AP835 Prairie Dust) Includes transitions, glue…" at bounding box center [160, 162] width 74 height 35
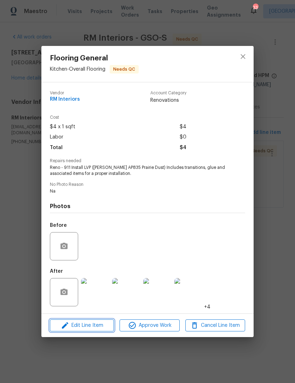
click at [99, 328] on span "Edit Line Item" at bounding box center [82, 326] width 60 height 9
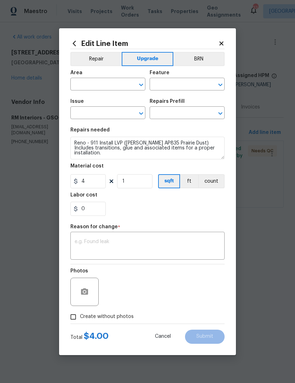
type input "Kitchen"
type input "Overall Flooring"
type input "Flooring General"
type input "Vinyl Plank LVL 1 - Knighton (Beige) $2.31"
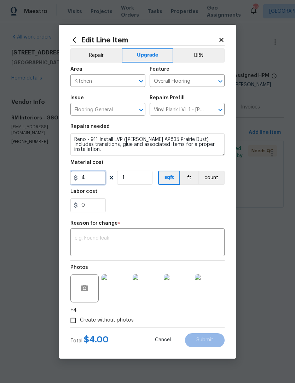
click at [94, 178] on input "4" at bounding box center [87, 178] width 35 height 14
type input "1224"
click at [94, 241] on textarea at bounding box center [148, 243] width 146 height 15
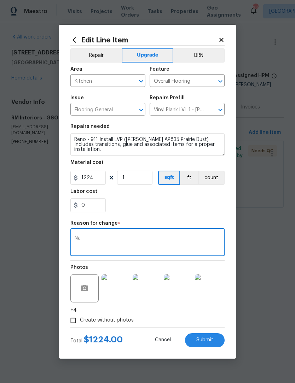
type textarea "Na"
click at [207, 343] on span "Submit" at bounding box center [204, 340] width 17 height 5
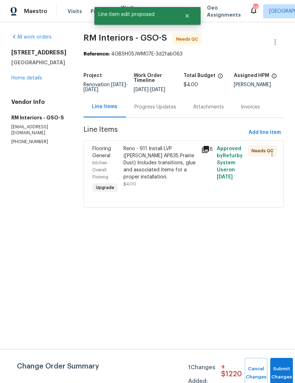
click at [150, 160] on div "Reno - 911 Install LVP (Knighton AP835 Prairie Dust) Includes transitions, glue…" at bounding box center [160, 162] width 74 height 35
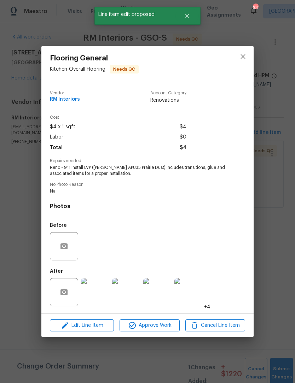
click at [281, 373] on div "Flooring General Kitchen - Overall Flooring Needs QC Vendor RM Interiors Accoun…" at bounding box center [147, 191] width 295 height 383
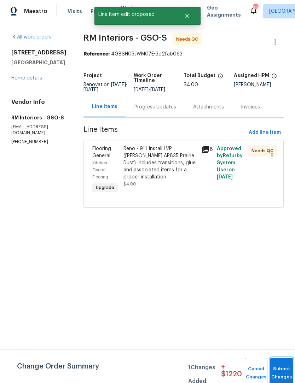
click at [285, 374] on span "Submit Changes" at bounding box center [282, 373] width 16 height 16
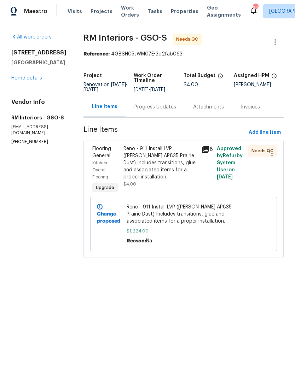
click at [168, 157] on div "Reno - 911 Install LVP (Knighton AP835 Prairie Dust) Includes transitions, glue…" at bounding box center [160, 162] width 74 height 35
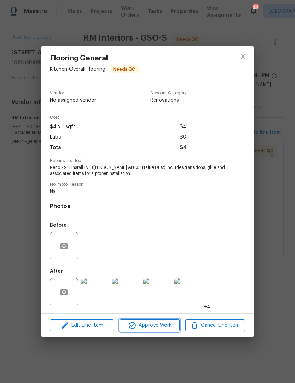
click at [162, 328] on span "Approve Work" at bounding box center [150, 326] width 56 height 9
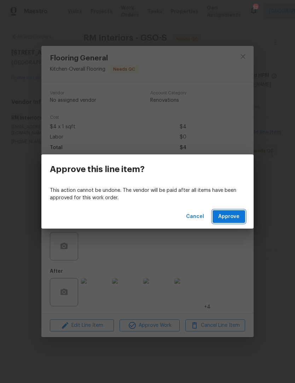
click at [232, 218] on span "Approve" at bounding box center [228, 217] width 21 height 9
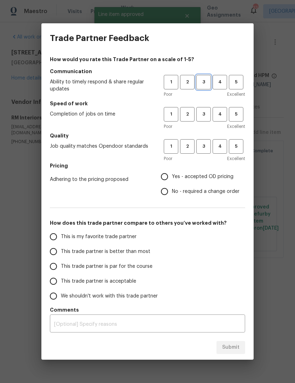
click at [210, 82] on button "3" at bounding box center [203, 82] width 15 height 15
click at [201, 121] on button "3" at bounding box center [203, 114] width 15 height 15
click at [203, 146] on span "3" at bounding box center [203, 147] width 13 height 8
click at [168, 181] on input "Yes - accepted OD pricing" at bounding box center [164, 176] width 15 height 15
radio input "true"
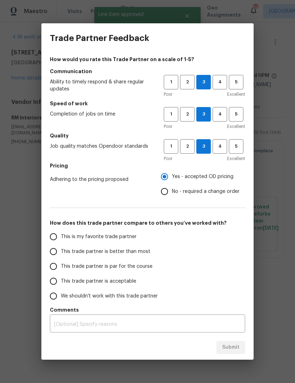
click at [58, 239] on input "This is my favorite trade partner" at bounding box center [53, 237] width 15 height 15
radio input "false"
click at [58, 267] on input "This trade partner is par for the course" at bounding box center [53, 266] width 15 height 15
click at [230, 345] on span "Submit" at bounding box center [230, 348] width 17 height 9
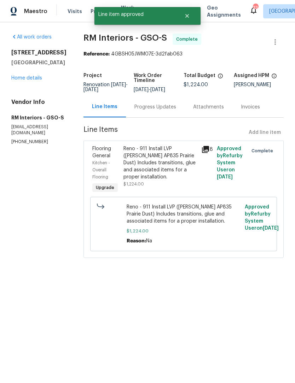
radio input "true"
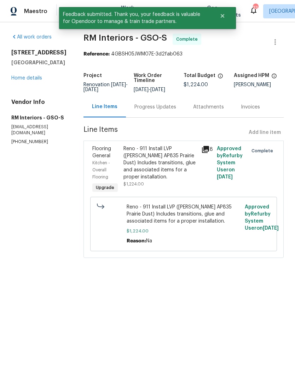
click at [30, 81] on link "Home details" at bounding box center [26, 78] width 31 height 5
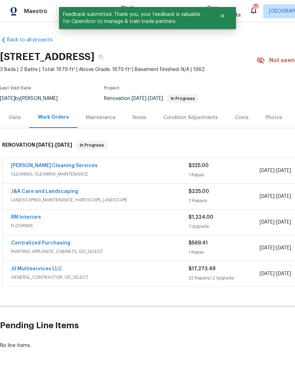
click at [22, 164] on link "DePascale Cleaning Services" at bounding box center [54, 165] width 87 height 5
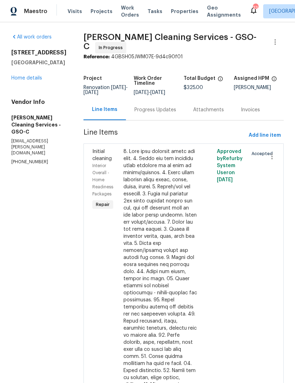
click at [144, 186] on div at bounding box center [160, 318] width 74 height 340
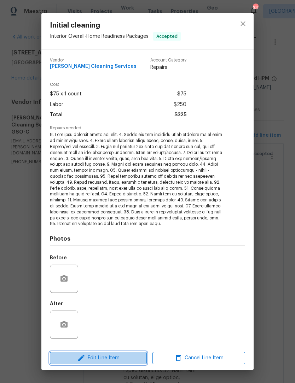
click at [130, 360] on span "Edit Line Item" at bounding box center [98, 358] width 93 height 9
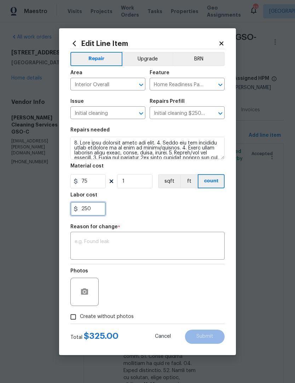
click at [100, 206] on input "250" at bounding box center [87, 209] width 35 height 14
click at [100, 210] on input "250" at bounding box center [87, 209] width 35 height 14
type input "2"
type input "325"
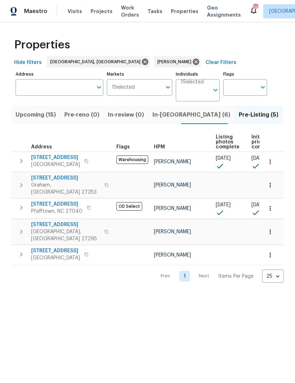
click at [163, 117] on span "In-[GEOGRAPHIC_DATA] (6)" at bounding box center [191, 115] width 78 height 10
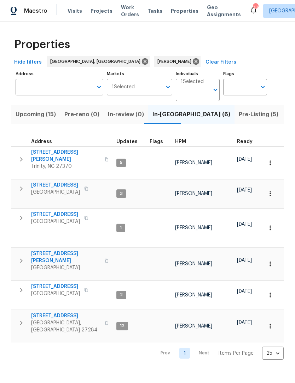
scroll to position [6, 0]
click at [68, 182] on span "[STREET_ADDRESS]" at bounding box center [55, 185] width 49 height 7
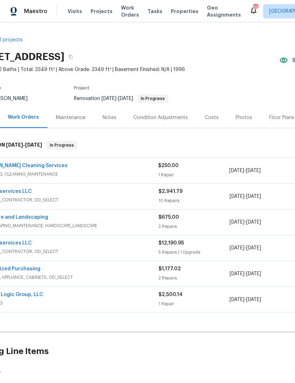
scroll to position [0, 30]
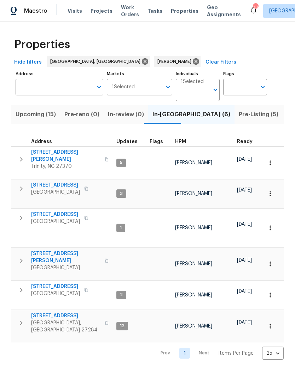
scroll to position [6, 0]
click at [44, 212] on span "[STREET_ADDRESS]" at bounding box center [55, 215] width 49 height 7
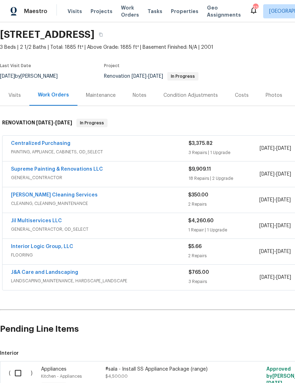
scroll to position [23, 0]
click at [46, 218] on link "Jil Multiservices LLC" at bounding box center [36, 220] width 51 height 5
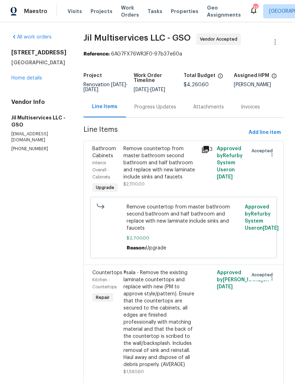
click at [164, 111] on div "Progress Updates" at bounding box center [155, 107] width 42 height 7
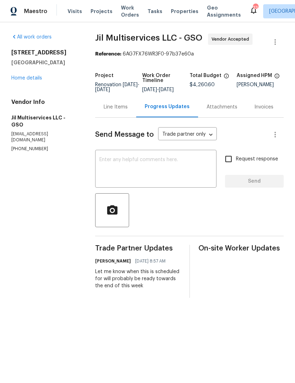
click at [119, 173] on textarea at bounding box center [155, 169] width 113 height 25
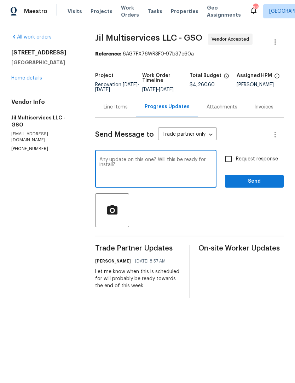
type textarea "Any update on this one? Will this be ready for install?"
click at [227, 167] on input "Request response" at bounding box center [228, 159] width 15 height 15
checkbox input "true"
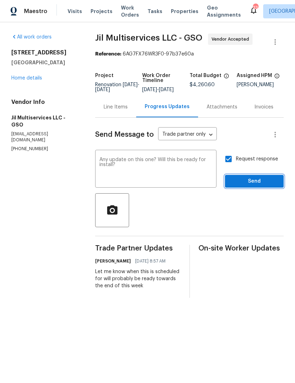
click at [250, 184] on span "Send" at bounding box center [254, 181] width 47 height 9
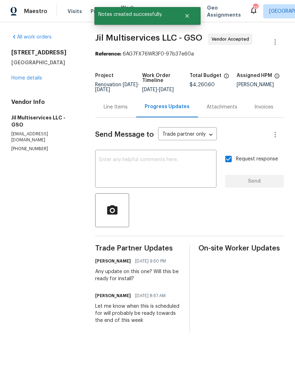
click at [109, 169] on textarea at bounding box center [155, 169] width 113 height 25
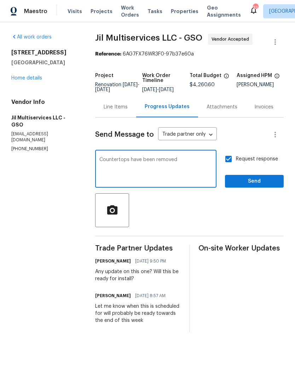
type textarea "Countertops have been removed"
click at [233, 166] on input "Request response" at bounding box center [228, 159] width 15 height 15
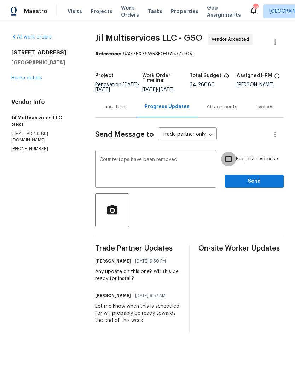
click at [227, 167] on input "Request response" at bounding box center [228, 159] width 15 height 15
checkbox input "true"
click at [250, 186] on span "Send" at bounding box center [254, 181] width 47 height 9
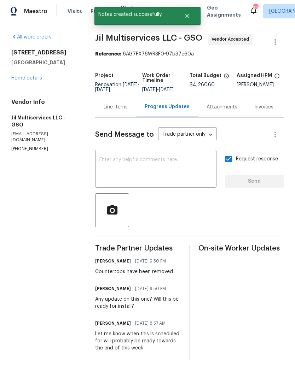
click at [24, 79] on link "Home details" at bounding box center [26, 78] width 31 height 5
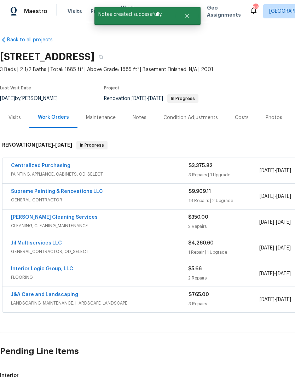
click at [68, 191] on link "Supreme Painting & Renovations LLC" at bounding box center [57, 191] width 92 height 5
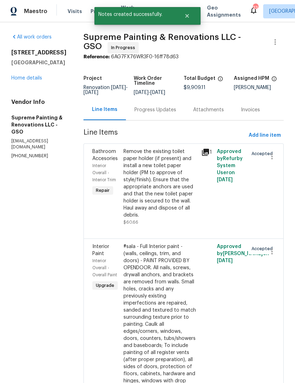
click at [253, 140] on span "Add line item" at bounding box center [265, 135] width 32 height 9
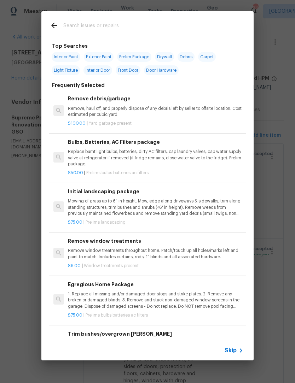
click at [75, 23] on input "text" at bounding box center [138, 26] width 150 height 11
type input "Demo"
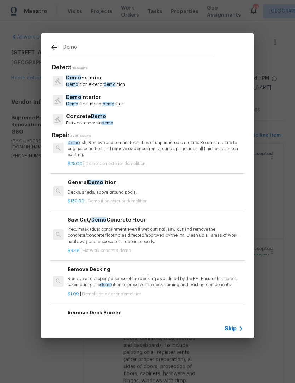
scroll to position [60, 0]
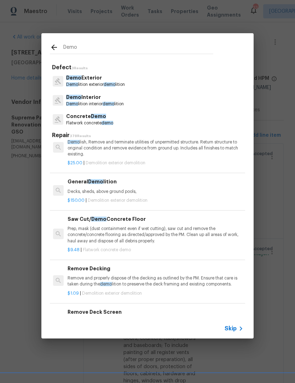
click at [122, 186] on div "General Demo lition Decks, sheds, above ground pools," at bounding box center [155, 186] width 175 height 17
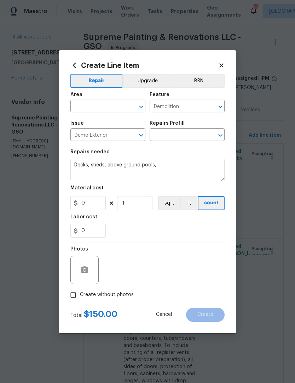
type input "General Demolition $150.00"
type input "150"
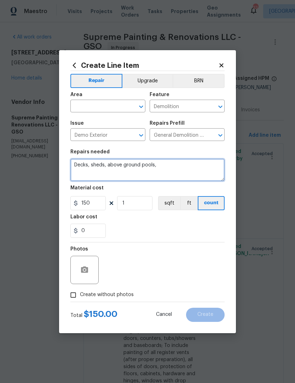
click at [154, 163] on textarea "Decks, sheds, above ground pools," at bounding box center [147, 170] width 154 height 23
type textarea "Decks,"
click at [182, 168] on textarea "Demo all bathroom and kitchen counter" at bounding box center [147, 170] width 154 height 23
type textarea "Demo all bathroom and kitchen countertop"
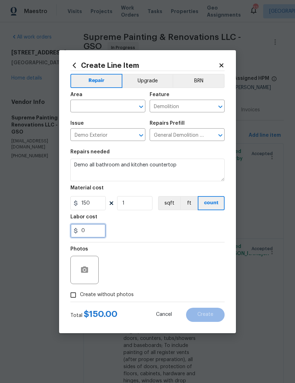
click at [93, 230] on input "0" at bounding box center [87, 231] width 35 height 14
type input "100"
click at [76, 302] on input "Create without photos" at bounding box center [73, 295] width 13 height 13
checkbox input "true"
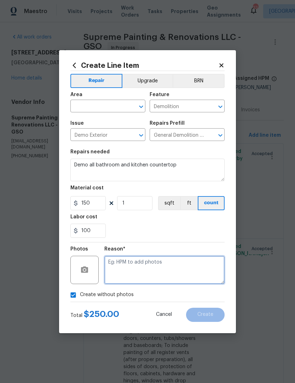
click at [131, 272] on textarea at bounding box center [164, 270] width 120 height 28
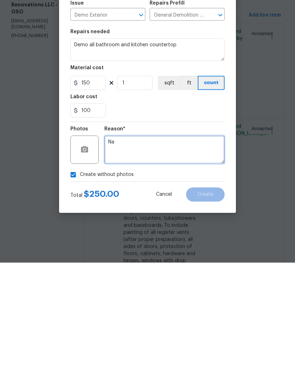
type textarea "Na"
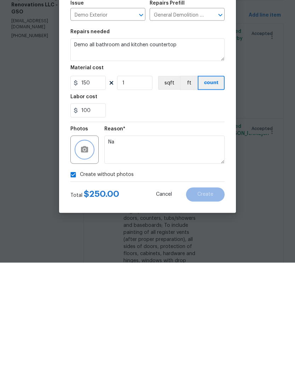
click at [88, 262] on button "button" at bounding box center [84, 270] width 17 height 17
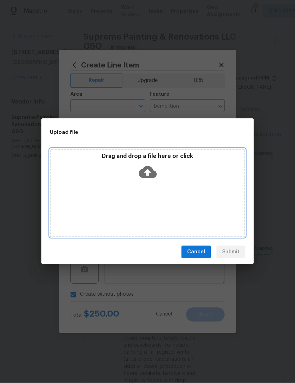
click at [203, 197] on div "Drag and drop a file here or click" at bounding box center [147, 193] width 195 height 88
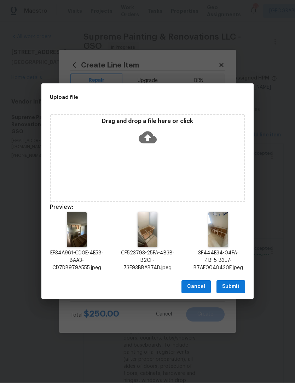
click at [238, 291] on span "Submit" at bounding box center [230, 287] width 17 height 9
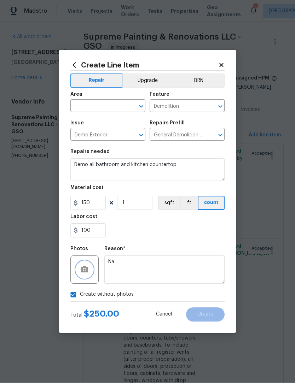
checkbox input "false"
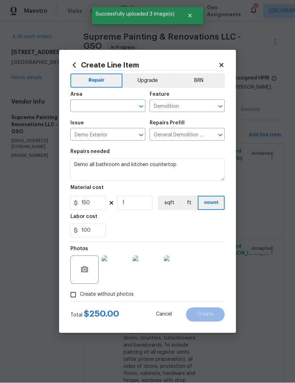
click at [89, 105] on input "text" at bounding box center [97, 107] width 55 height 11
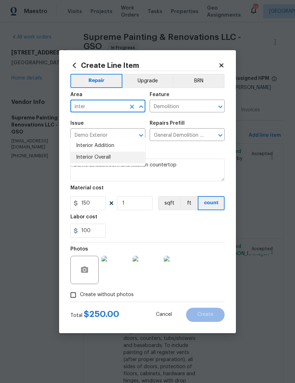
click at [107, 152] on li "Interior Overall" at bounding box center [107, 158] width 75 height 12
type input "Interior Overall"
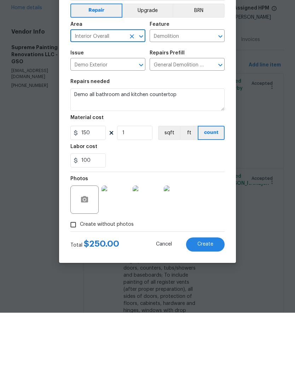
click at [209, 312] on span "Create" at bounding box center [205, 314] width 16 height 5
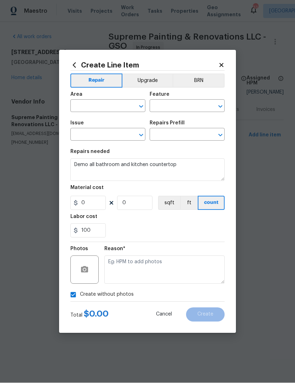
scroll to position [0, 0]
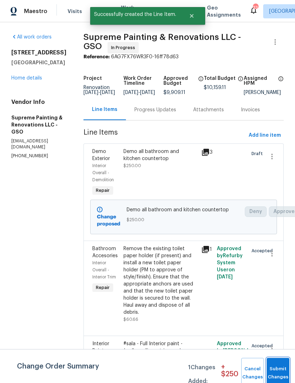
click at [282, 371] on button "Submit Changes" at bounding box center [278, 373] width 23 height 30
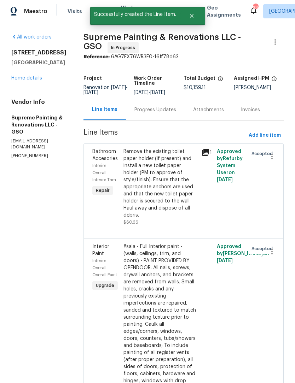
click at [35, 79] on link "Home details" at bounding box center [26, 78] width 31 height 5
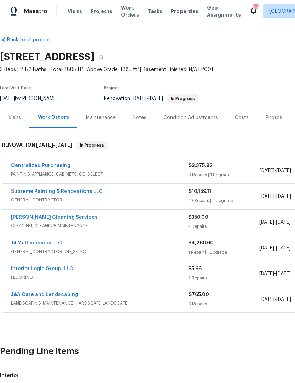
click at [17, 190] on link "Supreme Painting & Renovations LLC" at bounding box center [57, 191] width 92 height 5
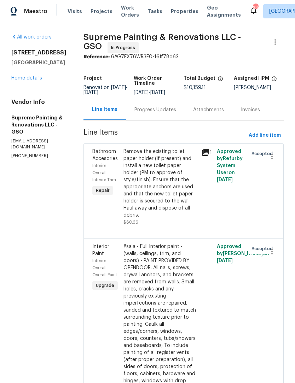
click at [174, 114] on div "Progress Updates" at bounding box center [155, 109] width 42 height 7
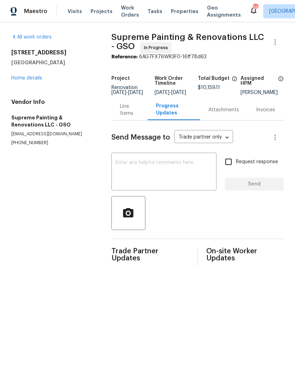
click at [132, 173] on textarea at bounding box center [164, 172] width 97 height 25
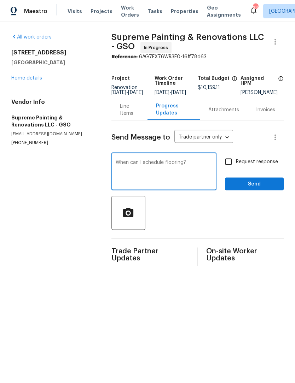
type textarea "When can I schedule flooring?"
click at [233, 169] on input "Request response" at bounding box center [228, 162] width 15 height 15
checkbox input "true"
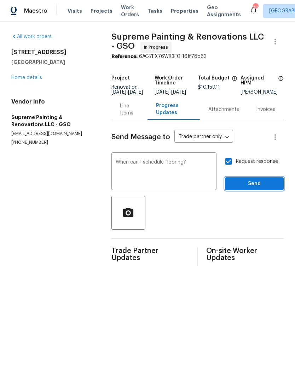
click at [261, 187] on span "Send" at bounding box center [254, 184] width 47 height 9
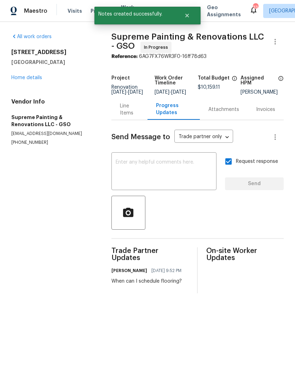
click at [18, 79] on link "Home details" at bounding box center [26, 78] width 31 height 5
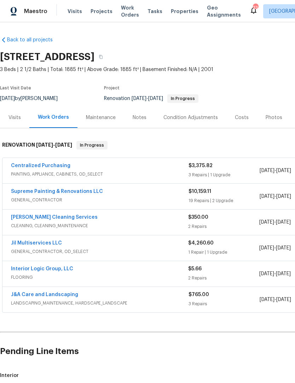
click at [146, 121] on div "Notes" at bounding box center [139, 117] width 31 height 21
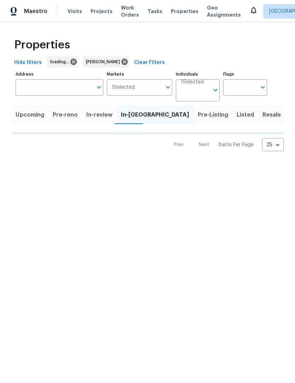
scroll to position [0, 0]
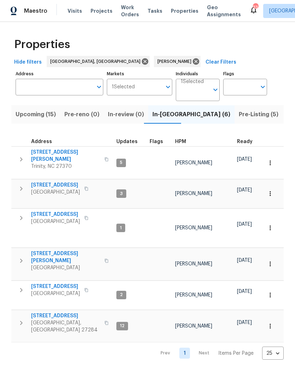
click at [61, 251] on span "[STREET_ADDRESS][PERSON_NAME]" at bounding box center [65, 258] width 69 height 14
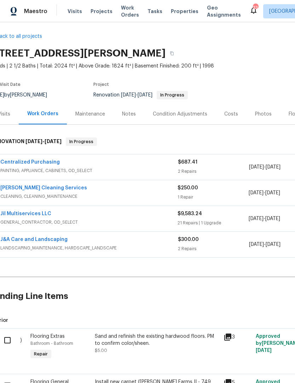
scroll to position [6, 1]
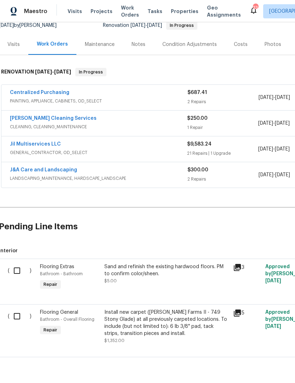
scroll to position [73, 1]
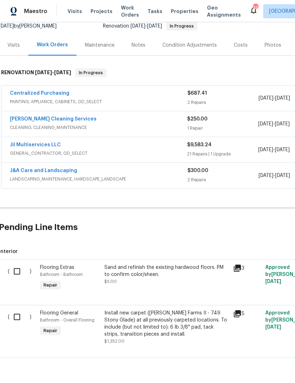
click at [23, 321] on input "checkbox" at bounding box center [20, 317] width 20 height 15
checkbox input "true"
click at [261, 368] on span "Create Work Order" at bounding box center [254, 366] width 47 height 9
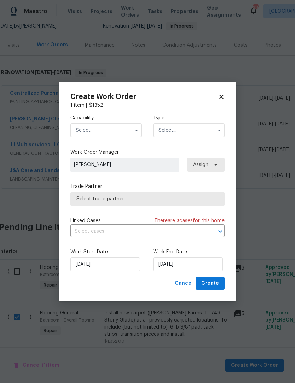
click at [100, 126] on input "text" at bounding box center [105, 130] width 71 height 14
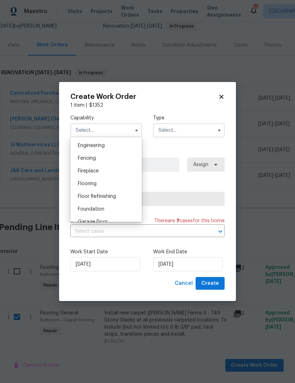
scroll to position [241, 0]
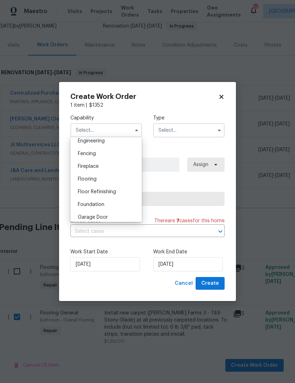
click at [93, 181] on span "Flooring" at bounding box center [87, 179] width 19 height 5
type input "Flooring"
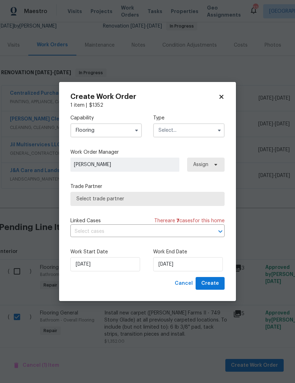
click at [181, 132] on input "text" at bounding box center [188, 130] width 71 height 14
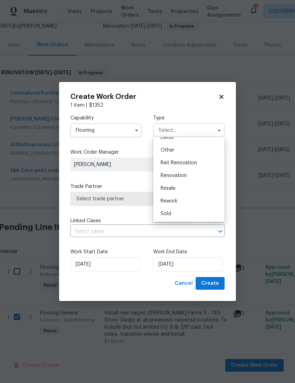
scroll to position [84, 0]
click at [177, 171] on div "Renovation" at bounding box center [189, 175] width 68 height 13
type input "Renovation"
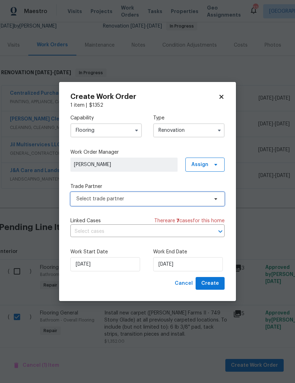
click at [125, 203] on span "Select trade partner" at bounding box center [147, 199] width 154 height 14
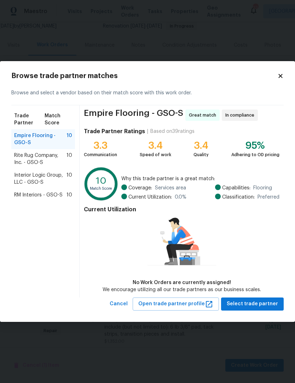
click at [49, 138] on span "Empire Flooring - GSO-S" at bounding box center [40, 139] width 52 height 14
click at [267, 309] on button "Select trade partner" at bounding box center [252, 304] width 63 height 13
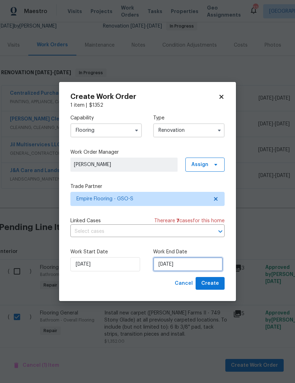
click at [195, 265] on input "[DATE]" at bounding box center [188, 265] width 70 height 14
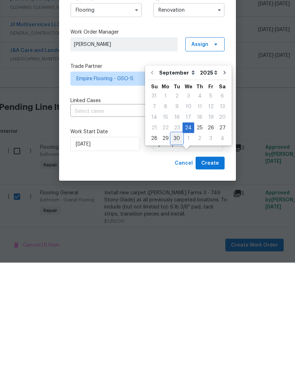
click at [179, 254] on div "30" at bounding box center [176, 259] width 11 height 10
type input "9/30/2025"
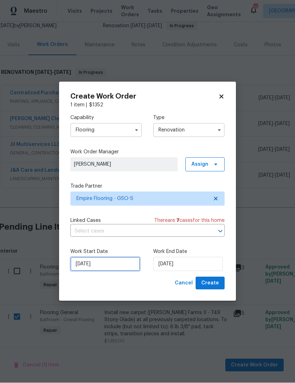
click at [110, 265] on input "[DATE]" at bounding box center [105, 265] width 70 height 14
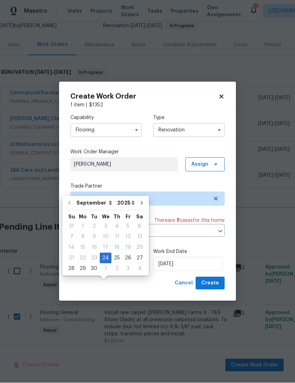
scroll to position [24, 0]
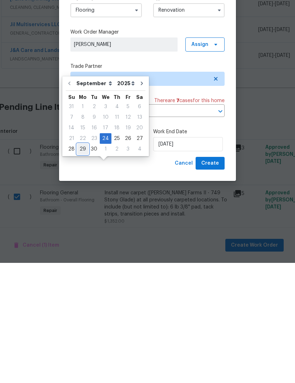
click at [83, 265] on div "29" at bounding box center [82, 270] width 11 height 10
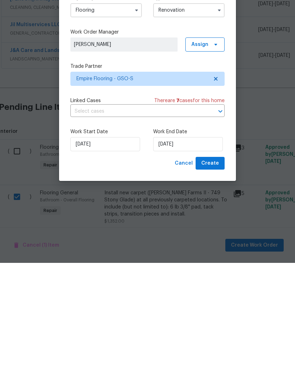
scroll to position [23, 0]
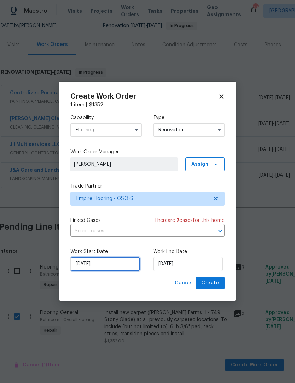
click at [100, 266] on input "9/29/2025" at bounding box center [105, 265] width 70 height 14
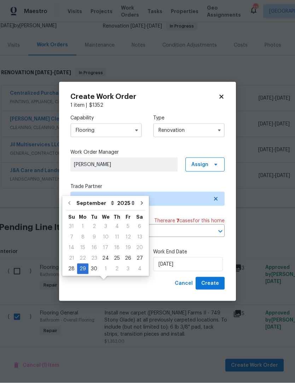
scroll to position [24, 0]
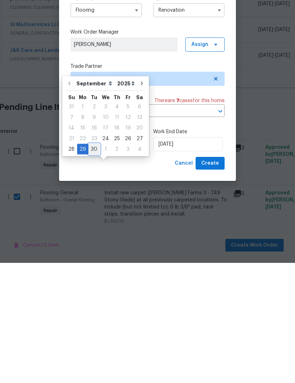
click at [94, 265] on div "30" at bounding box center [93, 270] width 11 height 10
type input "9/30/2025"
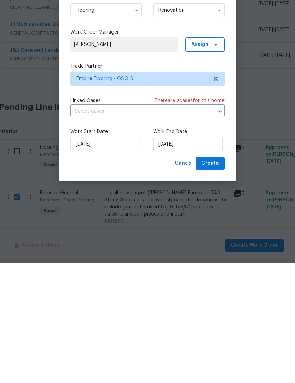
scroll to position [23, 0]
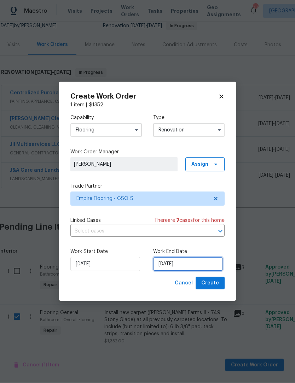
click at [175, 267] on input "9/30/2025" at bounding box center [188, 265] width 70 height 14
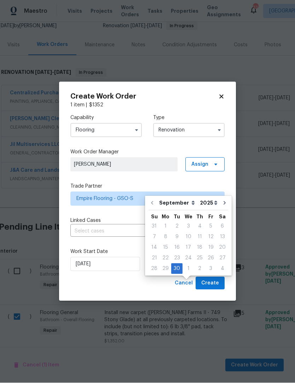
scroll to position [24, 0]
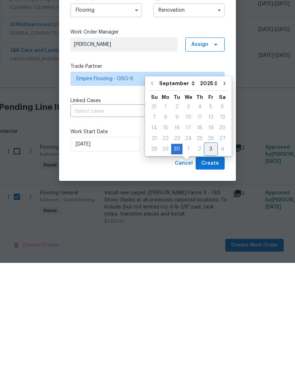
click at [213, 265] on div "3" at bounding box center [210, 270] width 11 height 10
type input "10/3/2025"
select select "9"
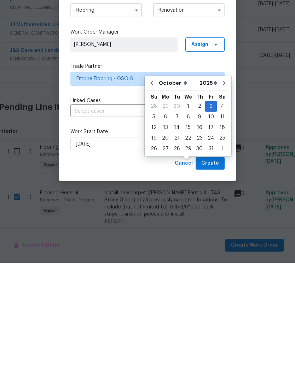
scroll to position [23, 0]
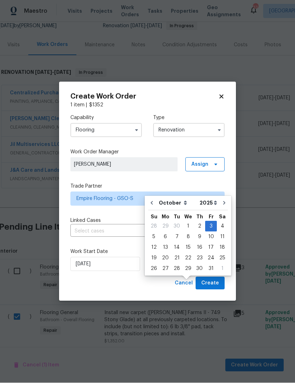
click at [218, 284] on span "Create" at bounding box center [210, 283] width 18 height 9
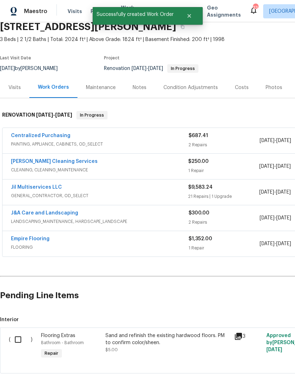
scroll to position [30, 0]
click at [40, 237] on link "Empire Flooring" at bounding box center [30, 239] width 39 height 5
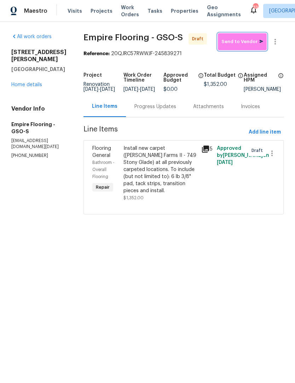
click at [247, 40] on span "Send to Vendor" at bounding box center [242, 42] width 42 height 8
click at [25, 83] on link "Home details" at bounding box center [26, 85] width 31 height 5
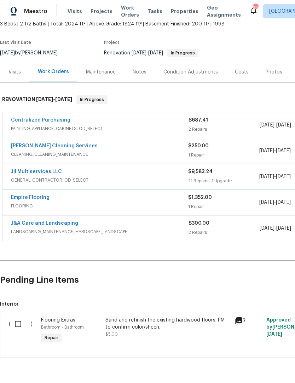
scroll to position [45, 0]
click at [16, 171] on link "Jil Multiservices LLC" at bounding box center [36, 172] width 51 height 5
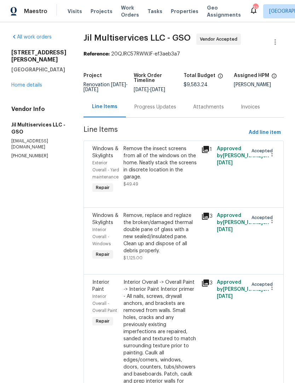
click at [155, 111] on div "Progress Updates" at bounding box center [155, 107] width 42 height 7
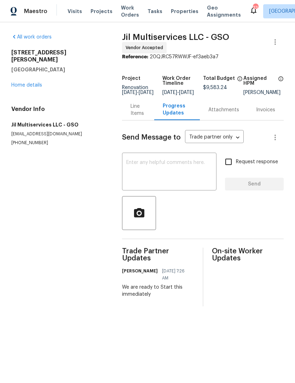
click at [147, 175] on textarea at bounding box center [169, 172] width 86 height 25
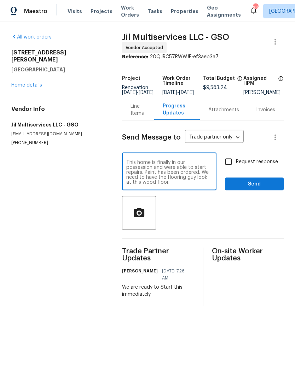
type textarea "This home is finally in our possession and were able to start repairs. Paint ha…"
click at [234, 166] on input "Request response" at bounding box center [228, 162] width 15 height 15
checkbox input "true"
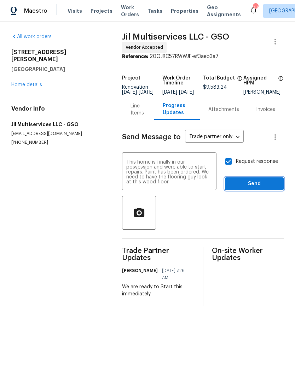
click at [253, 191] on button "Send" at bounding box center [254, 184] width 59 height 13
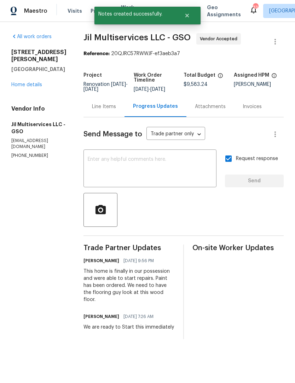
click at [21, 84] on link "Home details" at bounding box center [26, 85] width 31 height 5
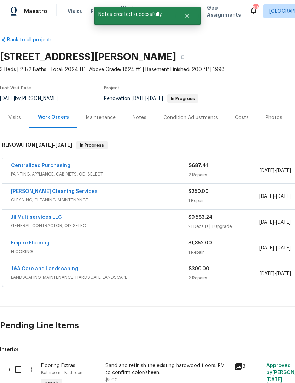
click at [140, 118] on div "Notes" at bounding box center [140, 117] width 14 height 7
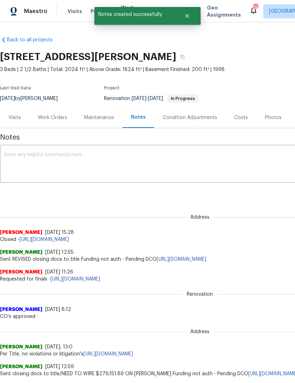
click at [43, 160] on textarea at bounding box center [199, 164] width 391 height 25
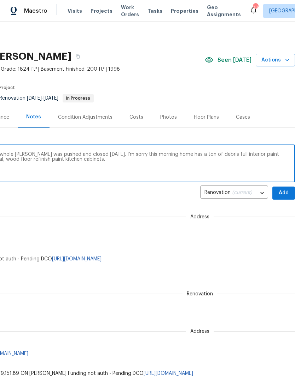
scroll to position [0, 105]
type textarea "All right, we finally have possession of this whole COE was pushed and closed y…"
click at [288, 196] on span "Add" at bounding box center [283, 193] width 11 height 9
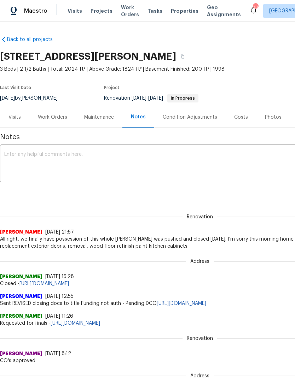
scroll to position [0, 0]
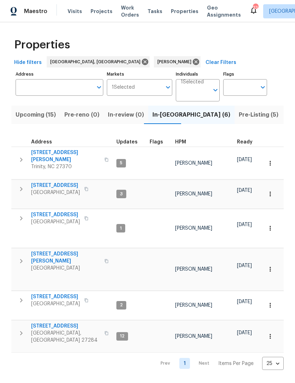
click at [239, 117] on span "Pre-Listing (5)" at bounding box center [259, 115] width 40 height 10
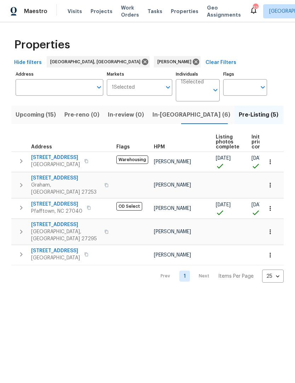
click at [62, 221] on span "[STREET_ADDRESS]" at bounding box center [65, 224] width 69 height 7
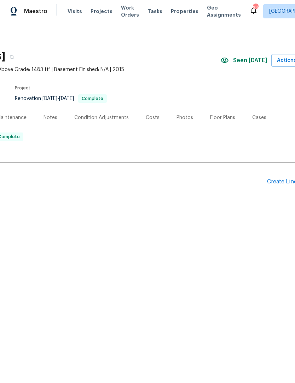
scroll to position [0, 89]
click at [183, 119] on div "Photos" at bounding box center [185, 117] width 17 height 7
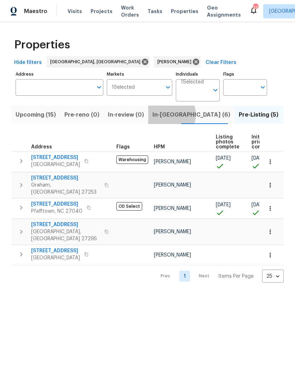
click at [167, 115] on span "In-[GEOGRAPHIC_DATA] (6)" at bounding box center [191, 115] width 78 height 10
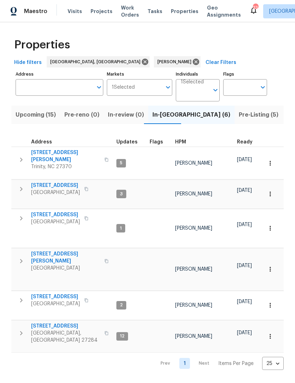
scroll to position [6, 0]
click at [60, 294] on span "[STREET_ADDRESS]" at bounding box center [55, 297] width 49 height 7
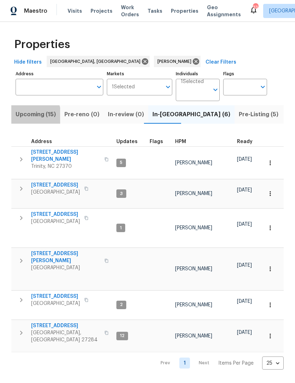
click at [28, 116] on span "Upcoming (15)" at bounding box center [36, 115] width 40 height 10
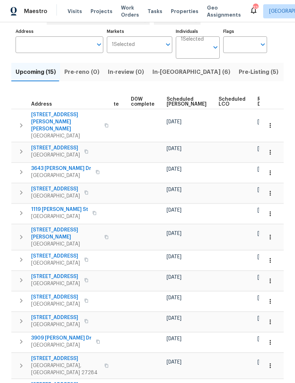
scroll to position [0, 178]
click at [258, 102] on span "Ready Date" at bounding box center [266, 102] width 16 height 10
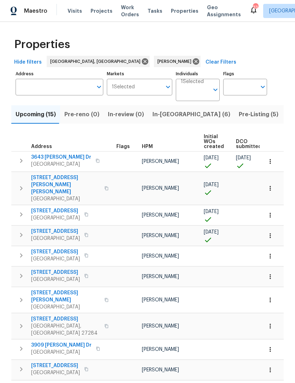
scroll to position [23, 0]
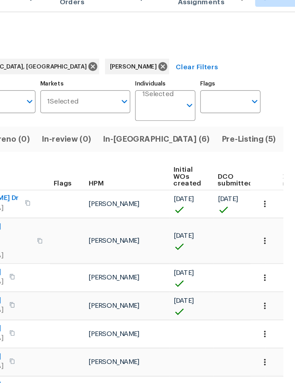
click at [239, 110] on span "Pre-Listing (5)" at bounding box center [259, 115] width 40 height 10
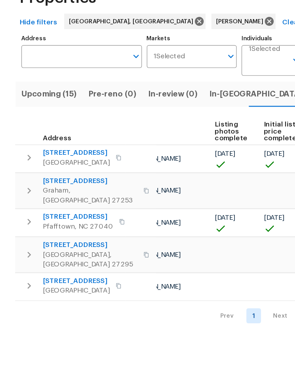
scroll to position [0, 59]
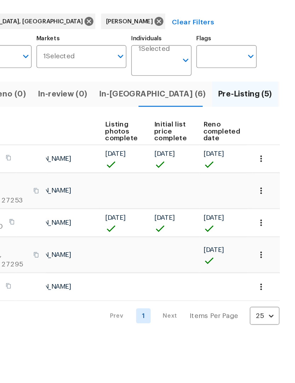
click at [267, 205] on icon "button" at bounding box center [270, 208] width 7 height 7
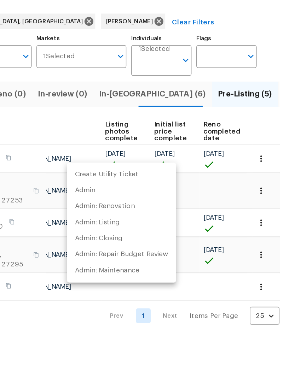
click at [100, 248] on div at bounding box center [147, 191] width 295 height 383
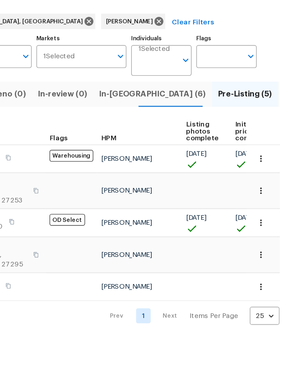
scroll to position [0, 0]
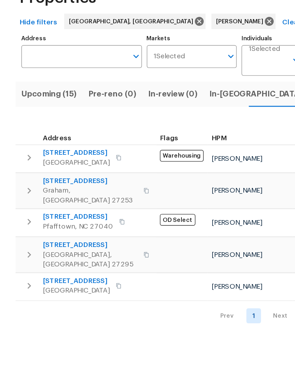
click at [59, 201] on span "[STREET_ADDRESS]" at bounding box center [56, 204] width 51 height 7
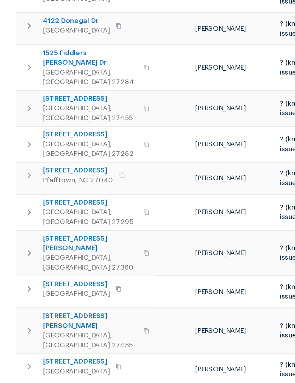
scroll to position [124, 0]
click at [25, 310] on icon "button" at bounding box center [21, 314] width 8 height 8
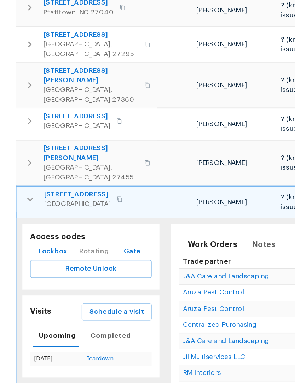
scroll to position [248, 0]
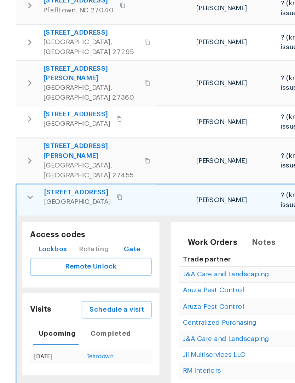
click at [89, 188] on icon "button" at bounding box center [87, 190] width 4 height 4
click at [39, 224] on span "Lockbox" at bounding box center [38, 228] width 21 height 9
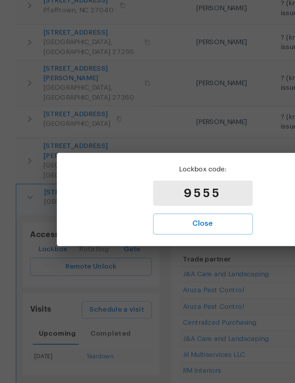
scroll to position [162, 0]
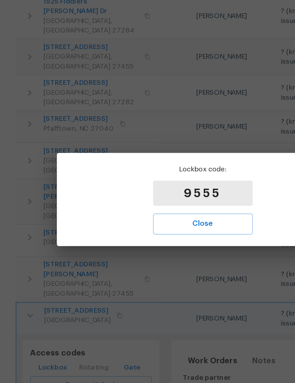
click at [153, 205] on span "Close" at bounding box center [147, 209] width 57 height 9
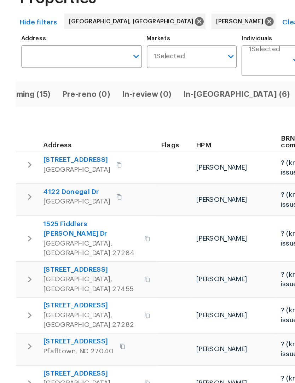
scroll to position [0, 0]
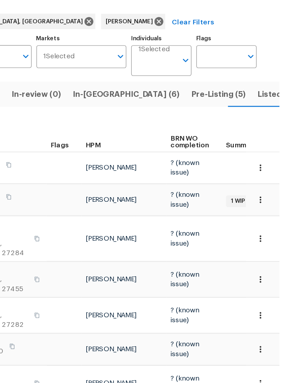
click at [268, 110] on span "Listed (45)" at bounding box center [283, 115] width 31 height 10
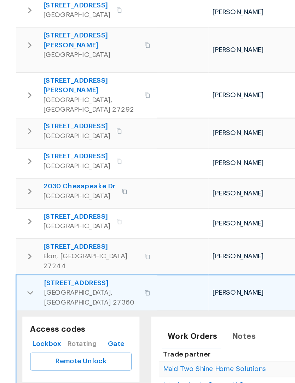
scroll to position [158, 0]
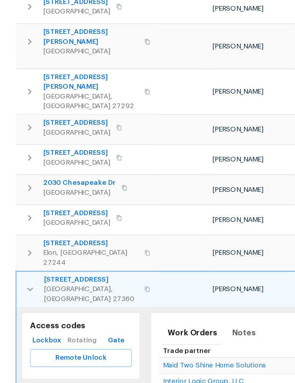
click at [21, 253] on icon "button" at bounding box center [22, 257] width 8 height 8
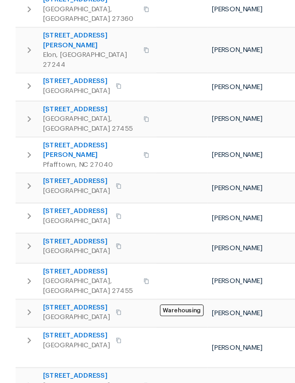
scroll to position [23, 0]
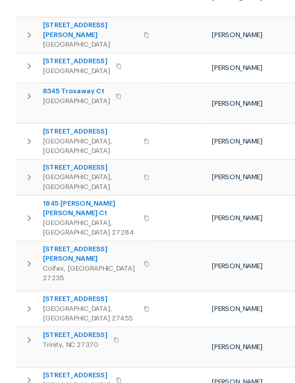
scroll to position [135, 0]
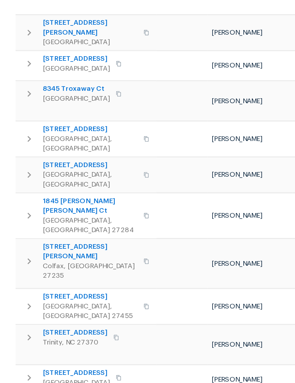
click at [23, 358] on icon "button" at bounding box center [21, 362] width 8 height 8
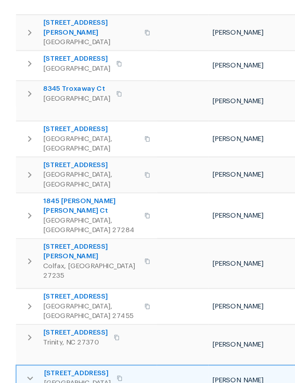
scroll to position [0, 0]
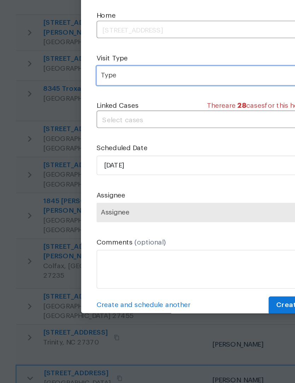
click at [93, 139] on span "Type" at bounding box center [143, 142] width 138 height 7
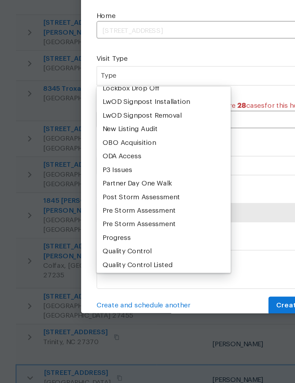
scroll to position [389, 0]
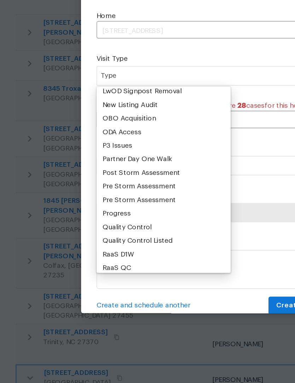
click at [92, 239] on div "Progress" at bounding box center [85, 242] width 21 height 7
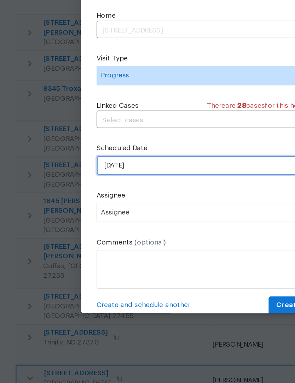
click at [112, 201] on input "[DATE]" at bounding box center [147, 208] width 154 height 14
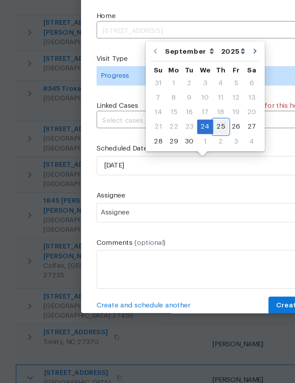
click at [158, 175] on div "25" at bounding box center [160, 180] width 11 height 10
type input "[DATE]"
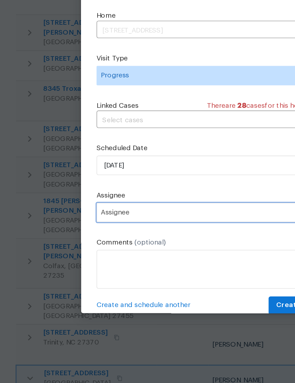
click at [107, 239] on span "Assignee" at bounding box center [143, 242] width 139 height 6
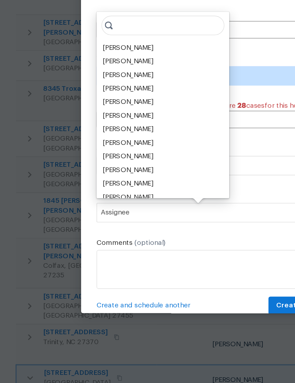
click at [95, 119] on div "[PERSON_NAME]" at bounding box center [93, 122] width 37 height 7
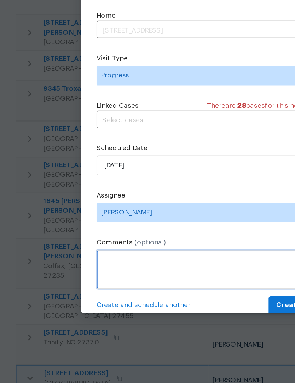
click at [90, 270] on textarea at bounding box center [147, 284] width 154 height 28
click at [146, 270] on textarea "Replace side door lock" at bounding box center [147, 284] width 154 height 28
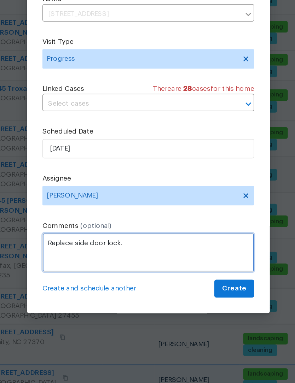
scroll to position [14, 0]
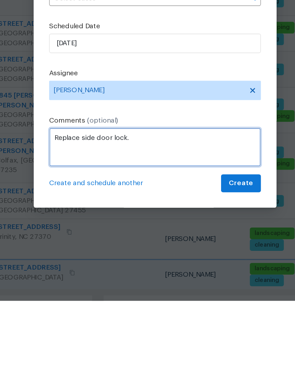
type textarea "Replace side door lock."
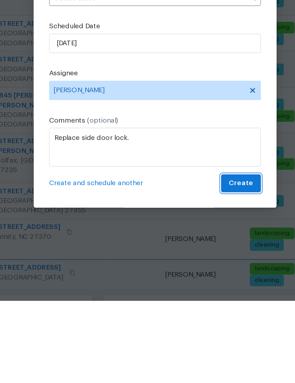
click at [201, 293] on span "Create" at bounding box center [210, 297] width 18 height 9
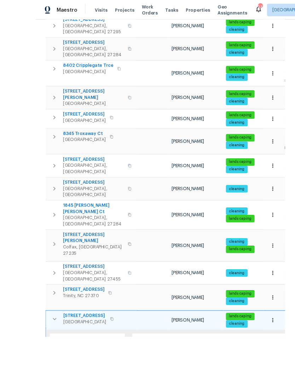
scroll to position [0, 0]
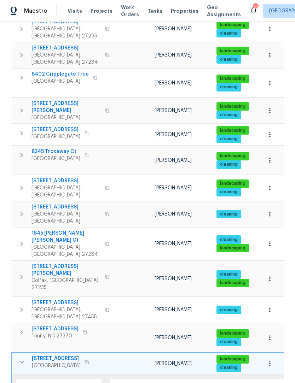
click at [23, 359] on icon "button" at bounding box center [22, 363] width 8 height 8
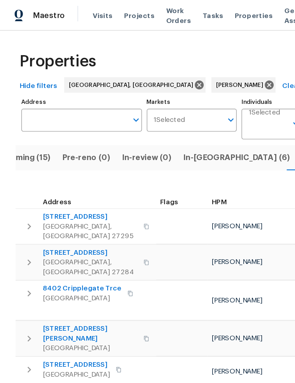
click at [220, 113] on span "Pre-Listing (5)" at bounding box center [240, 115] width 40 height 10
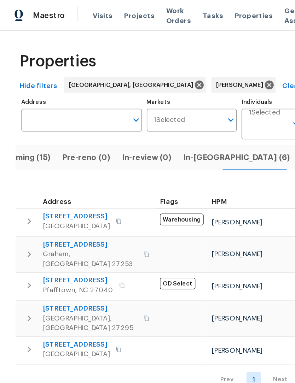
click at [105, 230] on icon "button" at bounding box center [107, 232] width 4 height 4
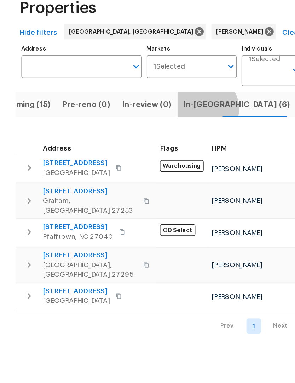
click at [145, 110] on span "In-[GEOGRAPHIC_DATA] (6)" at bounding box center [172, 115] width 78 height 10
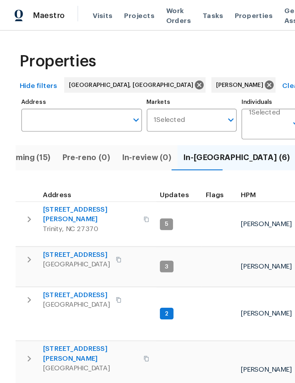
click at [24, 119] on span "Upcoming (15)" at bounding box center [16, 115] width 40 height 10
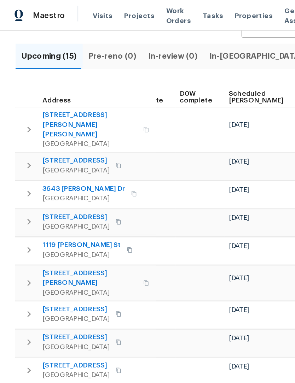
scroll to position [0, 178]
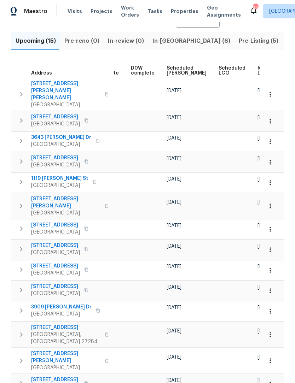
click at [273, 179] on icon "button" at bounding box center [270, 182] width 7 height 7
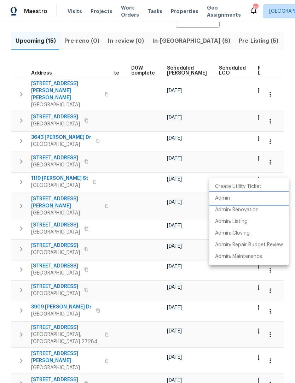
click at [228, 198] on p "Admin" at bounding box center [222, 198] width 15 height 7
click at [202, 195] on div at bounding box center [147, 191] width 295 height 383
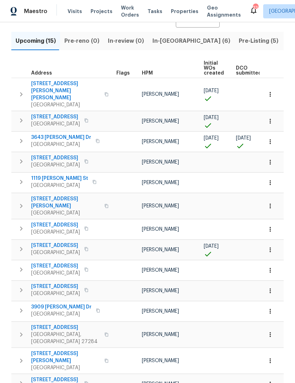
scroll to position [0, 0]
click at [39, 175] on span "1119 [PERSON_NAME] St" at bounding box center [59, 178] width 57 height 7
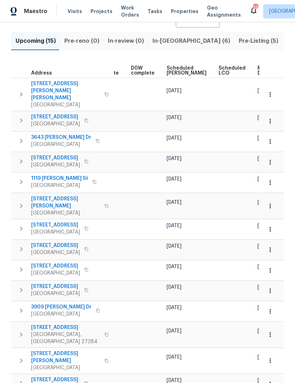
scroll to position [0, 178]
click at [258, 70] on span "Ready Date" at bounding box center [266, 71] width 16 height 10
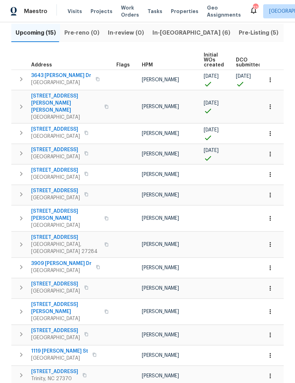
scroll to position [82, 0]
click at [17, 150] on icon "button" at bounding box center [21, 154] width 8 height 8
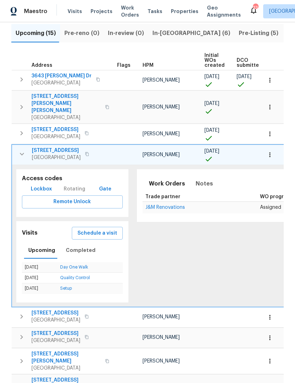
click at [20, 147] on button "button" at bounding box center [22, 154] width 14 height 14
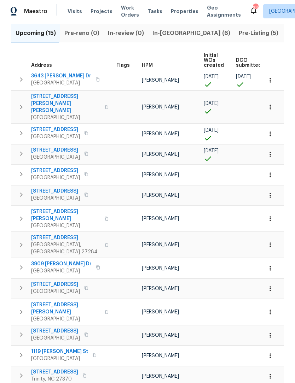
click at [20, 129] on icon "button" at bounding box center [21, 133] width 8 height 8
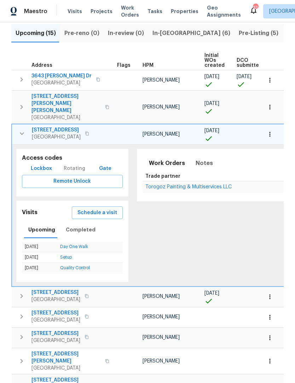
click at [21, 127] on button "button" at bounding box center [22, 134] width 14 height 14
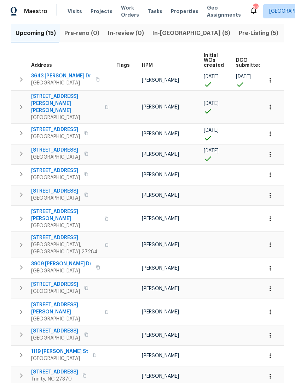
click at [25, 103] on icon "button" at bounding box center [21, 107] width 8 height 8
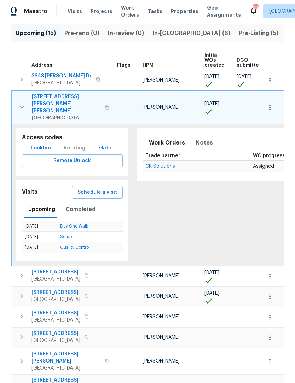
click at [17, 104] on button "button" at bounding box center [22, 107] width 14 height 28
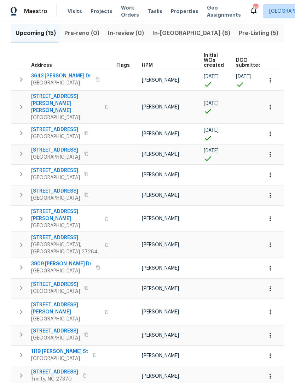
scroll to position [0, 0]
click at [25, 215] on icon "button" at bounding box center [21, 219] width 8 height 8
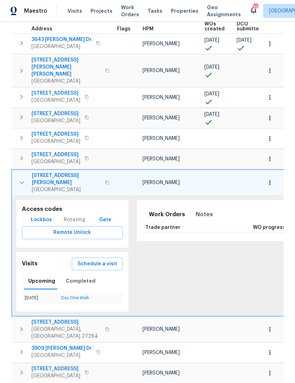
scroll to position [126, 0]
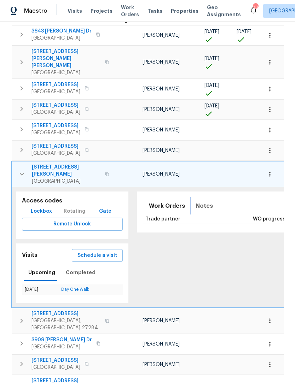
click at [201, 202] on span "Notes" at bounding box center [204, 207] width 17 height 10
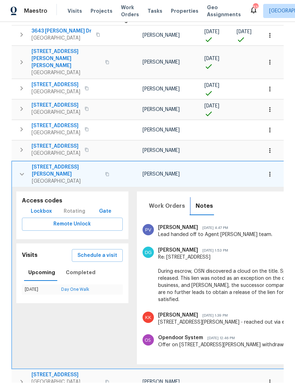
scroll to position [426, 0]
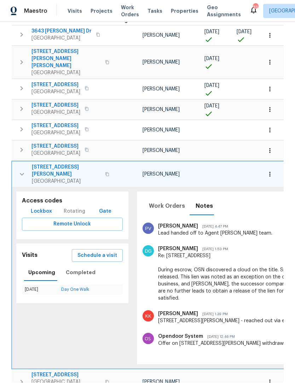
click at [19, 164] on button "button" at bounding box center [22, 174] width 14 height 21
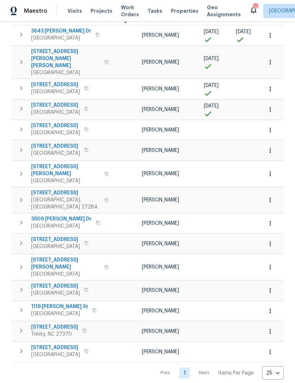
scroll to position [82, 0]
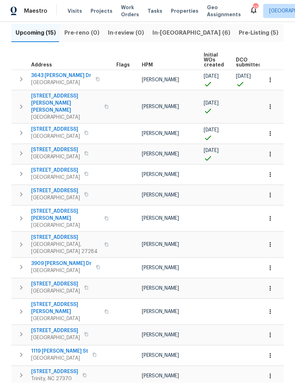
click at [270, 215] on icon "button" at bounding box center [270, 218] width 7 height 7
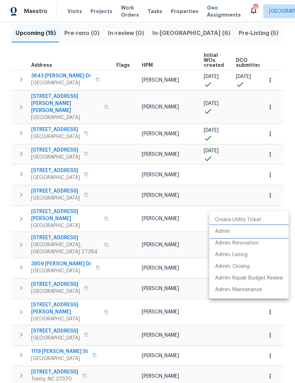
click at [232, 234] on li "Admin" at bounding box center [248, 232] width 79 height 12
click at [249, 203] on div at bounding box center [147, 191] width 295 height 383
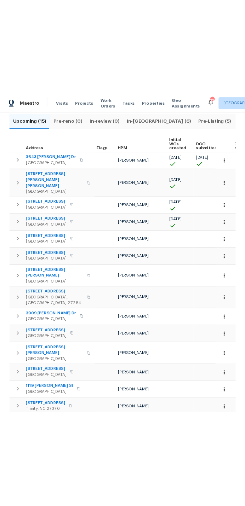
scroll to position [0, 0]
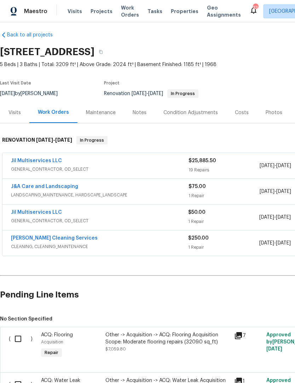
scroll to position [5, 0]
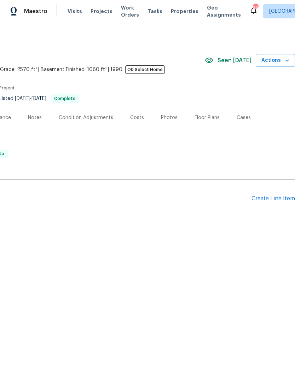
scroll to position [0, 105]
click at [273, 62] on span "Actions" at bounding box center [275, 60] width 28 height 9
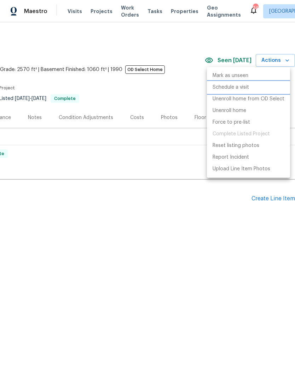
click at [238, 88] on p "Schedule a visit" at bounding box center [231, 87] width 36 height 7
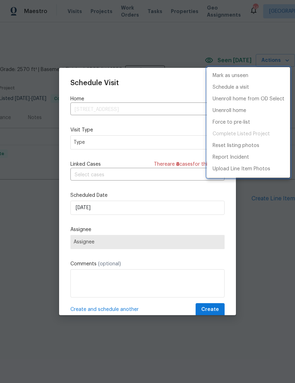
click at [108, 145] on div at bounding box center [147, 191] width 295 height 383
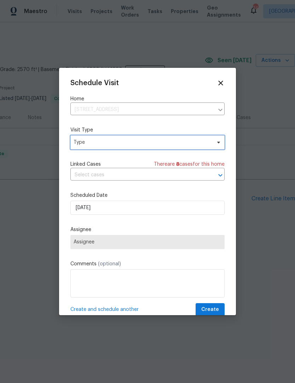
click at [103, 144] on span "Type" at bounding box center [143, 142] width 138 height 7
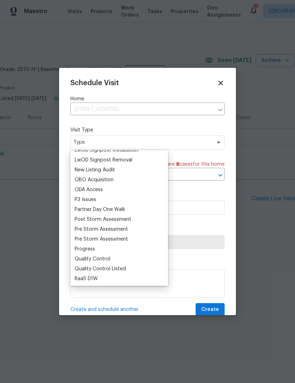
scroll to position [384, 0]
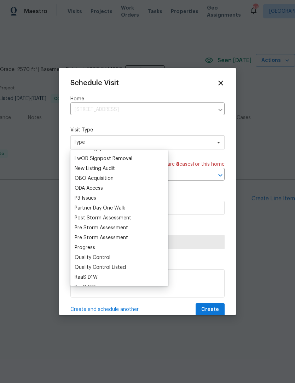
click at [91, 247] on div "Progress" at bounding box center [85, 247] width 21 height 7
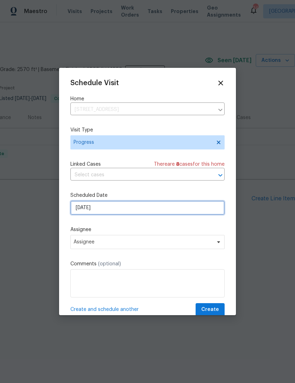
click at [119, 211] on input "[DATE]" at bounding box center [147, 208] width 154 height 14
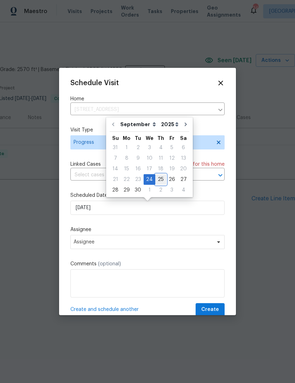
click at [159, 177] on div "25" at bounding box center [160, 180] width 11 height 10
type input "[DATE]"
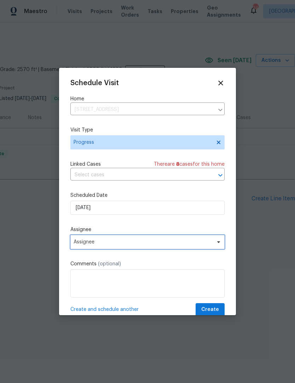
click at [112, 247] on span "Assignee" at bounding box center [147, 242] width 154 height 14
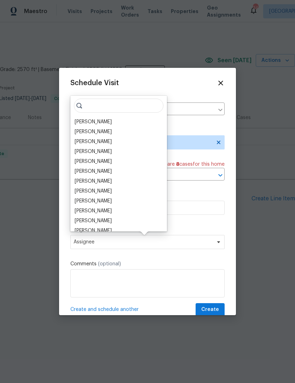
click at [95, 122] on div "[PERSON_NAME]" at bounding box center [93, 122] width 37 height 7
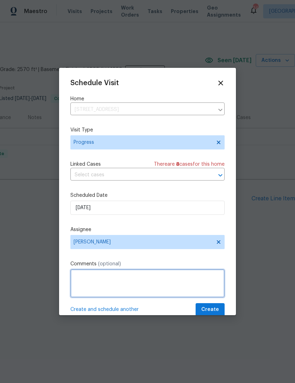
click at [93, 282] on textarea at bounding box center [147, 284] width 154 height 28
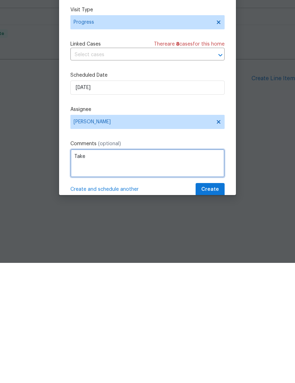
scroll to position [0, 0]
type textarea "Take new listing photos"
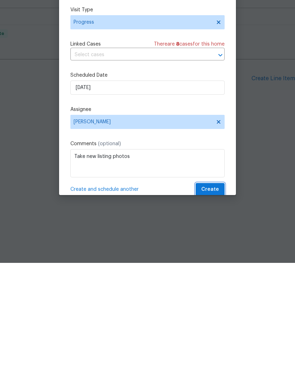
click at [216, 306] on span "Create" at bounding box center [210, 310] width 18 height 9
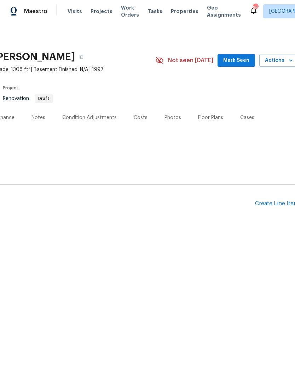
scroll to position [0, 99]
click at [269, 203] on div "Create Line Item" at bounding box center [279, 204] width 44 height 7
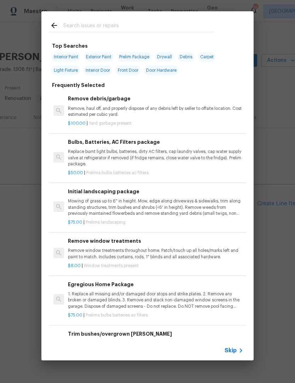
click at [73, 25] on input "text" at bounding box center [138, 26] width 150 height 11
type input "Front"
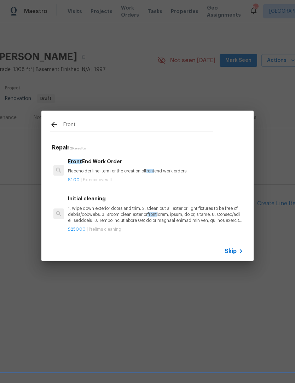
click at [75, 165] on h6 "Front End Work Order" at bounding box center [155, 162] width 175 height 8
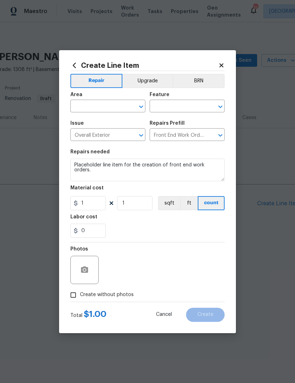
click at [81, 105] on input "text" at bounding box center [97, 107] width 55 height 11
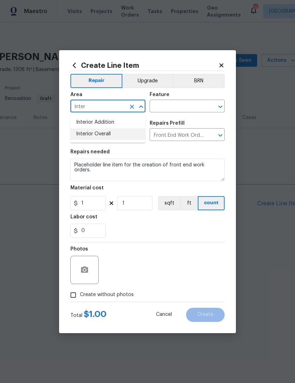
click at [109, 137] on li "Interior Overall" at bounding box center [107, 134] width 75 height 12
type input "Interior Overall"
click at [187, 106] on input "text" at bounding box center [177, 107] width 55 height 11
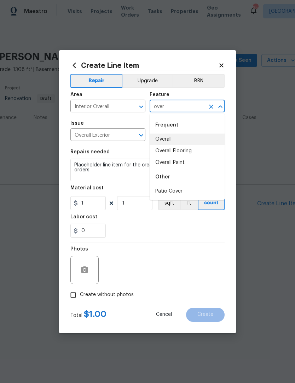
click at [164, 136] on li "Overall" at bounding box center [187, 140] width 75 height 12
type input "Overall"
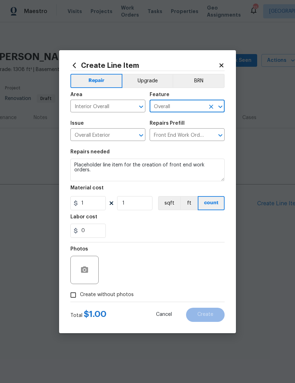
click at [96, 280] on div at bounding box center [84, 270] width 28 height 28
click at [79, 293] on input "Create without photos" at bounding box center [73, 295] width 13 height 13
checkbox input "true"
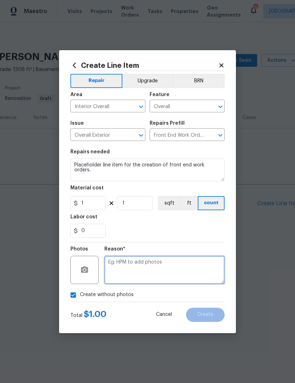
click at [129, 271] on textarea at bounding box center [164, 270] width 120 height 28
